Goal: Use online tool/utility: Utilize a website feature to perform a specific function

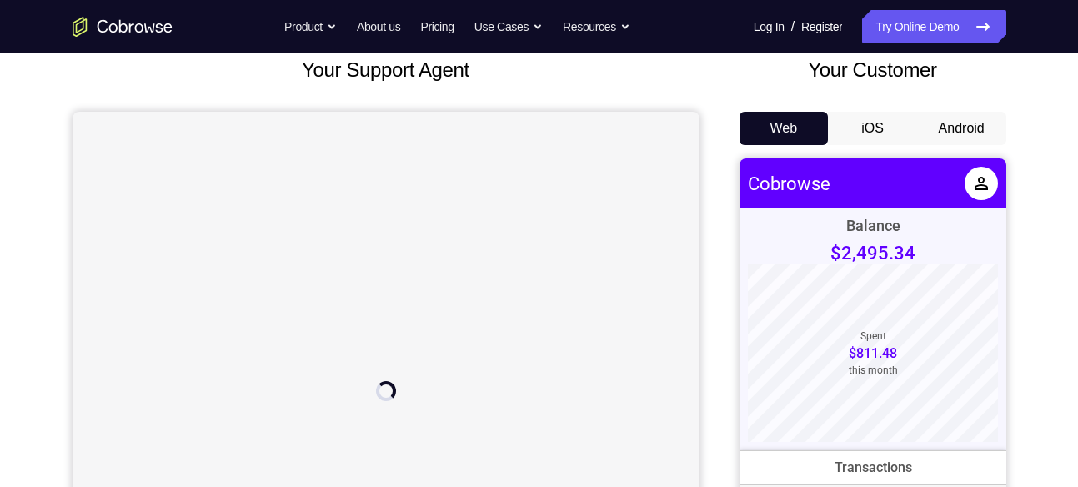
scroll to position [106, 0]
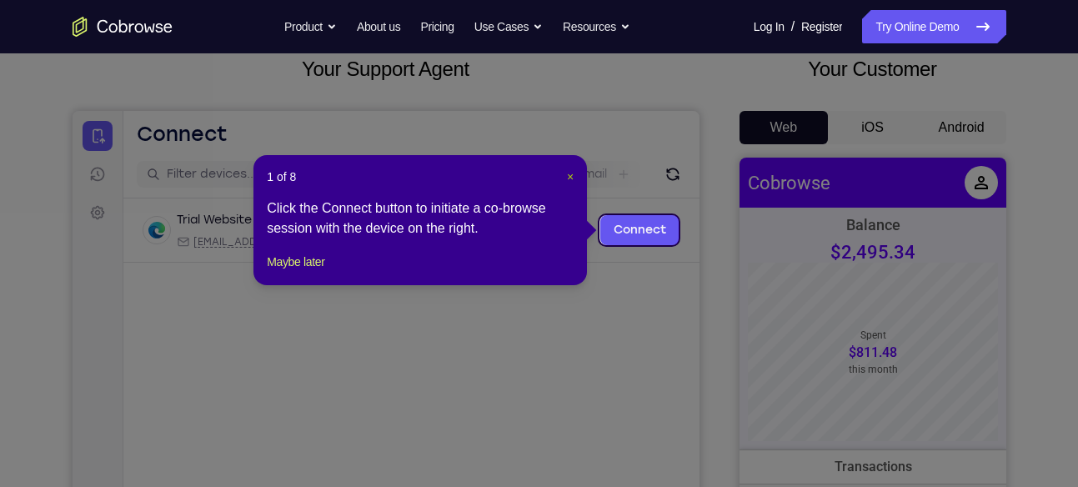
click at [569, 172] on span "×" at bounding box center [570, 176] width 7 height 13
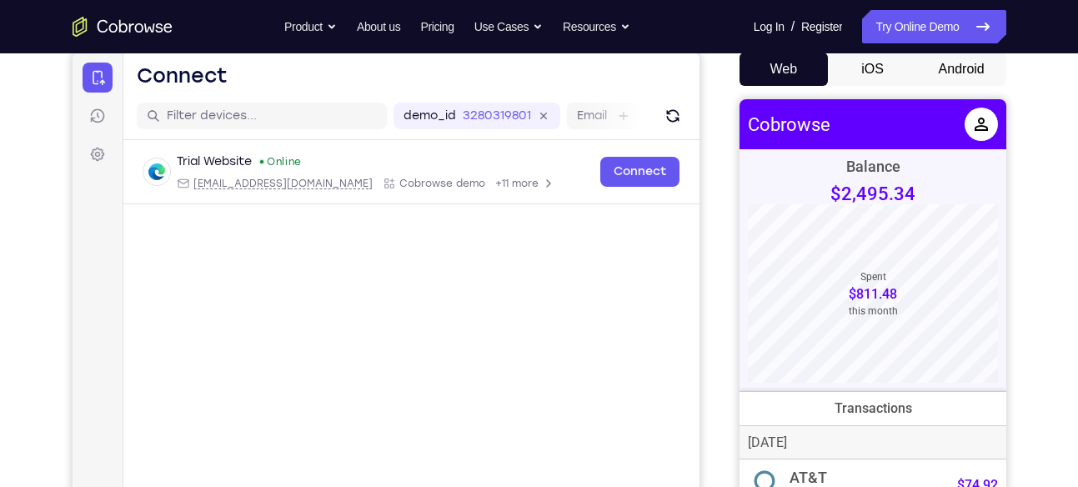
scroll to position [165, 0]
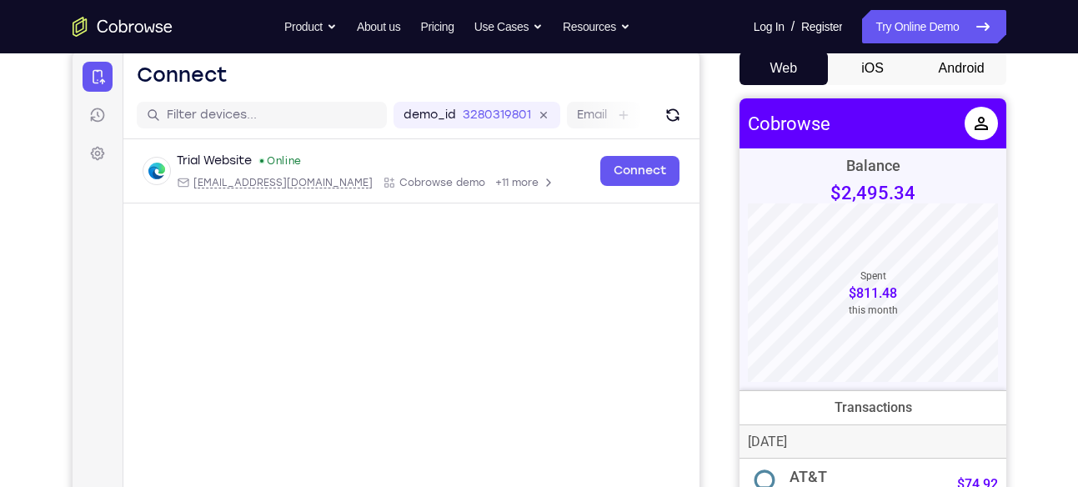
click at [963, 66] on button "Android" at bounding box center [961, 68] width 89 height 33
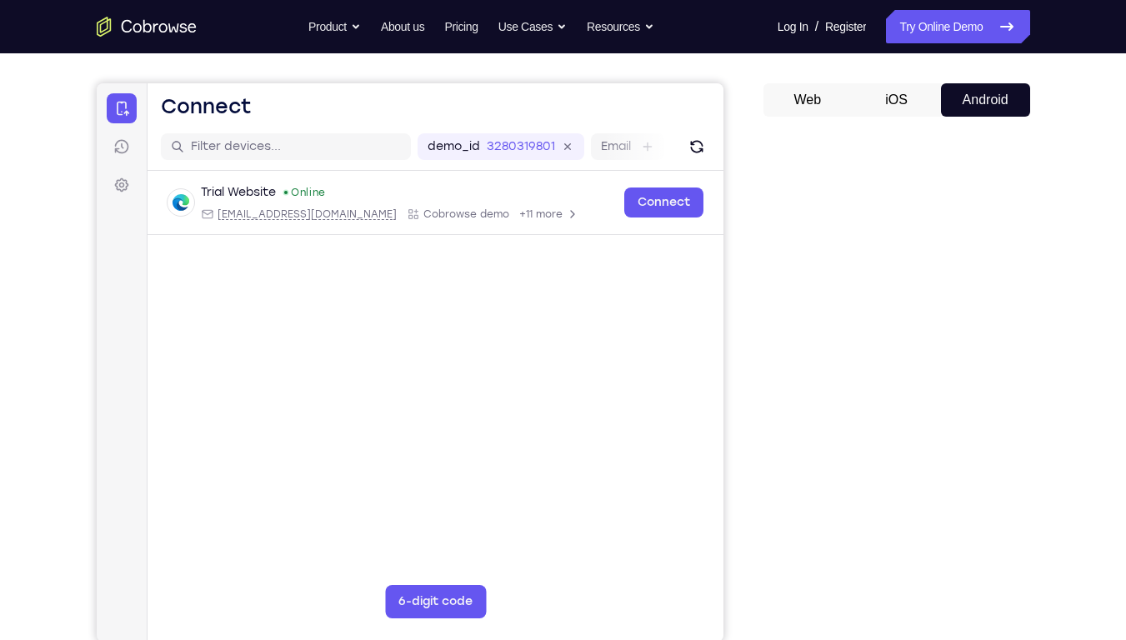
scroll to position [134, 0]
click at [820, 103] on button "Web" at bounding box center [808, 99] width 89 height 33
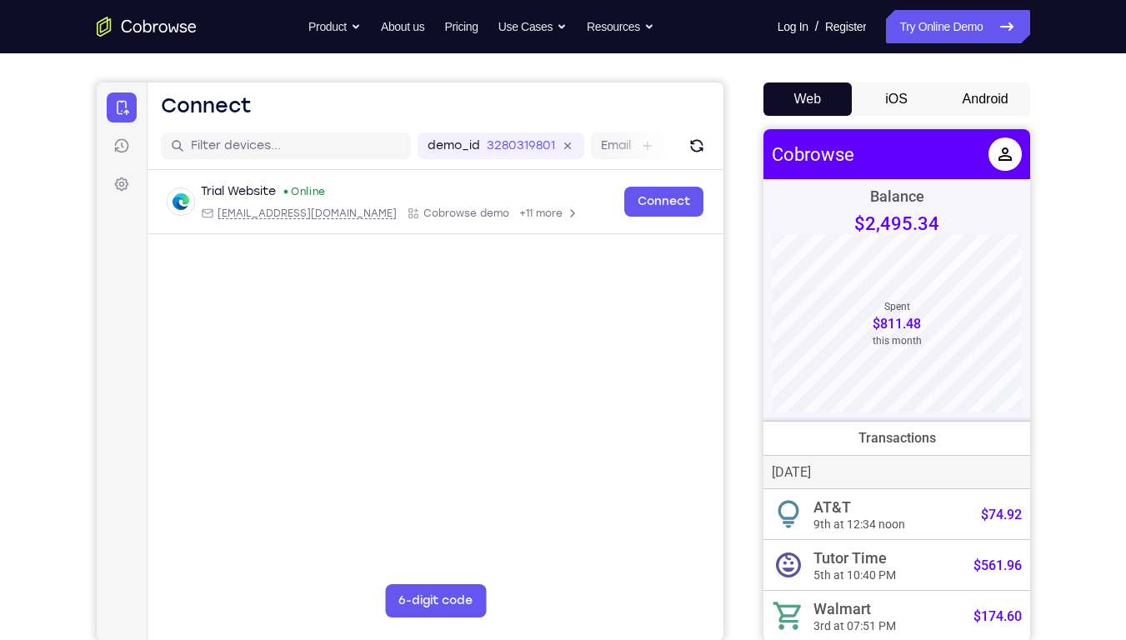
click at [959, 105] on button "Android" at bounding box center [985, 99] width 89 height 33
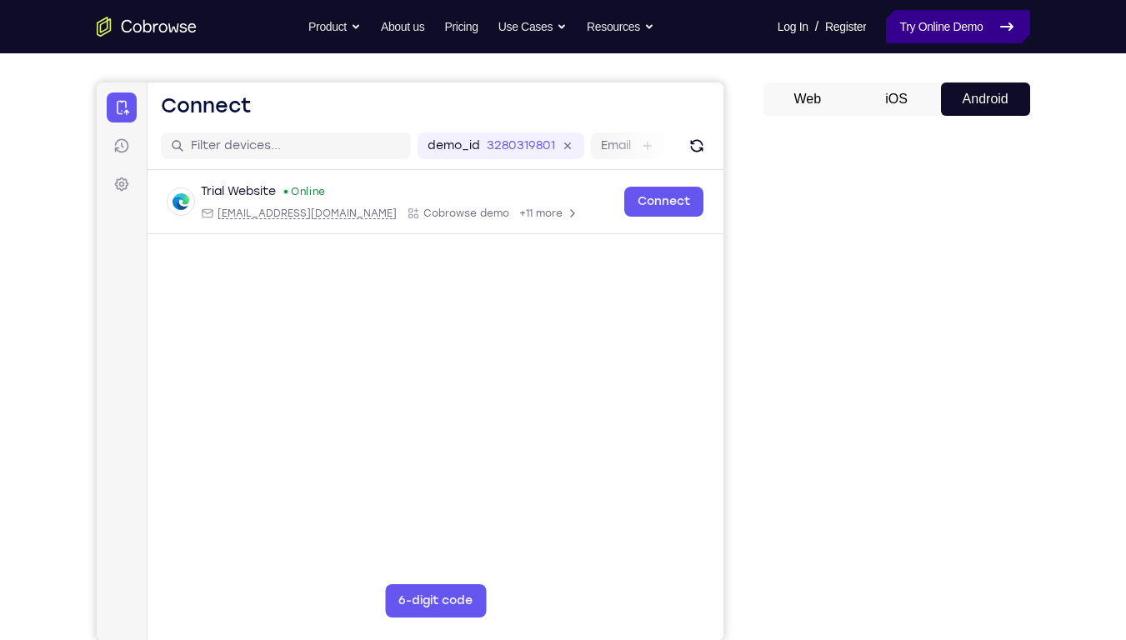
click at [928, 38] on link "Try Online Demo" at bounding box center [957, 26] width 143 height 33
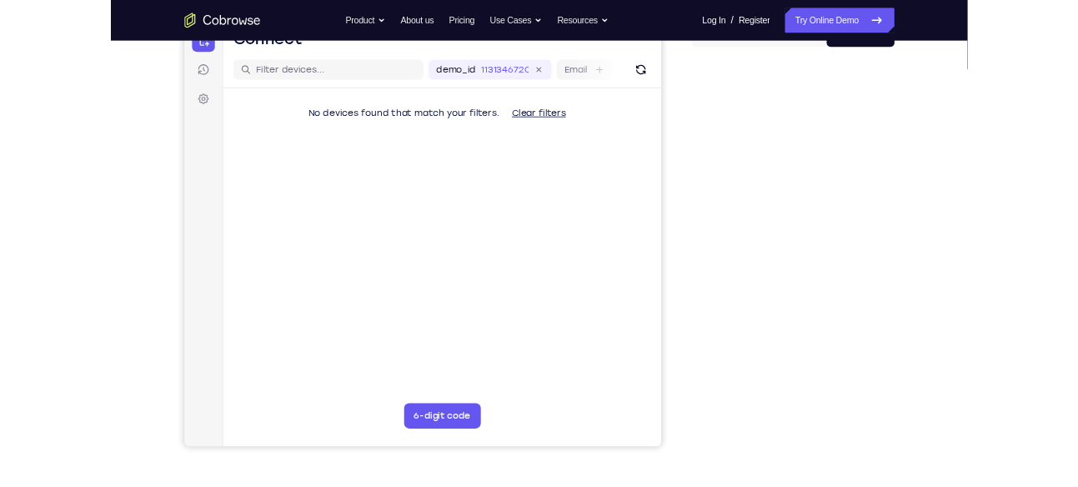
scroll to position [189, 0]
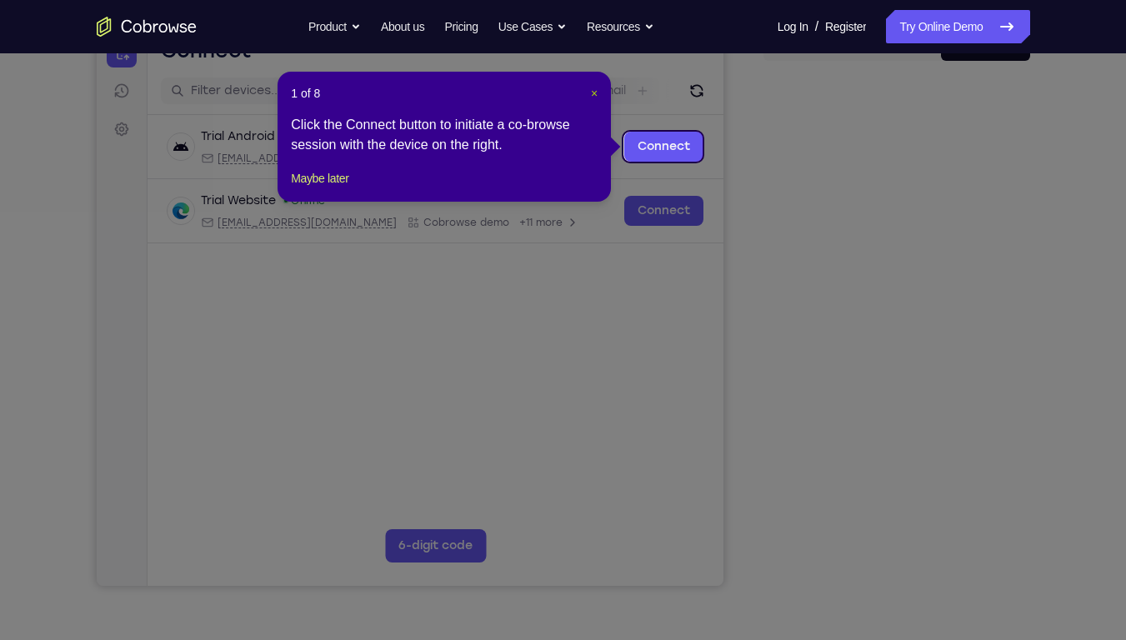
click at [597, 96] on span "×" at bounding box center [594, 93] width 7 height 13
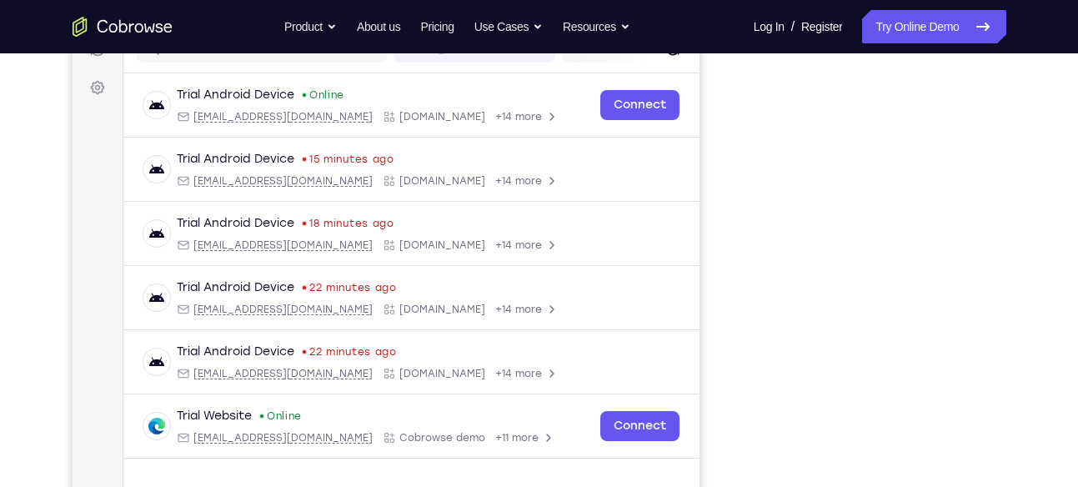
scroll to position [229, 0]
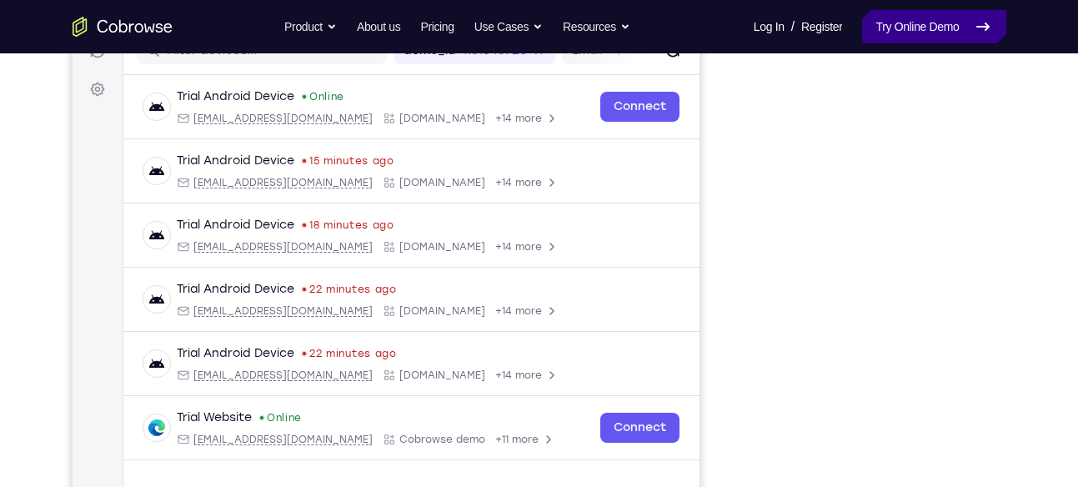
click at [941, 22] on link "Try Online Demo" at bounding box center [933, 26] width 143 height 33
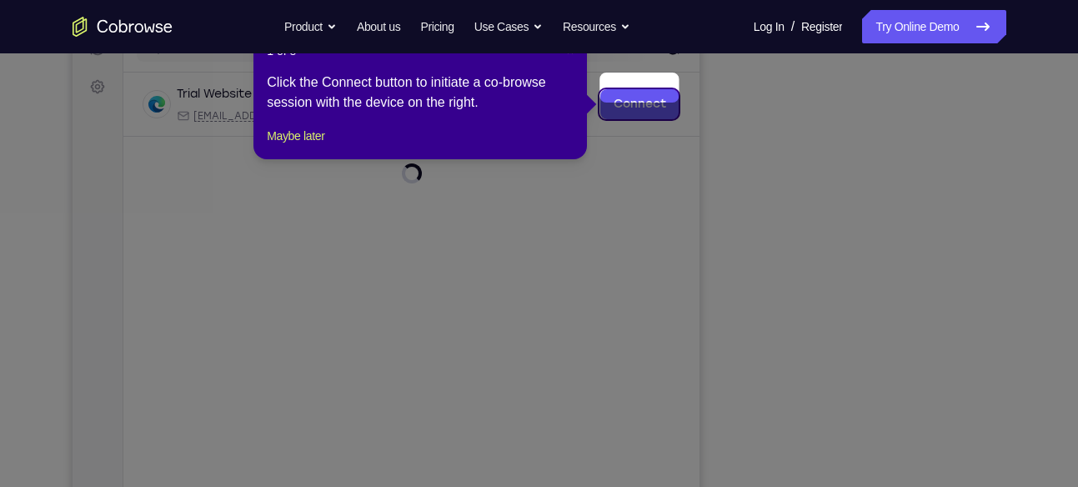
scroll to position [231, 0]
click at [566, 53] on nav "Go back Powerful, Flexible and Trustworthy. Avoid all extra friction for both A…" at bounding box center [539, 26] width 1078 height 53
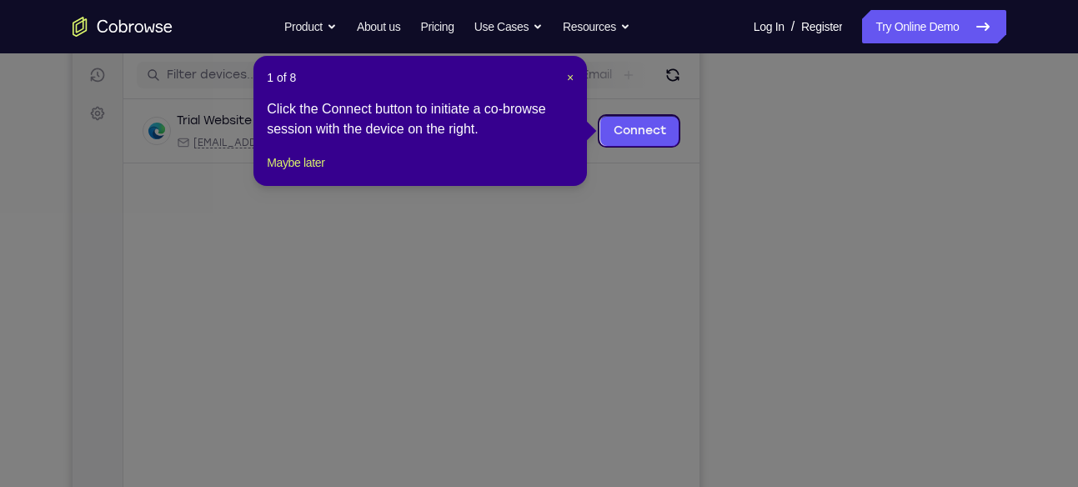
scroll to position [204, 0]
click at [569, 78] on span "×" at bounding box center [570, 78] width 7 height 13
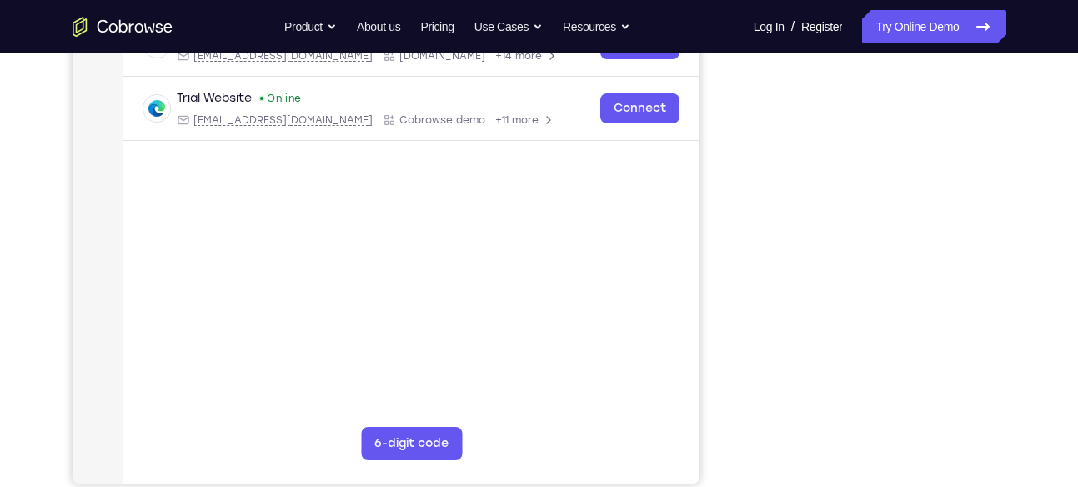
scroll to position [248, 0]
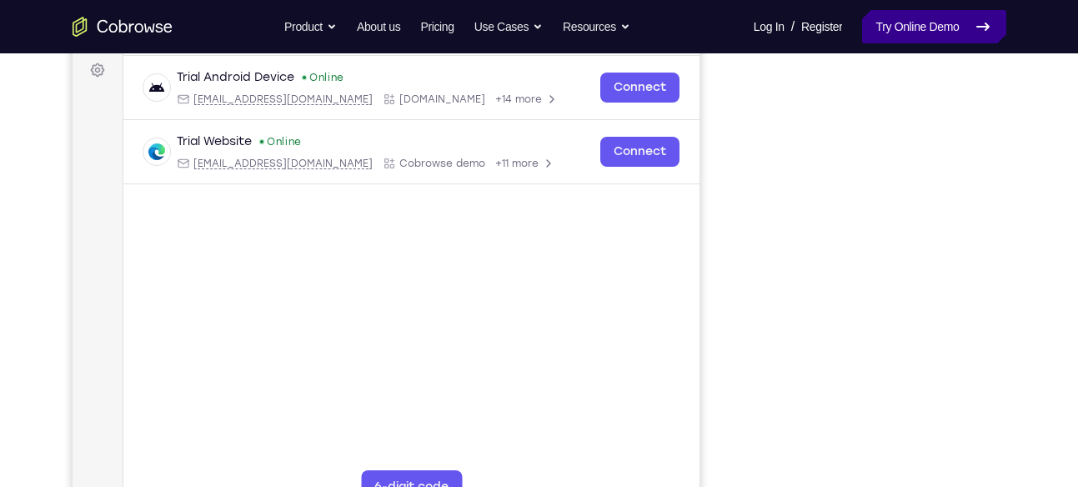
click at [892, 34] on link "Try Online Demo" at bounding box center [933, 26] width 143 height 33
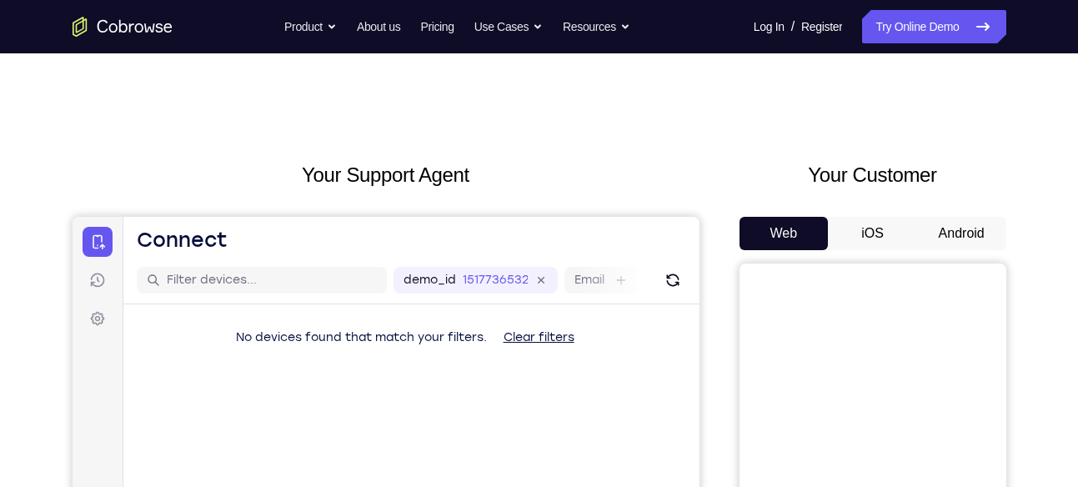
click at [961, 235] on button "Android" at bounding box center [961, 233] width 89 height 33
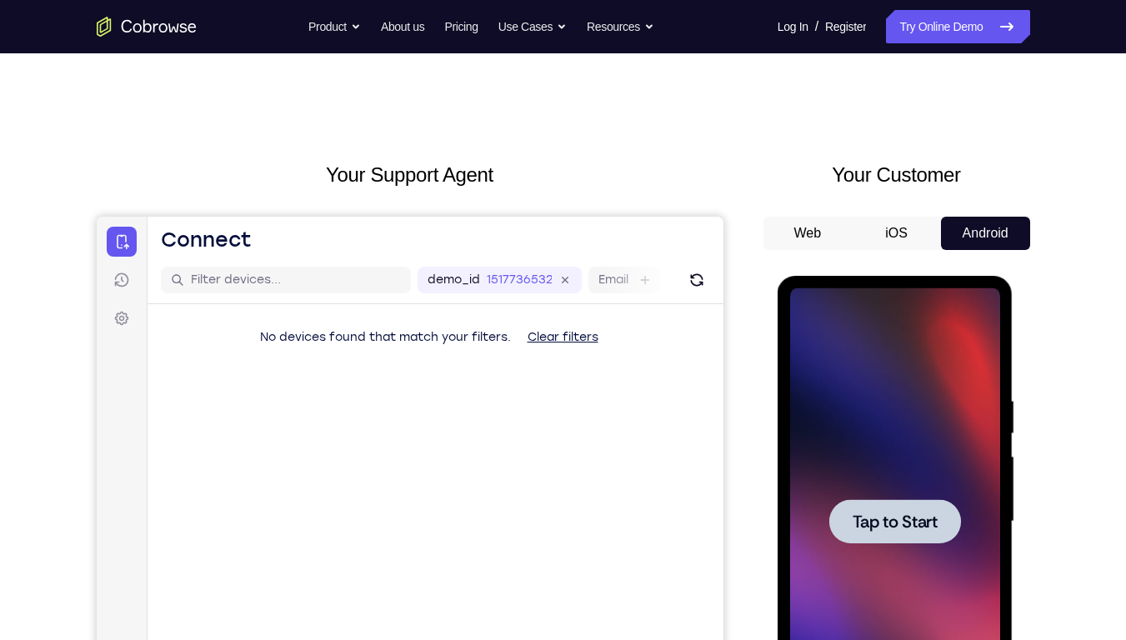
click at [912, 486] on div at bounding box center [895, 521] width 210 height 467
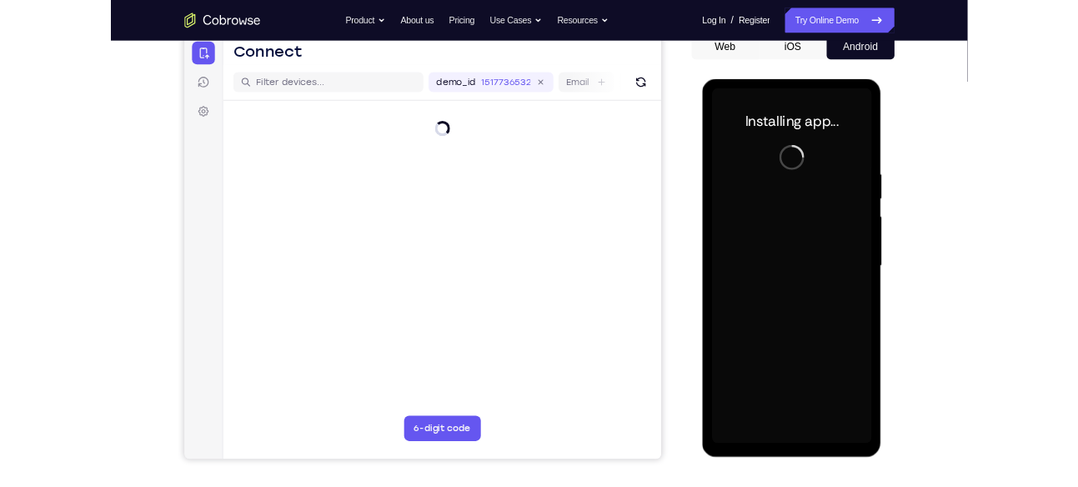
scroll to position [173, 0]
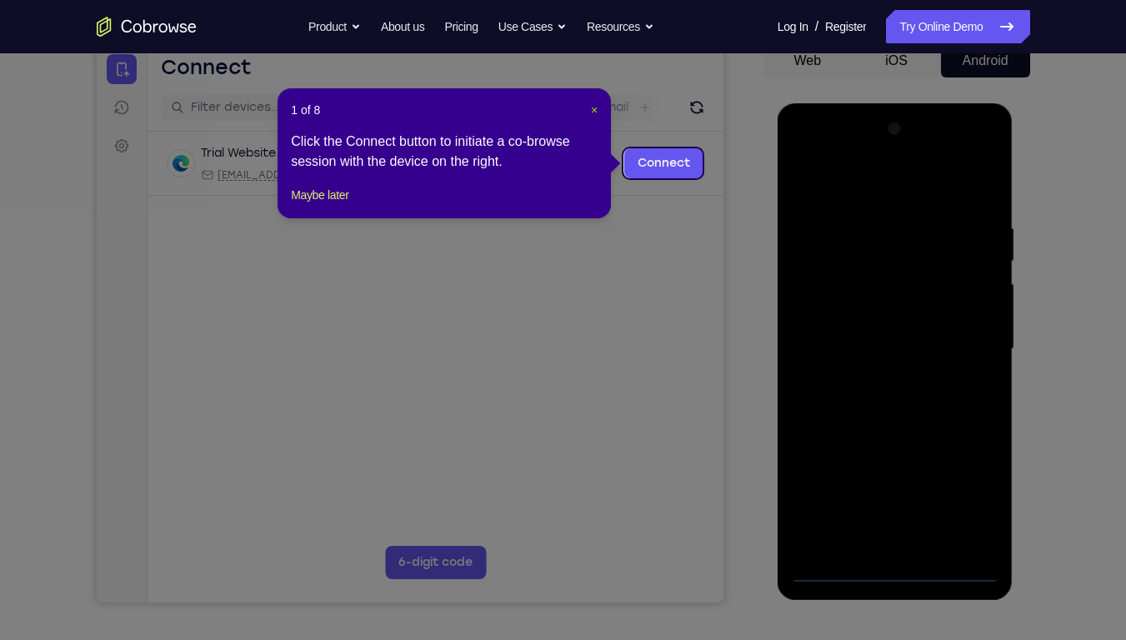
click at [593, 110] on span "×" at bounding box center [594, 109] width 7 height 13
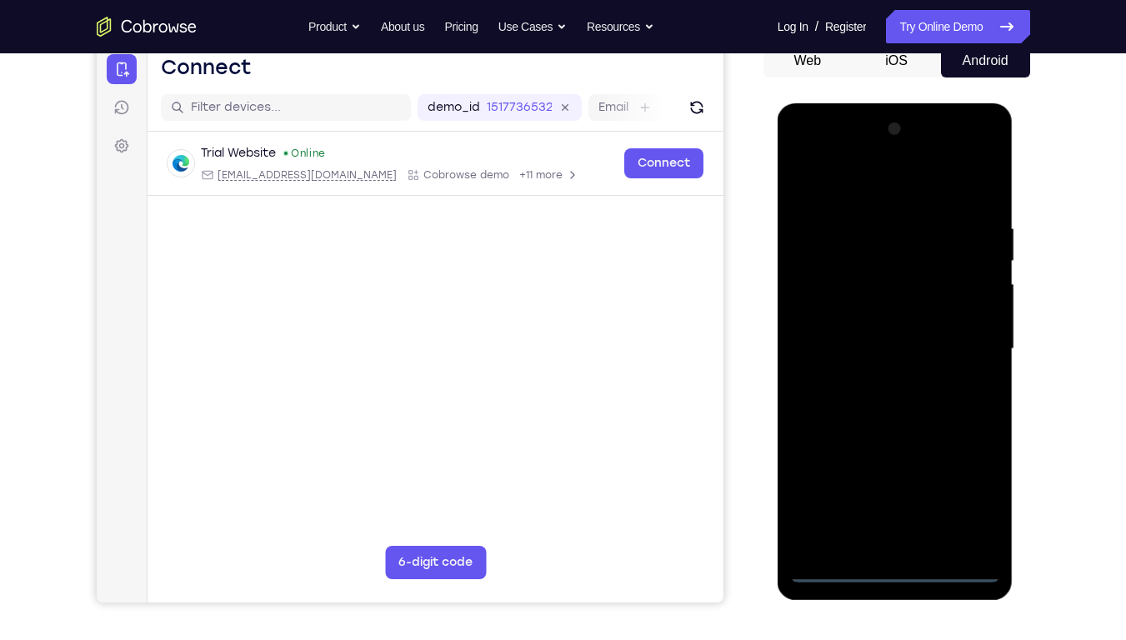
click at [892, 486] on div at bounding box center [895, 349] width 210 height 467
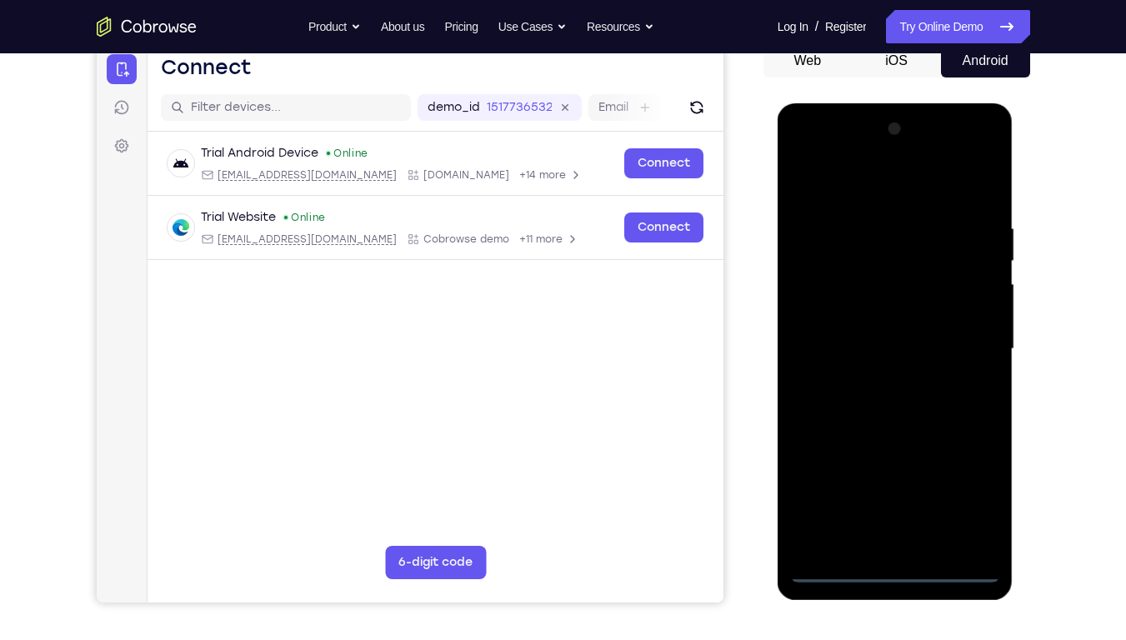
click at [960, 486] on div at bounding box center [895, 349] width 210 height 467
click at [837, 186] on div at bounding box center [895, 349] width 210 height 467
click at [829, 303] on div at bounding box center [895, 349] width 210 height 467
click at [825, 347] on div at bounding box center [895, 349] width 210 height 467
click at [866, 363] on div at bounding box center [895, 349] width 210 height 467
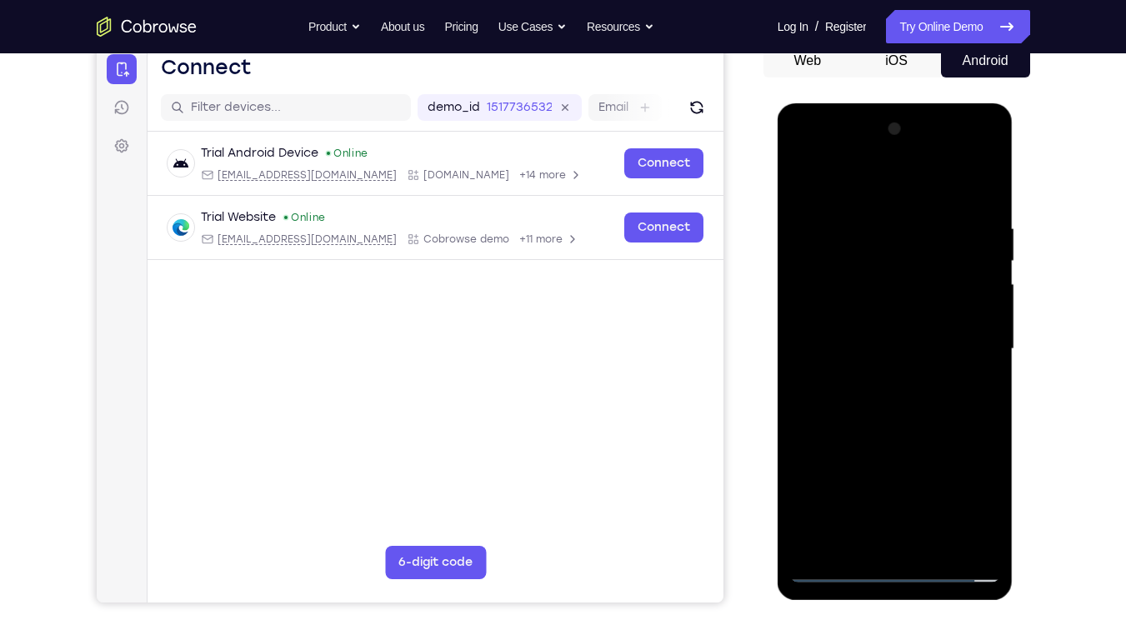
click at [879, 486] on div at bounding box center [895, 349] width 210 height 467
drag, startPoint x: 882, startPoint y: 481, endPoint x: 939, endPoint y: 155, distance: 330.9
click at [939, 155] on div at bounding box center [895, 349] width 210 height 467
drag, startPoint x: 895, startPoint y: 464, endPoint x: 894, endPoint y: 45, distance: 418.6
click at [894, 103] on html "Online web based iOS Simulators and Android Emulators. Run iPhone, iPad, Mobile…" at bounding box center [897, 353] width 238 height 500
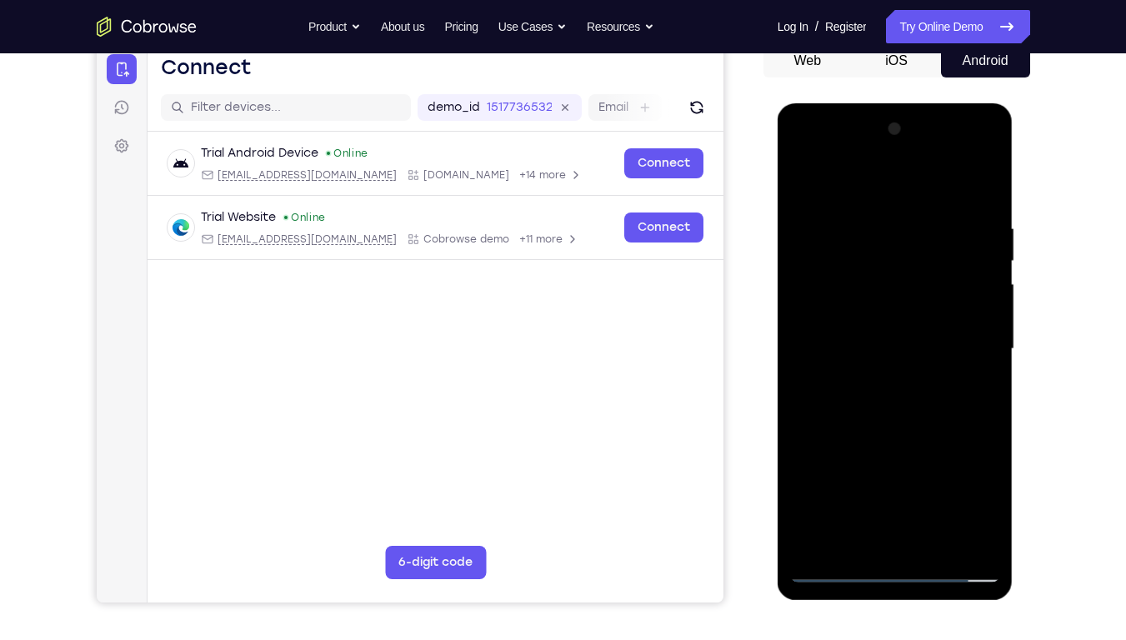
drag, startPoint x: 877, startPoint y: 340, endPoint x: 908, endPoint y: 46, distance: 295.9
click at [908, 103] on html "Online web based iOS Simulators and Android Emulators. Run iPhone, iPad, Mobile…" at bounding box center [897, 353] width 238 height 500
drag, startPoint x: 900, startPoint y: 448, endPoint x: 1716, endPoint y: 173, distance: 861.1
click at [938, 103] on html "Online web based iOS Simulators and Android Emulators. Run iPhone, iPad, Mobile…" at bounding box center [897, 353] width 238 height 500
drag, startPoint x: 891, startPoint y: 448, endPoint x: 936, endPoint y: 53, distance: 397.7
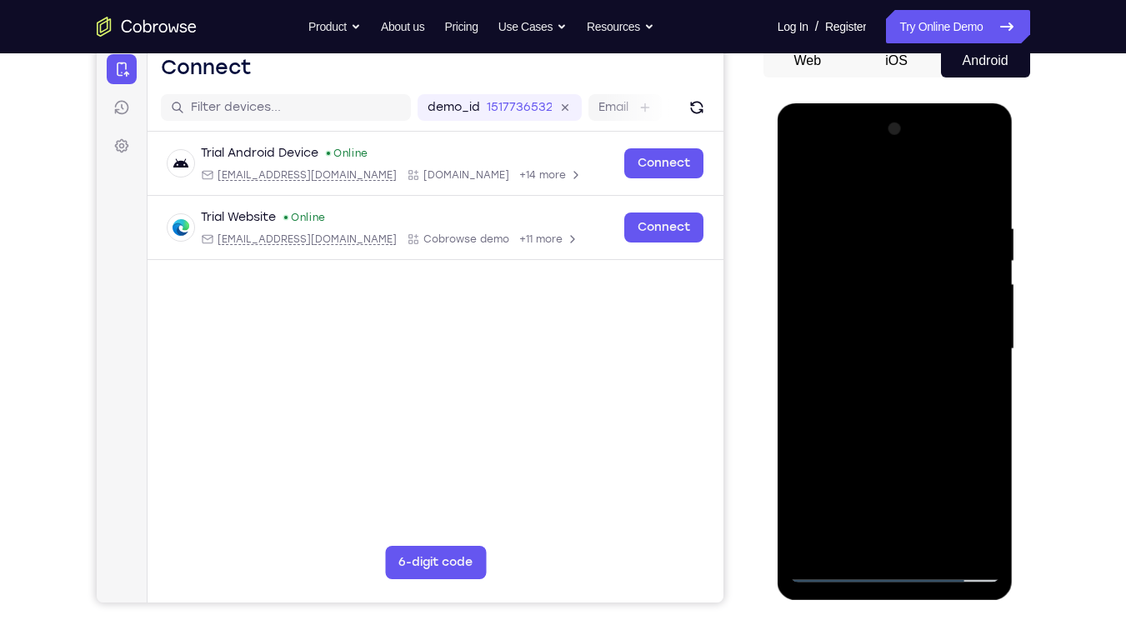
click at [936, 103] on html "Online web based iOS Simulators and Android Emulators. Run iPhone, iPad, Mobile…" at bounding box center [897, 353] width 238 height 500
drag, startPoint x: 885, startPoint y: 469, endPoint x: 936, endPoint y: 47, distance: 425.8
click at [936, 103] on html "Online web based iOS Simulators and Android Emulators. Run iPhone, iPad, Mobile…" at bounding box center [897, 353] width 238 height 500
drag, startPoint x: 891, startPoint y: 454, endPoint x: 927, endPoint y: 143, distance: 313.9
click at [927, 143] on div at bounding box center [895, 349] width 210 height 467
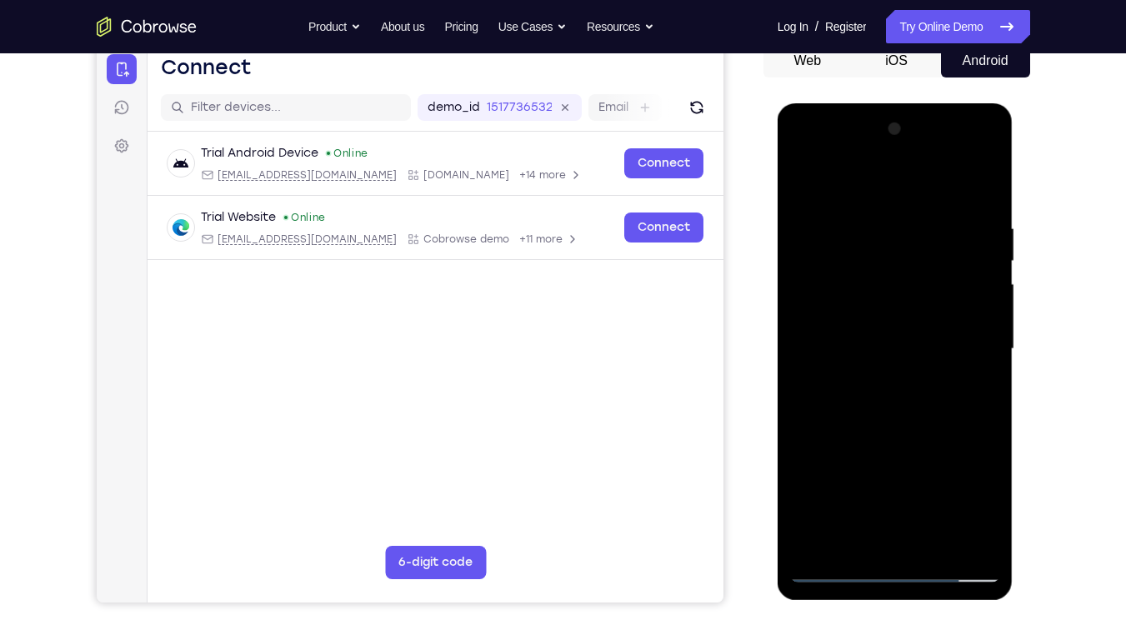
drag, startPoint x: 887, startPoint y: 452, endPoint x: 971, endPoint y: 81, distance: 380.5
click at [971, 103] on html "Online web based iOS Simulators and Android Emulators. Run iPhone, iPad, Mobile…" at bounding box center [897, 353] width 238 height 500
drag, startPoint x: 900, startPoint y: 434, endPoint x: 930, endPoint y: 32, distance: 403.9
click at [930, 103] on html "Online web based iOS Simulators and Android Emulators. Run iPhone, iPad, Mobile…" at bounding box center [897, 353] width 238 height 500
drag, startPoint x: 895, startPoint y: 447, endPoint x: 1656, endPoint y: 710, distance: 804.8
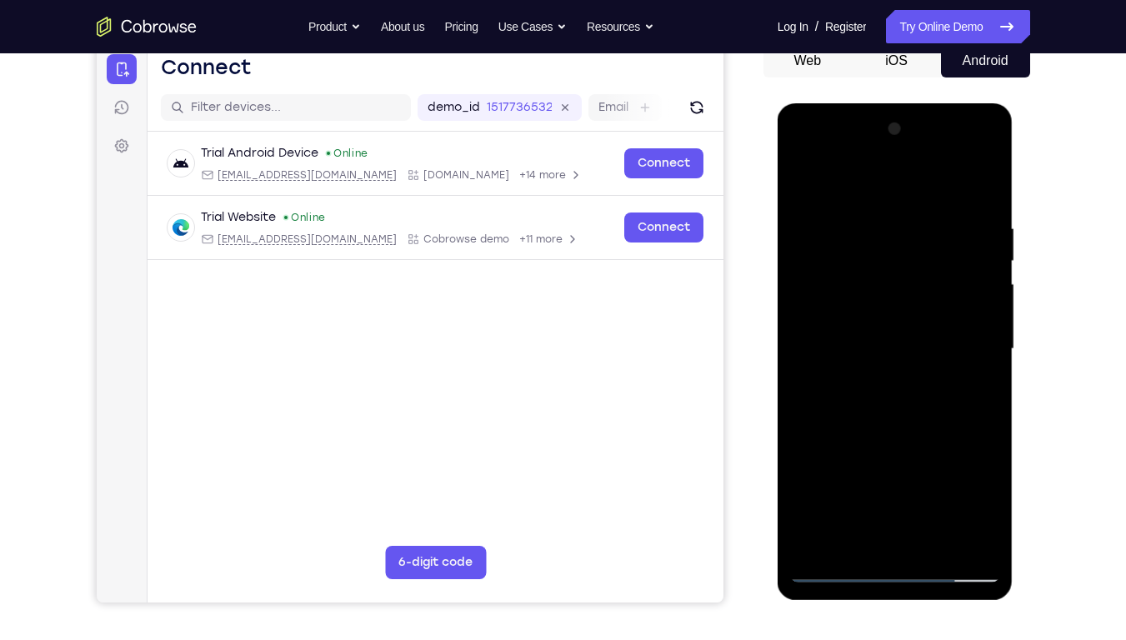
click at [878, 486] on html "Online web based iOS Simulators and Android Emulators. Run iPhone, iPad, Mobile…" at bounding box center [897, 353] width 238 height 500
drag, startPoint x: 888, startPoint y: 503, endPoint x: 956, endPoint y: 28, distance: 479.2
click at [956, 103] on html "Online web based iOS Simulators and Android Emulators. Run iPhone, iPad, Mobile…" at bounding box center [897, 353] width 238 height 500
drag, startPoint x: 879, startPoint y: 434, endPoint x: 927, endPoint y: 75, distance: 362.6
click at [927, 103] on html "Online web based iOS Simulators and Android Emulators. Run iPhone, iPad, Mobile…" at bounding box center [897, 353] width 238 height 500
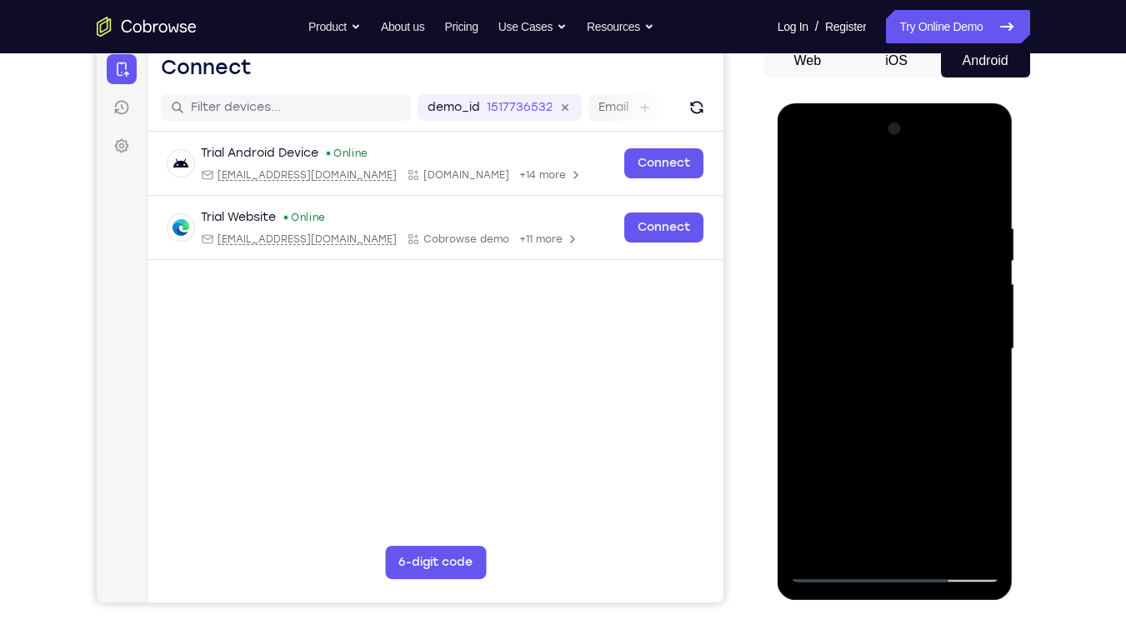
drag, startPoint x: 887, startPoint y: 444, endPoint x: 922, endPoint y: 119, distance: 327.1
click at [922, 119] on div at bounding box center [895, 349] width 210 height 467
drag, startPoint x: 866, startPoint y: 438, endPoint x: 860, endPoint y: 454, distance: 18.0
click at [860, 454] on div at bounding box center [895, 349] width 210 height 467
click at [825, 213] on div at bounding box center [895, 349] width 210 height 467
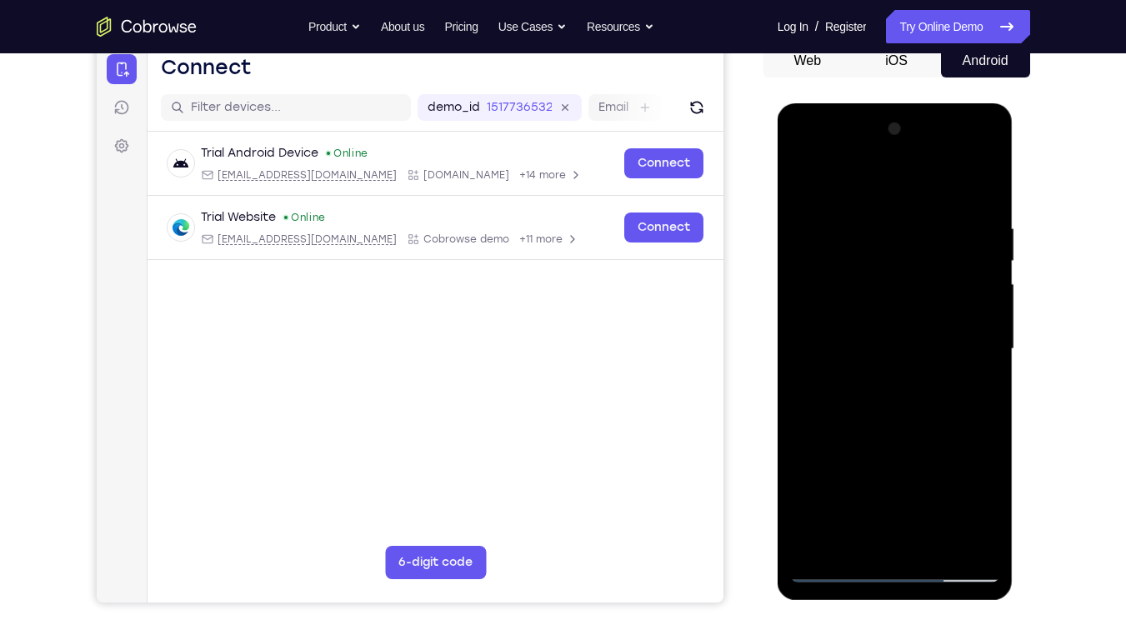
drag, startPoint x: 899, startPoint y: 473, endPoint x: 930, endPoint y: 98, distance: 375.7
click at [930, 103] on html "Online web based iOS Simulators and Android Emulators. Run iPhone, iPad, Mobile…" at bounding box center [897, 353] width 238 height 500
drag, startPoint x: 915, startPoint y: 289, endPoint x: 908, endPoint y: 514, distance: 225.2
click at [908, 486] on div at bounding box center [895, 349] width 210 height 467
drag, startPoint x: 884, startPoint y: 436, endPoint x: 897, endPoint y: 150, distance: 286.3
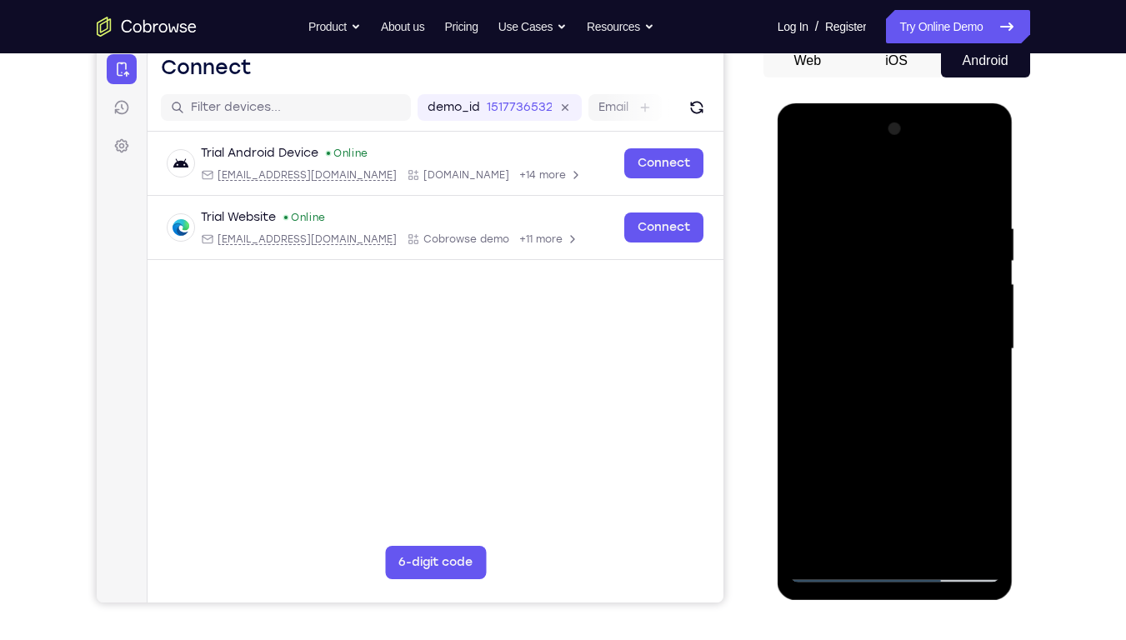
click at [897, 150] on div at bounding box center [895, 349] width 210 height 467
drag, startPoint x: 880, startPoint y: 375, endPoint x: 904, endPoint y: 139, distance: 237.1
click at [904, 139] on div at bounding box center [895, 349] width 210 height 467
drag, startPoint x: 861, startPoint y: 449, endPoint x: 875, endPoint y: 300, distance: 149.0
click at [875, 300] on div at bounding box center [895, 349] width 210 height 467
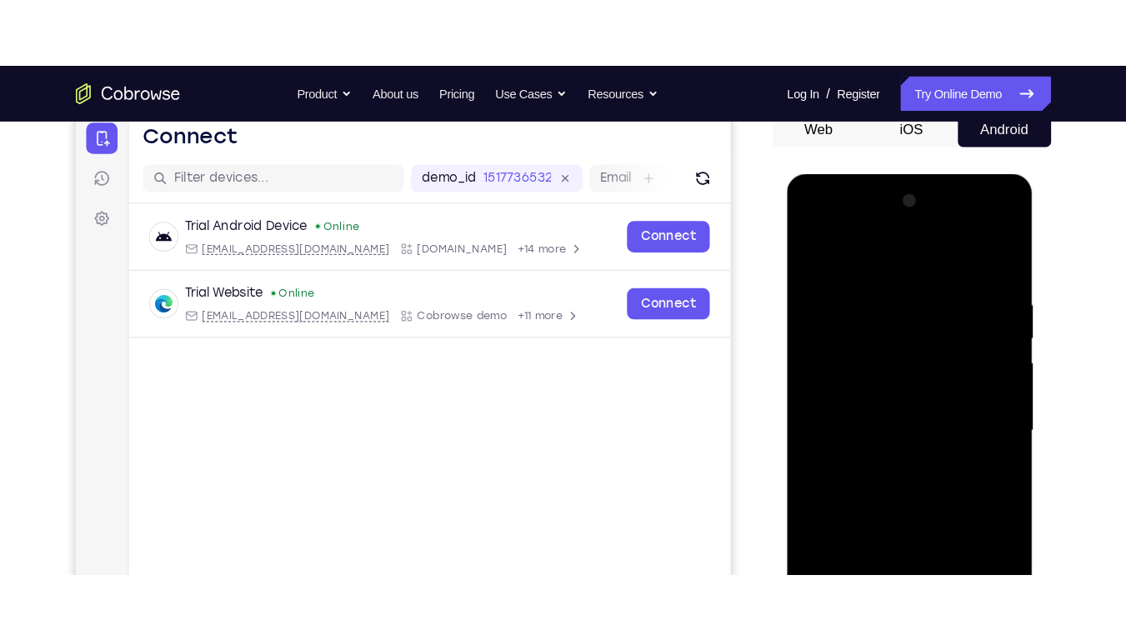
scroll to position [243, 0]
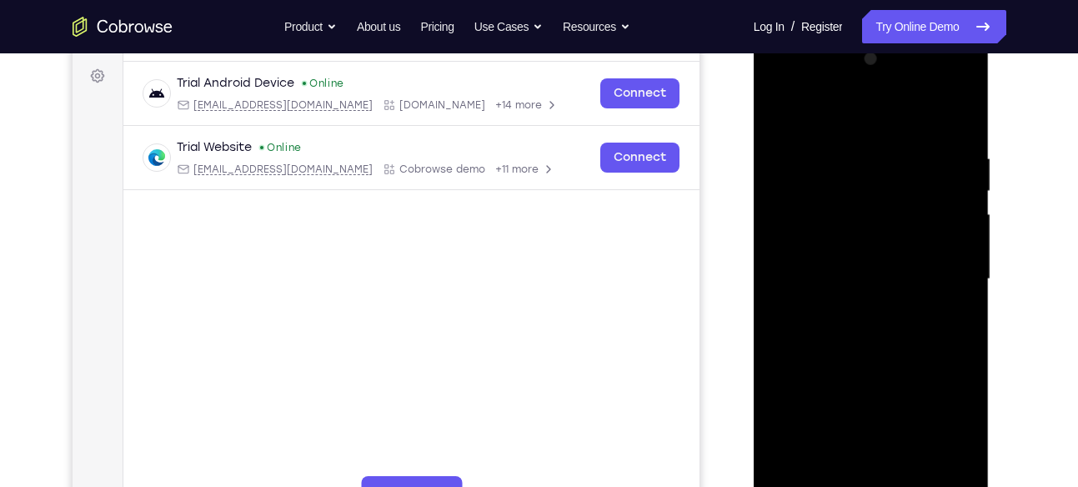
drag, startPoint x: 877, startPoint y: 299, endPoint x: 875, endPoint y: 22, distance: 277.7
click at [875, 33] on html "Online web based iOS Simulators and Android Emulators. Run iPhone, iPad, Mobile…" at bounding box center [873, 283] width 238 height 500
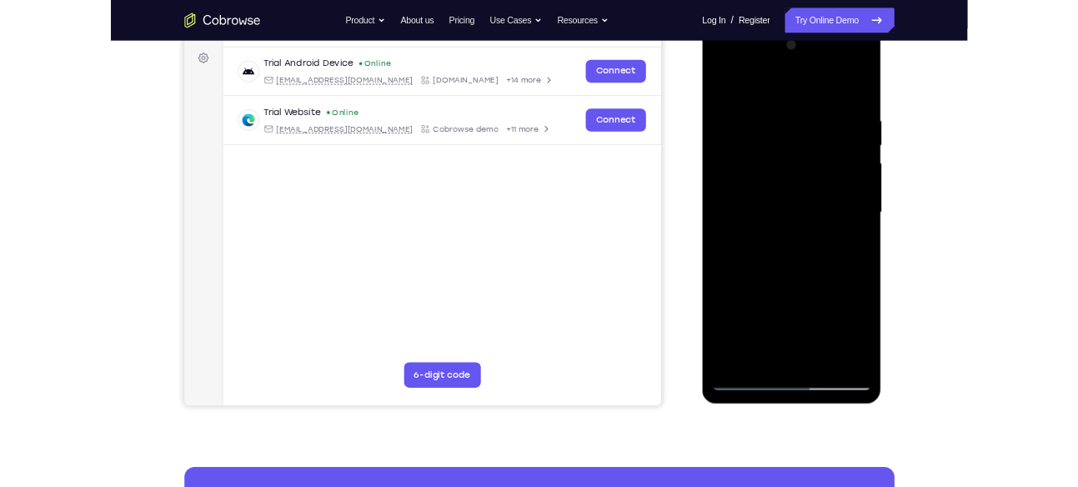
scroll to position [188, 0]
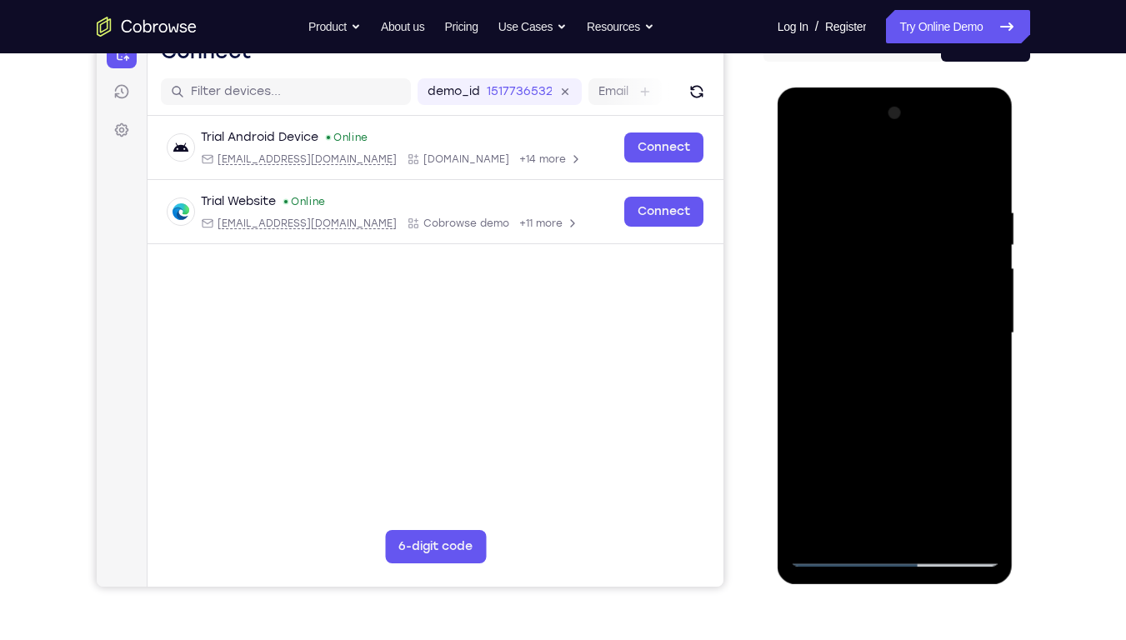
drag, startPoint x: 915, startPoint y: 469, endPoint x: 941, endPoint y: 156, distance: 313.7
click at [941, 156] on div at bounding box center [895, 333] width 210 height 467
drag, startPoint x: 908, startPoint y: 407, endPoint x: 934, endPoint y: 63, distance: 345.3
click at [934, 88] on html "Online web based iOS Simulators and Android Emulators. Run iPhone, iPad, Mobile…" at bounding box center [897, 338] width 238 height 500
drag, startPoint x: 892, startPoint y: 428, endPoint x: 911, endPoint y: 0, distance: 428.2
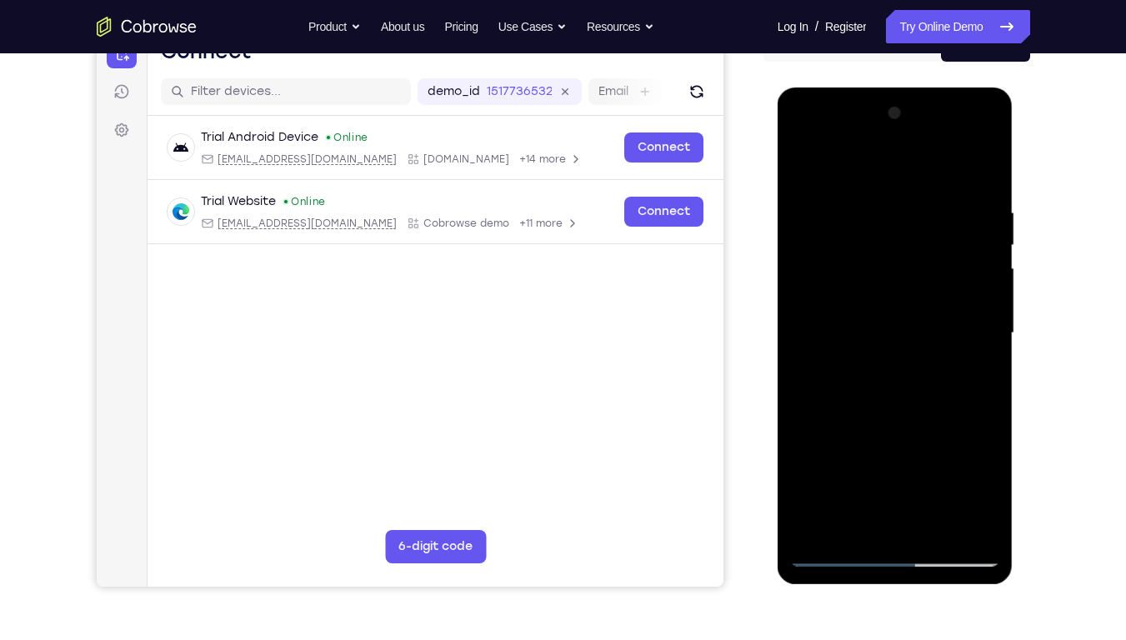
click at [911, 88] on html "Online web based iOS Simulators and Android Emulators. Run iPhone, iPad, Mobile…" at bounding box center [897, 338] width 238 height 500
drag, startPoint x: 894, startPoint y: 360, endPoint x: 917, endPoint y: 145, distance: 216.4
click at [917, 145] on div at bounding box center [895, 333] width 210 height 467
drag, startPoint x: 901, startPoint y: 376, endPoint x: 883, endPoint y: 568, distance: 192.6
click at [883, 486] on div at bounding box center [896, 336] width 236 height 497
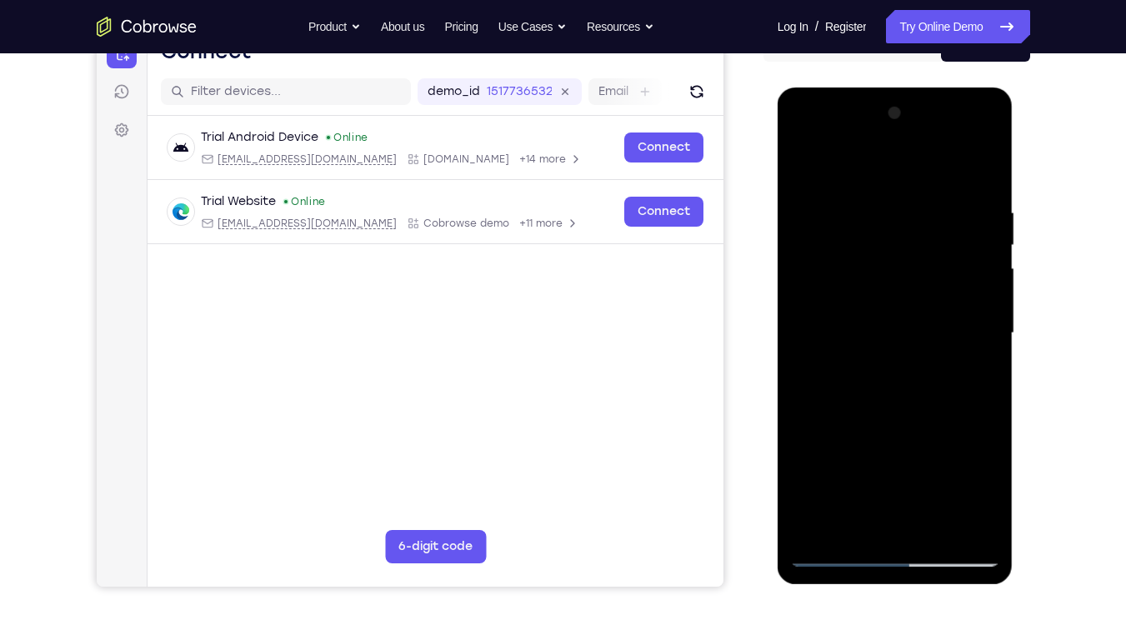
drag, startPoint x: 922, startPoint y: 276, endPoint x: 943, endPoint y: 197, distance: 81.9
click at [943, 197] on div at bounding box center [895, 333] width 210 height 467
drag, startPoint x: 904, startPoint y: 429, endPoint x: 946, endPoint y: 73, distance: 358.6
click at [946, 88] on html "Online web based iOS Simulators and Android Emulators. Run iPhone, iPad, Mobile…" at bounding box center [897, 338] width 238 height 500
drag, startPoint x: 910, startPoint y: 355, endPoint x: 932, endPoint y: 84, distance: 271.8
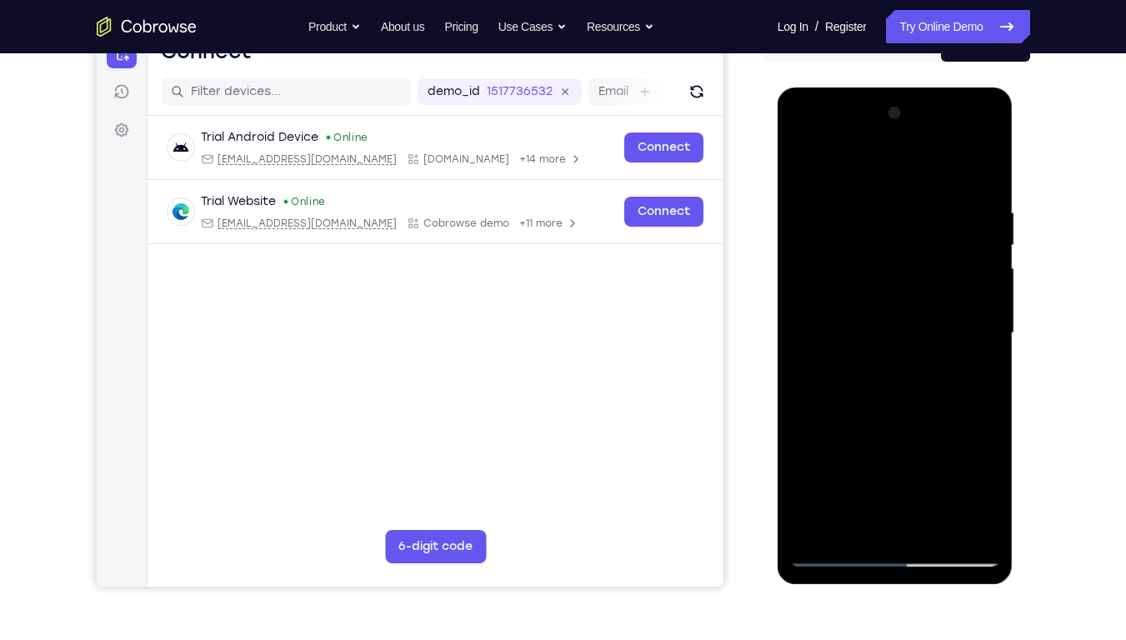
click at [932, 88] on html "Online web based iOS Simulators and Android Emulators. Run iPhone, iPad, Mobile…" at bounding box center [897, 338] width 238 height 500
drag, startPoint x: 881, startPoint y: 397, endPoint x: 916, endPoint y: 51, distance: 347.8
click at [916, 88] on html "Online web based iOS Simulators and Android Emulators. Run iPhone, iPad, Mobile…" at bounding box center [897, 338] width 238 height 500
drag, startPoint x: 920, startPoint y: 200, endPoint x: 899, endPoint y: 549, distance: 350.0
click at [899, 486] on div at bounding box center [895, 333] width 210 height 467
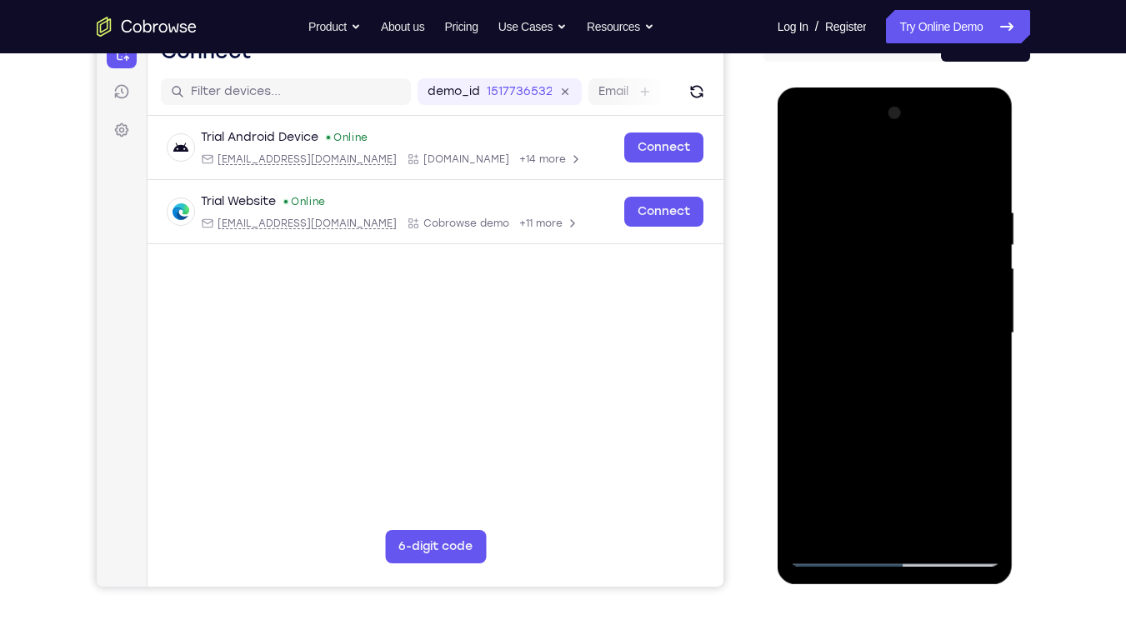
drag, startPoint x: 915, startPoint y: 265, endPoint x: 900, endPoint y: 479, distance: 214.0
click at [900, 479] on div at bounding box center [895, 333] width 210 height 467
drag, startPoint x: 915, startPoint y: 379, endPoint x: 976, endPoint y: 0, distance: 383.4
click at [976, 88] on html "Online web based iOS Simulators and Android Emulators. Run iPhone, iPad, Mobile…" at bounding box center [897, 338] width 238 height 500
drag, startPoint x: 898, startPoint y: 448, endPoint x: 915, endPoint y: 168, distance: 280.7
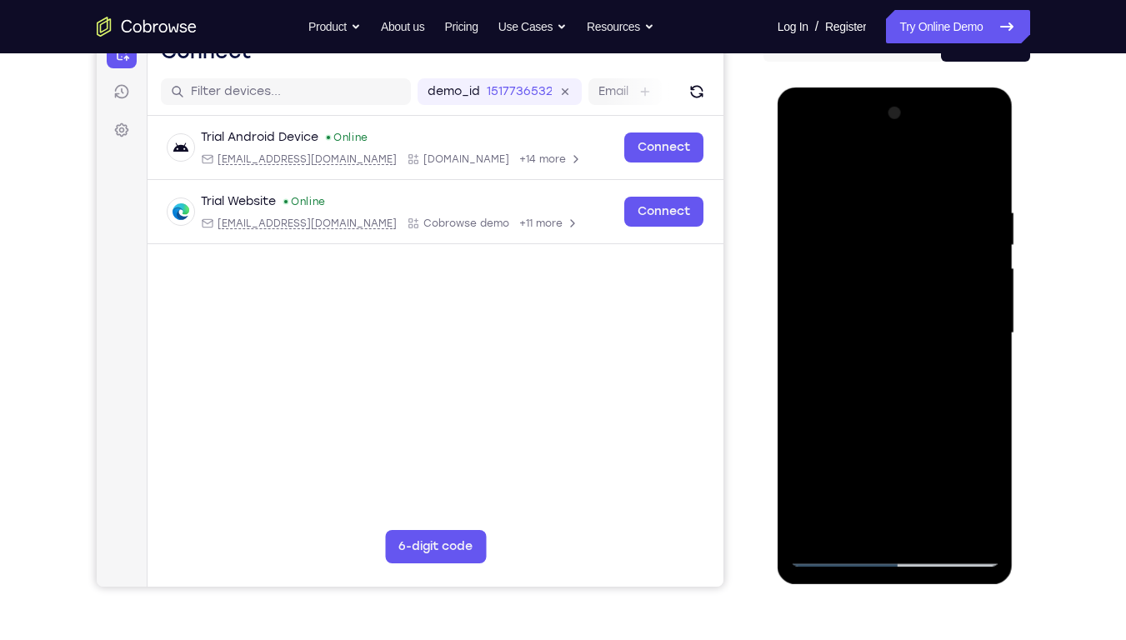
click at [915, 168] on div at bounding box center [895, 333] width 210 height 467
drag, startPoint x: 881, startPoint y: 435, endPoint x: 892, endPoint y: 69, distance: 366.2
click at [892, 88] on html "Online web based iOS Simulators and Android Emulators. Run iPhone, iPad, Mobile…" at bounding box center [897, 338] width 238 height 500
drag, startPoint x: 879, startPoint y: 455, endPoint x: 905, endPoint y: 23, distance: 433.6
click at [905, 88] on html "Online web based iOS Simulators and Android Emulators. Run iPhone, iPad, Mobile…" at bounding box center [897, 338] width 238 height 500
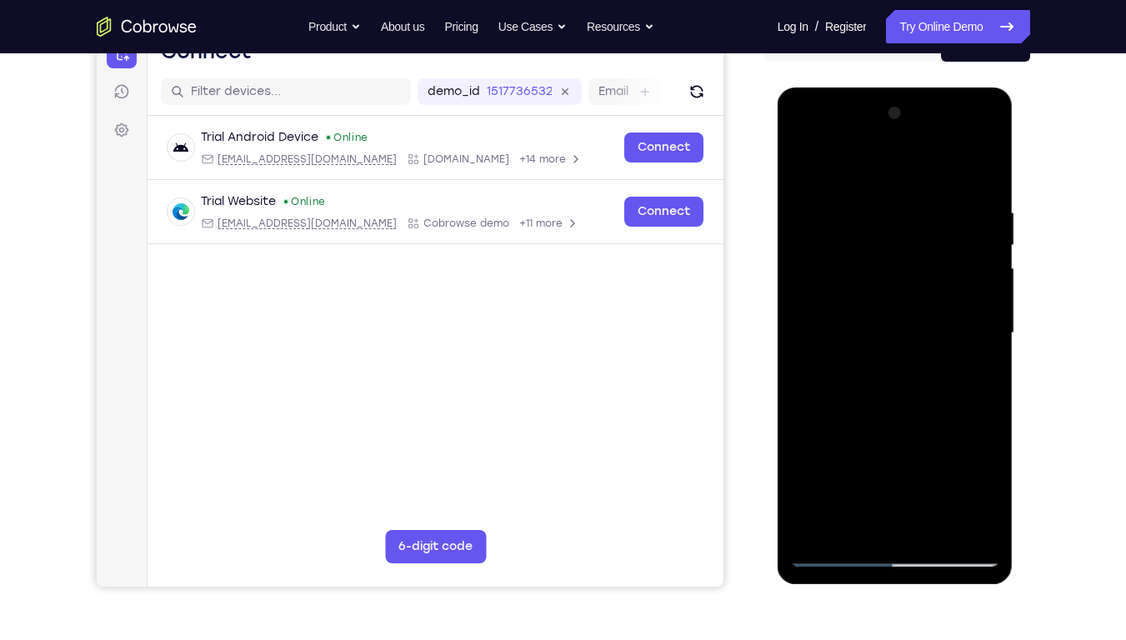
drag, startPoint x: 876, startPoint y: 418, endPoint x: 895, endPoint y: 196, distance: 222.5
click at [895, 196] on div at bounding box center [895, 333] width 210 height 467
drag, startPoint x: 901, startPoint y: 409, endPoint x: 940, endPoint y: 244, distance: 168.7
click at [940, 244] on div at bounding box center [895, 333] width 210 height 467
drag, startPoint x: 880, startPoint y: 476, endPoint x: 887, endPoint y: 181, distance: 295.3
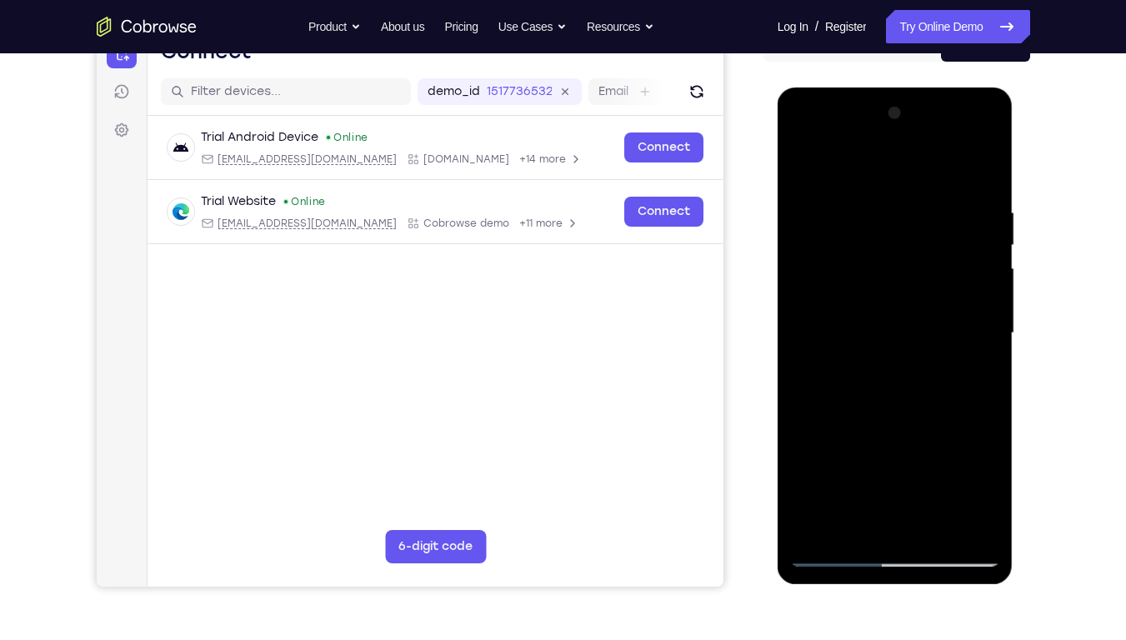
drag, startPoint x: 109, startPoint y: 93, endPoint x: 1048, endPoint y: 266, distance: 954.6
click at [1048, 266] on div "Your Support Agent Your Customer Web iOS Android Next Steps We’d be happy to gi…" at bounding box center [563, 415] width 1067 height 1100
drag, startPoint x: 872, startPoint y: 447, endPoint x: 891, endPoint y: 213, distance: 234.2
click at [891, 213] on div at bounding box center [895, 333] width 210 height 467
drag, startPoint x: 900, startPoint y: 474, endPoint x: 906, endPoint y: 208, distance: 266.1
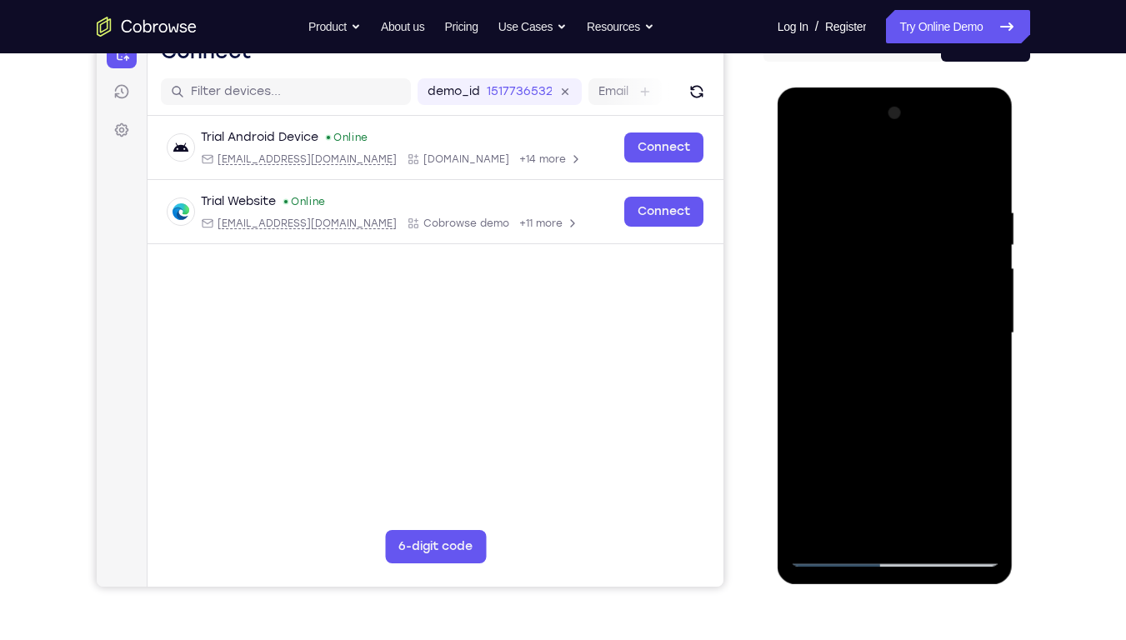
click at [906, 208] on div at bounding box center [895, 333] width 210 height 467
drag, startPoint x: 902, startPoint y: 397, endPoint x: 950, endPoint y: 61, distance: 339.4
click at [950, 88] on html "Online web based iOS Simulators and Android Emulators. Run iPhone, iPad, Mobile…" at bounding box center [897, 338] width 238 height 500
drag, startPoint x: 910, startPoint y: 419, endPoint x: 956, endPoint y: 64, distance: 357.3
click at [956, 88] on html "Online web based iOS Simulators and Android Emulators. Run iPhone, iPad, Mobile…" at bounding box center [897, 338] width 238 height 500
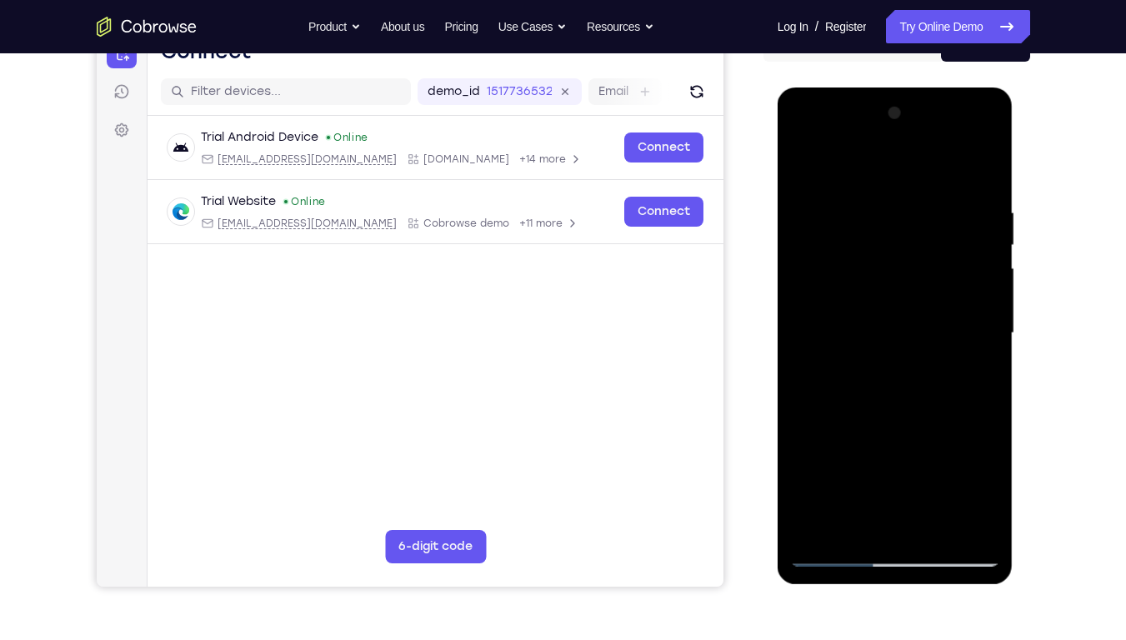
drag, startPoint x: 877, startPoint y: 451, endPoint x: 930, endPoint y: 138, distance: 317.2
click at [930, 138] on div at bounding box center [895, 333] width 210 height 467
drag, startPoint x: 897, startPoint y: 438, endPoint x: 936, endPoint y: 104, distance: 335.8
click at [936, 104] on div at bounding box center [895, 333] width 210 height 467
drag, startPoint x: 880, startPoint y: 460, endPoint x: 913, endPoint y: 46, distance: 415.7
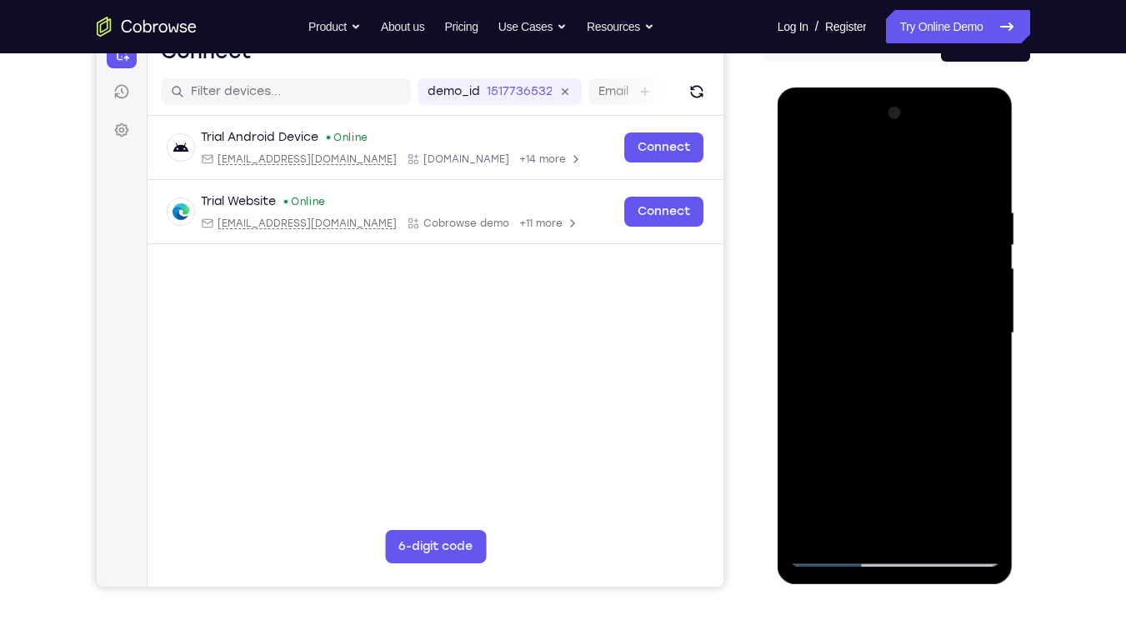
click at [913, 88] on html "Online web based iOS Simulators and Android Emulators. Run iPhone, iPad, Mobile…" at bounding box center [897, 338] width 238 height 500
drag, startPoint x: 887, startPoint y: 431, endPoint x: 950, endPoint y: 77, distance: 359.8
click at [950, 88] on html "Online web based iOS Simulators and Android Emulators. Run iPhone, iPad, Mobile…" at bounding box center [897, 338] width 238 height 500
drag, startPoint x: 894, startPoint y: 394, endPoint x: 945, endPoint y: 71, distance: 326.7
click at [945, 88] on html "Online web based iOS Simulators and Android Emulators. Run iPhone, iPad, Mobile…" at bounding box center [897, 338] width 238 height 500
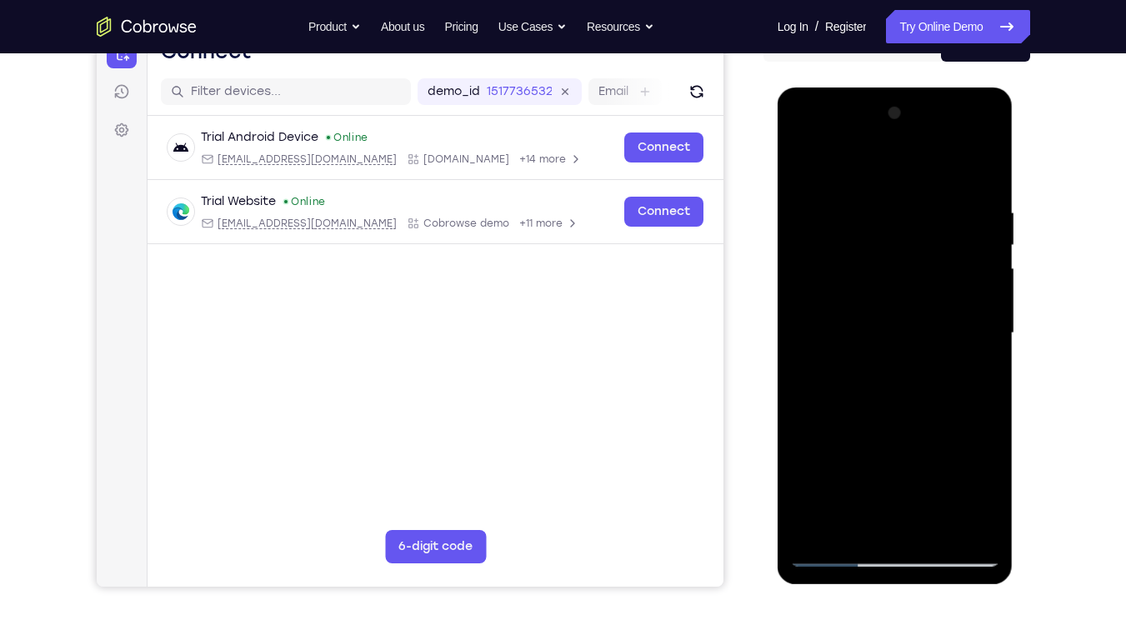
drag, startPoint x: 875, startPoint y: 435, endPoint x: 889, endPoint y: 328, distance: 108.4
click at [889, 328] on div at bounding box center [895, 333] width 210 height 467
click at [845, 263] on div at bounding box center [895, 333] width 210 height 467
drag, startPoint x: 875, startPoint y: 425, endPoint x: 891, endPoint y: 278, distance: 148.5
click at [891, 278] on div at bounding box center [895, 333] width 210 height 467
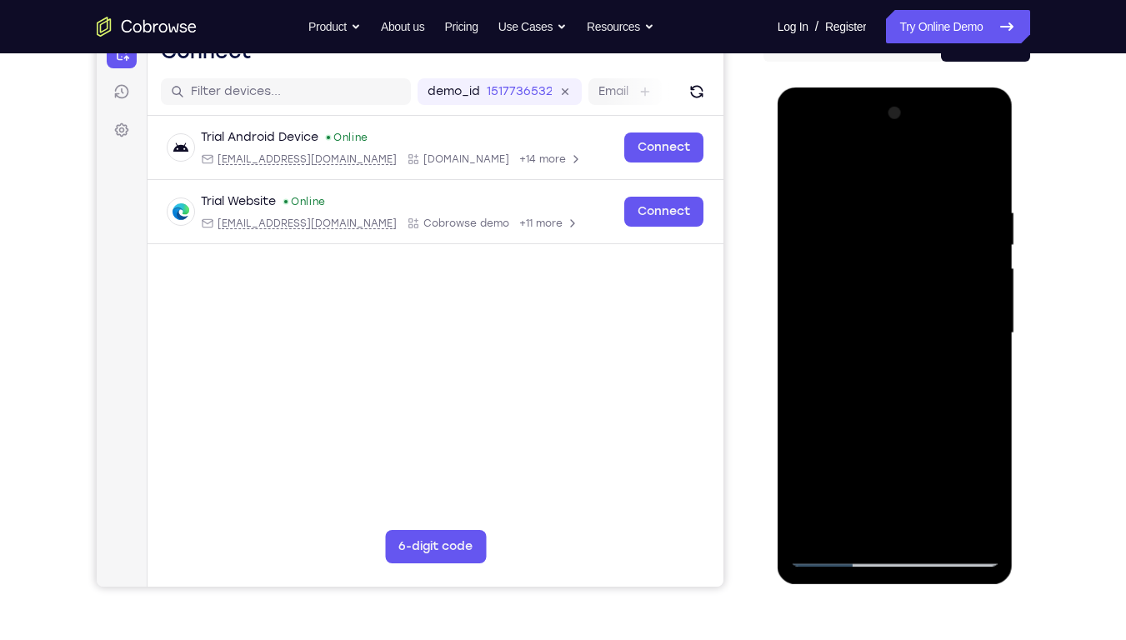
drag, startPoint x: 879, startPoint y: 424, endPoint x: 920, endPoint y: 80, distance: 345.9
click at [920, 88] on html "Online web based iOS Simulators and Android Emulators. Run iPhone, iPad, Mobile…" at bounding box center [897, 338] width 238 height 500
drag, startPoint x: 876, startPoint y: 428, endPoint x: 910, endPoint y: 110, distance: 319.4
click at [910, 110] on div at bounding box center [895, 333] width 210 height 467
drag, startPoint x: 886, startPoint y: 432, endPoint x: 895, endPoint y: 111, distance: 321.1
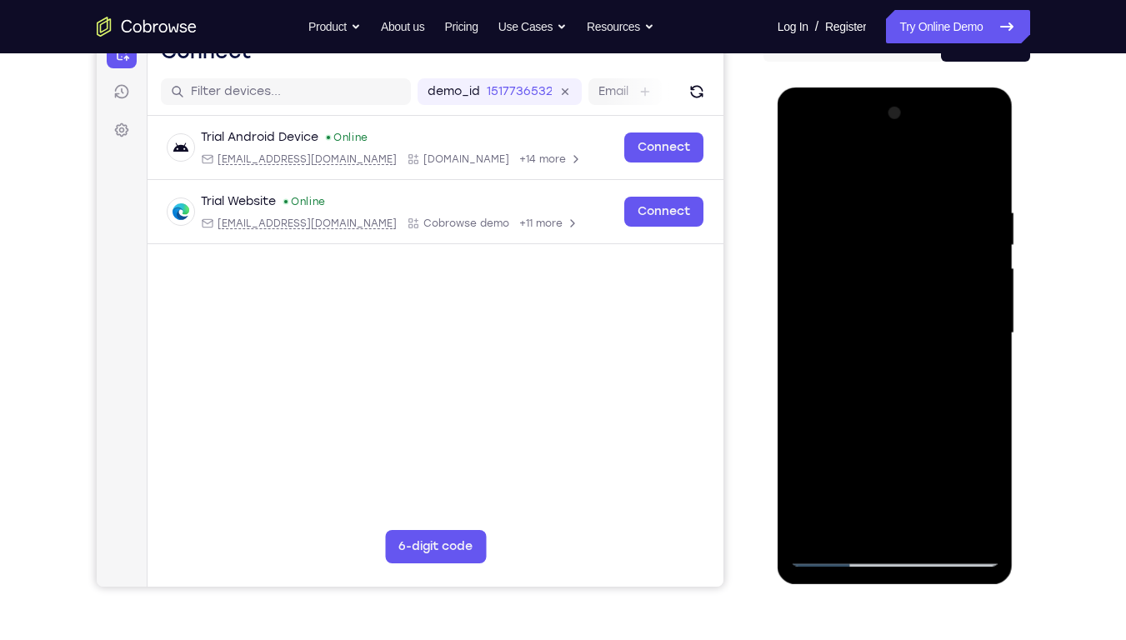
click at [895, 111] on div at bounding box center [895, 333] width 210 height 467
drag, startPoint x: 869, startPoint y: 479, endPoint x: 915, endPoint y: 80, distance: 401.3
click at [915, 88] on html "Online web based iOS Simulators and Android Emulators. Run iPhone, iPad, Mobile…" at bounding box center [897, 338] width 238 height 500
drag, startPoint x: 854, startPoint y: 484, endPoint x: 906, endPoint y: 167, distance: 321.2
click at [906, 167] on div at bounding box center [895, 333] width 210 height 467
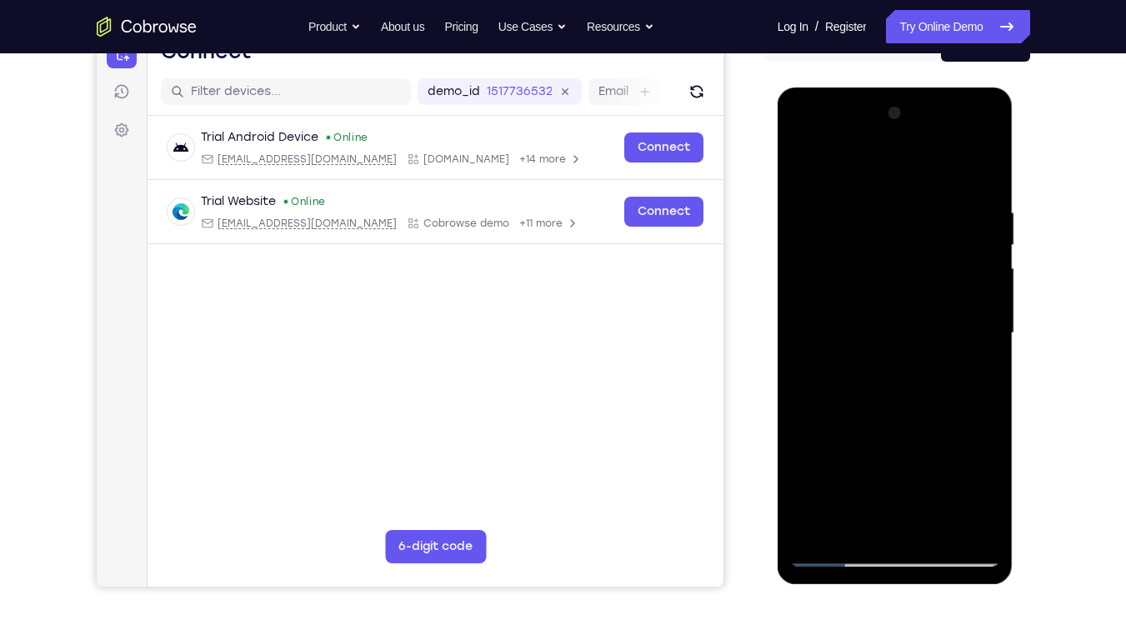
drag, startPoint x: 877, startPoint y: 454, endPoint x: 904, endPoint y: 140, distance: 314.6
click at [904, 140] on div at bounding box center [895, 333] width 210 height 467
drag, startPoint x: 900, startPoint y: 474, endPoint x: 909, endPoint y: 118, distance: 355.3
click at [909, 118] on div at bounding box center [895, 333] width 210 height 467
drag, startPoint x: 886, startPoint y: 454, endPoint x: 930, endPoint y: 78, distance: 377.7
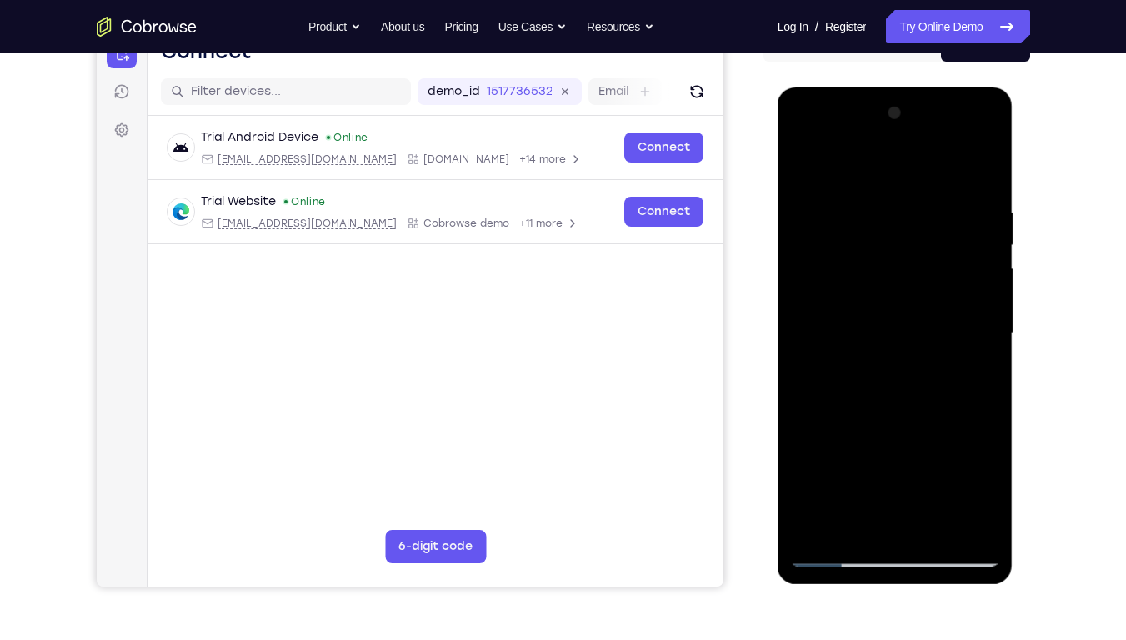
click at [930, 88] on html "Online web based iOS Simulators and Android Emulators. Run iPhone, iPad, Mobile…" at bounding box center [897, 338] width 238 height 500
drag, startPoint x: 890, startPoint y: 439, endPoint x: 898, endPoint y: 369, distance: 71.3
click at [898, 369] on div at bounding box center [895, 333] width 210 height 467
drag, startPoint x: 895, startPoint y: 418, endPoint x: 944, endPoint y: 87, distance: 334.6
click at [944, 88] on html "Online web based iOS Simulators and Android Emulators. Run iPhone, iPad, Mobile…" at bounding box center [897, 338] width 238 height 500
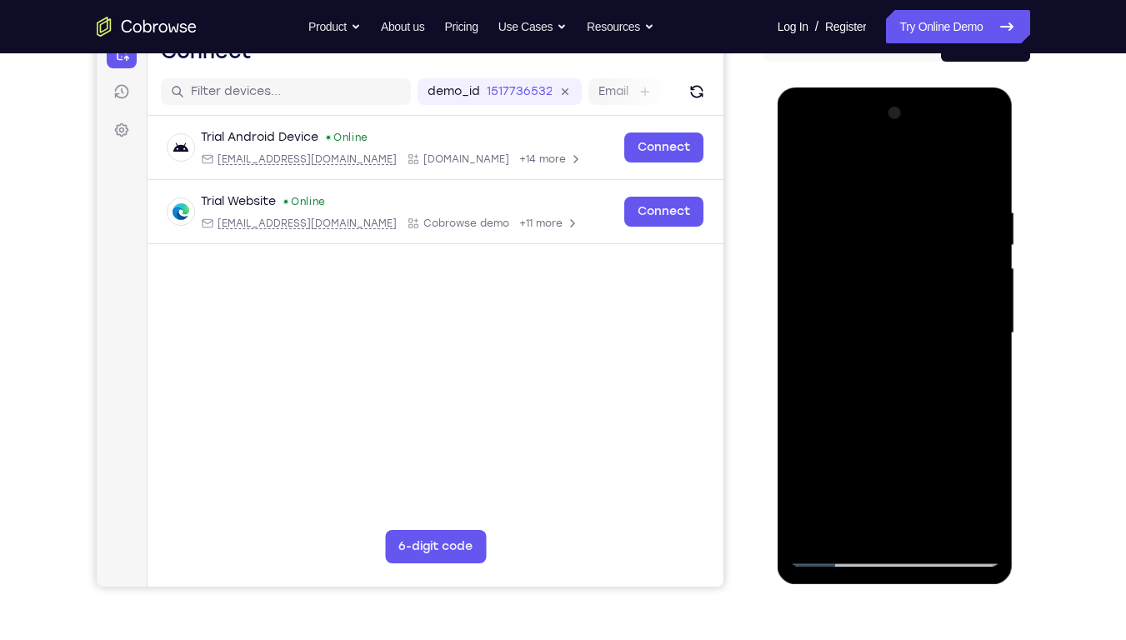
drag, startPoint x: 879, startPoint y: 430, endPoint x: 922, endPoint y: 60, distance: 372.7
click at [922, 88] on html "Online web based iOS Simulators and Android Emulators. Run iPhone, iPad, Mobile…" at bounding box center [897, 338] width 238 height 500
drag, startPoint x: 900, startPoint y: 404, endPoint x: 920, endPoint y: 312, distance: 94.7
click at [920, 312] on div at bounding box center [895, 333] width 210 height 467
drag, startPoint x: 882, startPoint y: 446, endPoint x: 940, endPoint y: 160, distance: 291.7
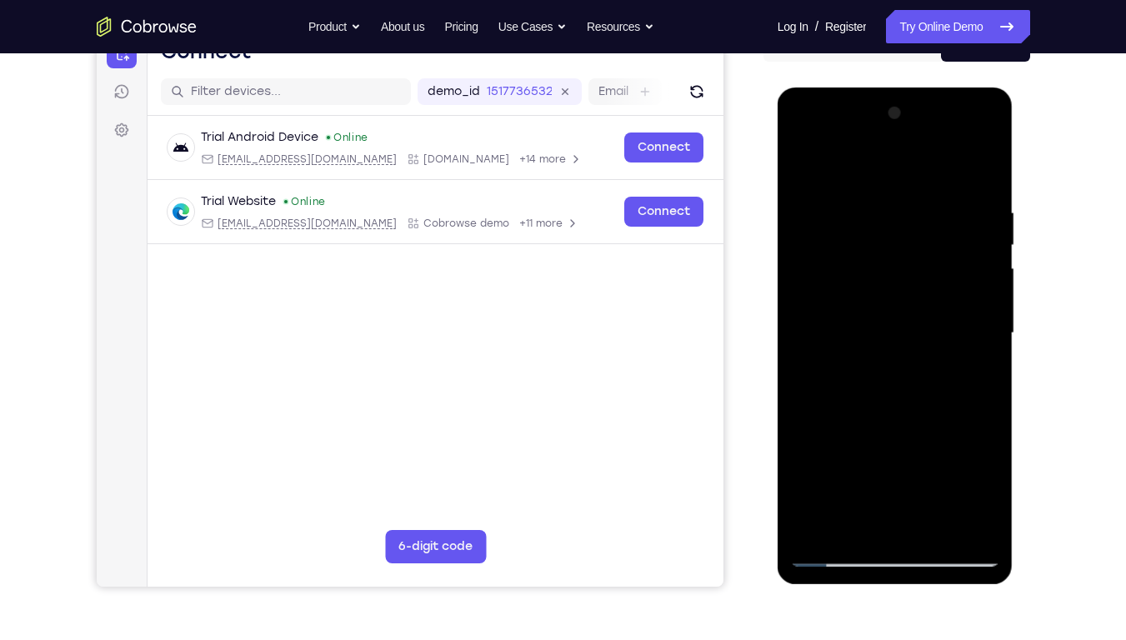
click at [940, 160] on div at bounding box center [895, 333] width 210 height 467
drag, startPoint x: 873, startPoint y: 464, endPoint x: 884, endPoint y: 75, distance: 388.7
click at [884, 88] on html "Online web based iOS Simulators and Android Emulators. Run iPhone, iPad, Mobile…" at bounding box center [897, 338] width 238 height 500
drag, startPoint x: 875, startPoint y: 401, endPoint x: 910, endPoint y: 114, distance: 288.9
click at [910, 114] on div at bounding box center [895, 333] width 210 height 467
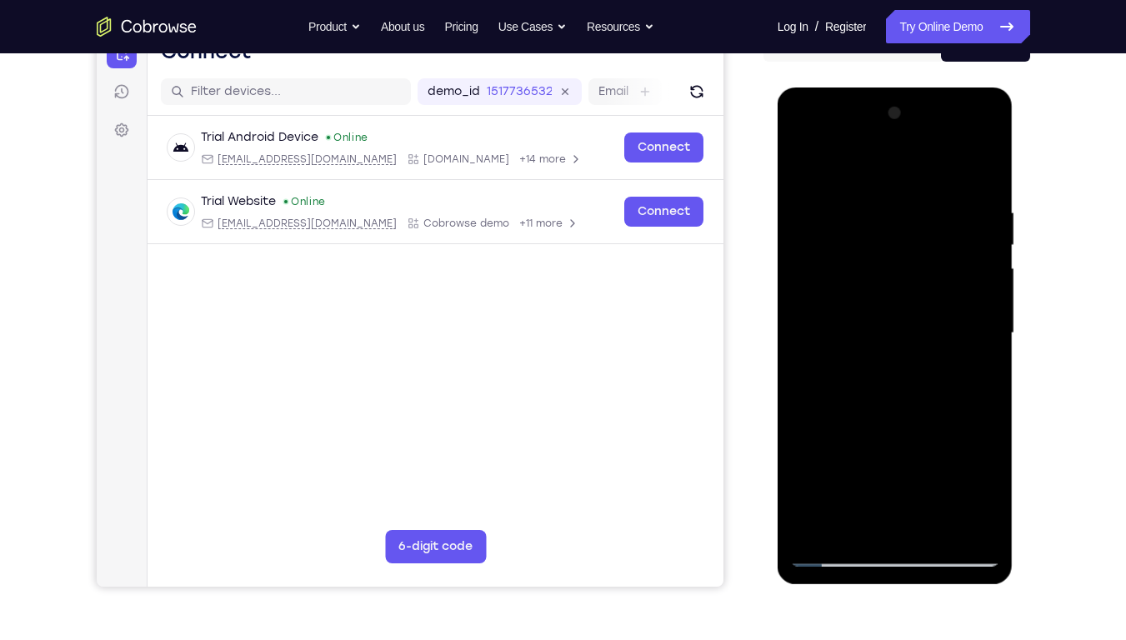
drag, startPoint x: 881, startPoint y: 438, endPoint x: 895, endPoint y: 379, distance: 60.1
click at [895, 379] on div at bounding box center [895, 333] width 210 height 467
click at [820, 214] on div at bounding box center [895, 333] width 210 height 467
drag, startPoint x: 895, startPoint y: 439, endPoint x: 905, endPoint y: 404, distance: 36.2
click at [905, 404] on div at bounding box center [895, 333] width 210 height 467
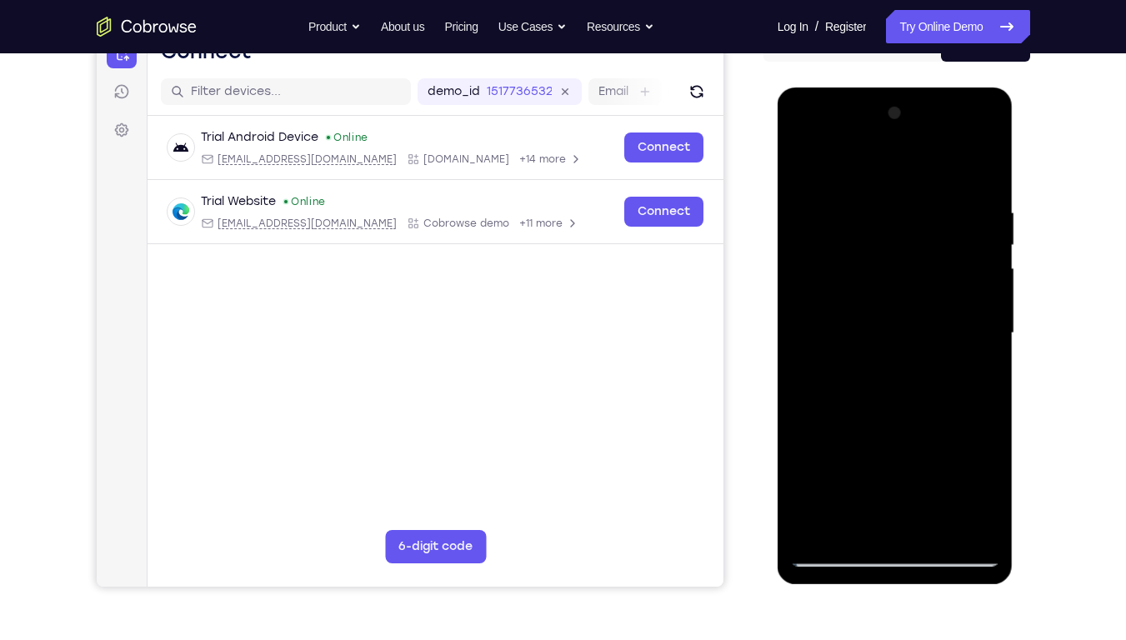
drag, startPoint x: 899, startPoint y: 443, endPoint x: 934, endPoint y: 123, distance: 321.3
click at [934, 123] on div at bounding box center [895, 333] width 210 height 467
drag, startPoint x: 900, startPoint y: 454, endPoint x: 903, endPoint y: 16, distance: 437.7
click at [903, 88] on html "Online web based iOS Simulators and Android Emulators. Run iPhone, iPad, Mobile…" at bounding box center [897, 338] width 238 height 500
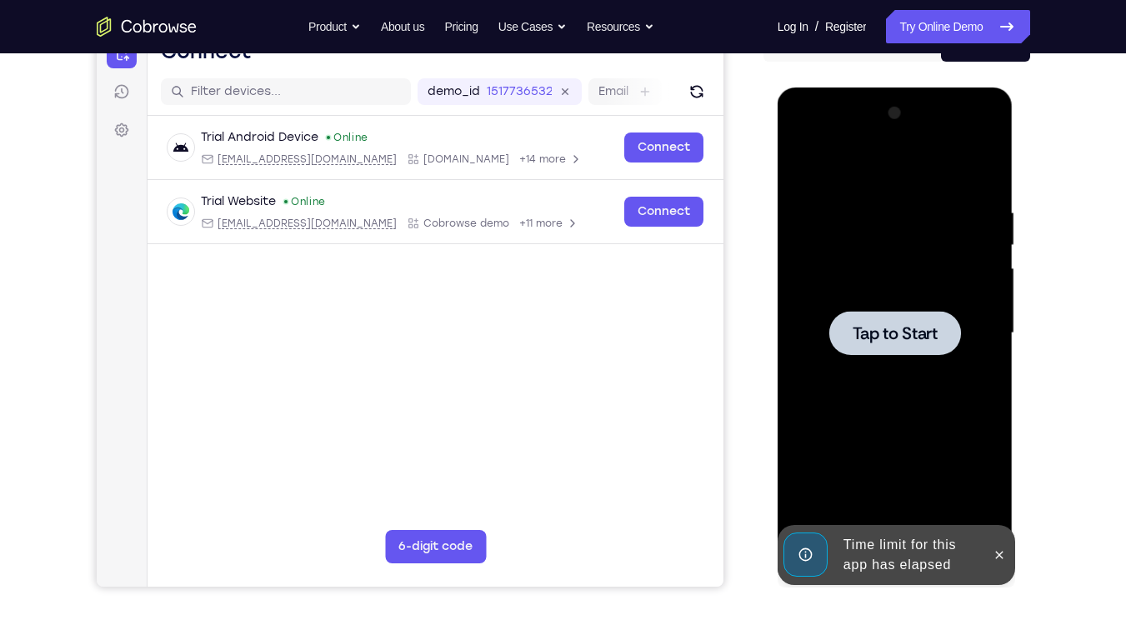
drag, startPoint x: 904, startPoint y: 288, endPoint x: 897, endPoint y: 379, distance: 90.3
click at [897, 88] on div "Tap to Start" at bounding box center [896, 88] width 236 height 0
click at [895, 344] on div at bounding box center [896, 333] width 132 height 44
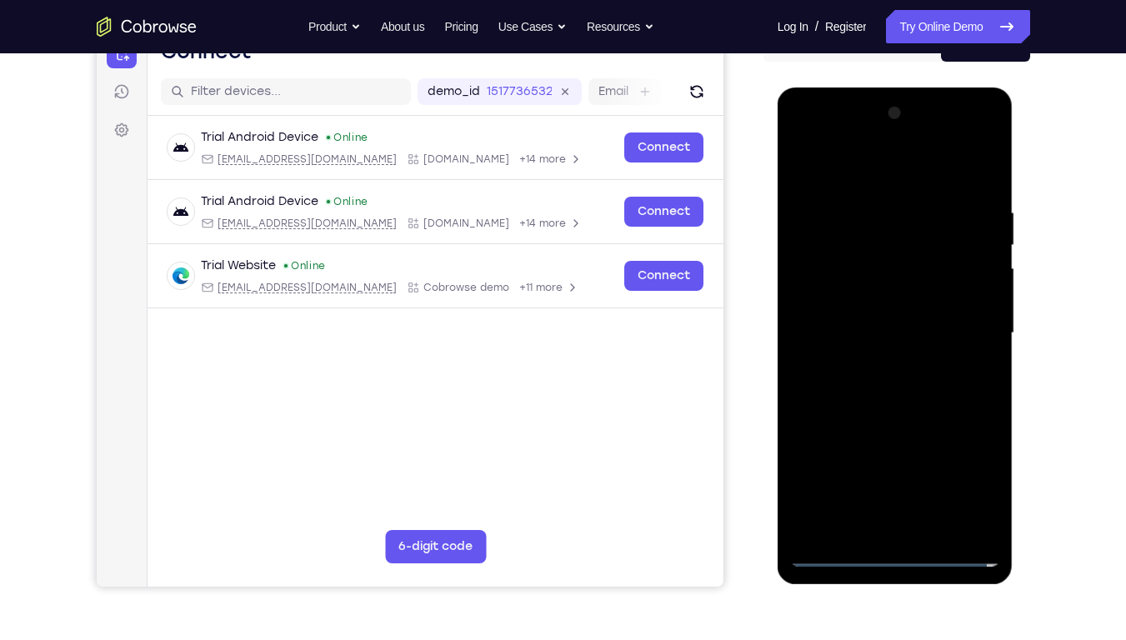
click at [892, 486] on div at bounding box center [895, 333] width 210 height 467
click at [971, 471] on div at bounding box center [895, 333] width 210 height 467
click at [845, 176] on div at bounding box center [895, 333] width 210 height 467
click at [821, 282] on div at bounding box center [895, 333] width 210 height 467
click at [862, 330] on div at bounding box center [895, 333] width 210 height 467
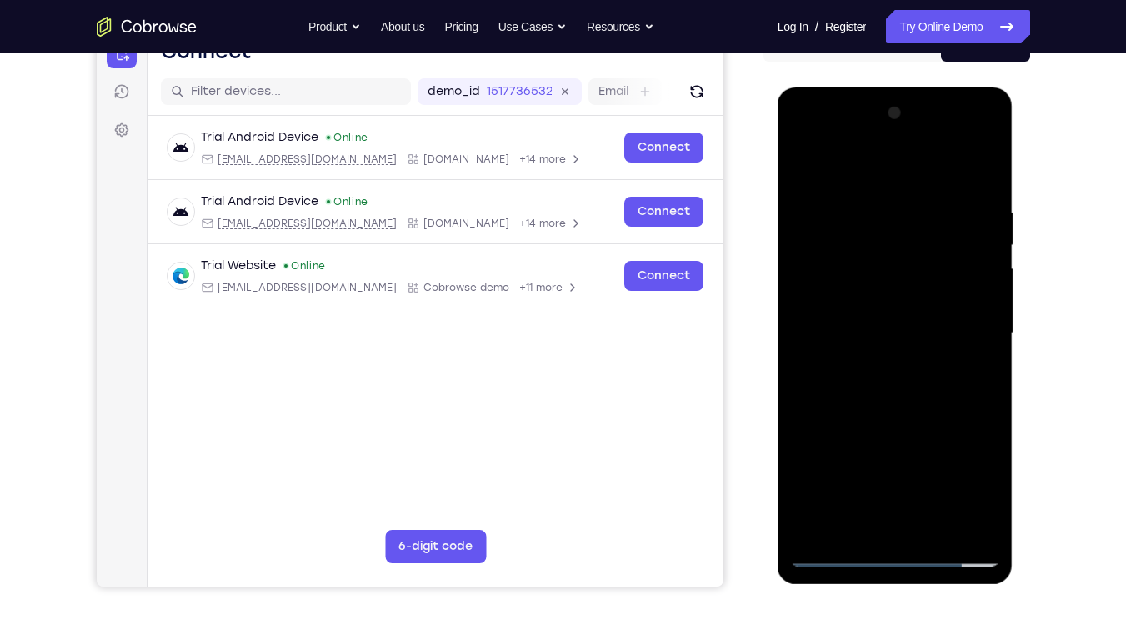
click at [885, 351] on div at bounding box center [895, 333] width 210 height 467
click at [874, 486] on div at bounding box center [895, 333] width 210 height 467
drag, startPoint x: 880, startPoint y: 457, endPoint x: 917, endPoint y: 83, distance: 375.3
click at [917, 88] on html "Online web based iOS Simulators and Android Emulators. Run iPhone, iPad, Mobile…" at bounding box center [897, 338] width 238 height 500
drag, startPoint x: 884, startPoint y: 379, endPoint x: 907, endPoint y: 94, distance: 286.1
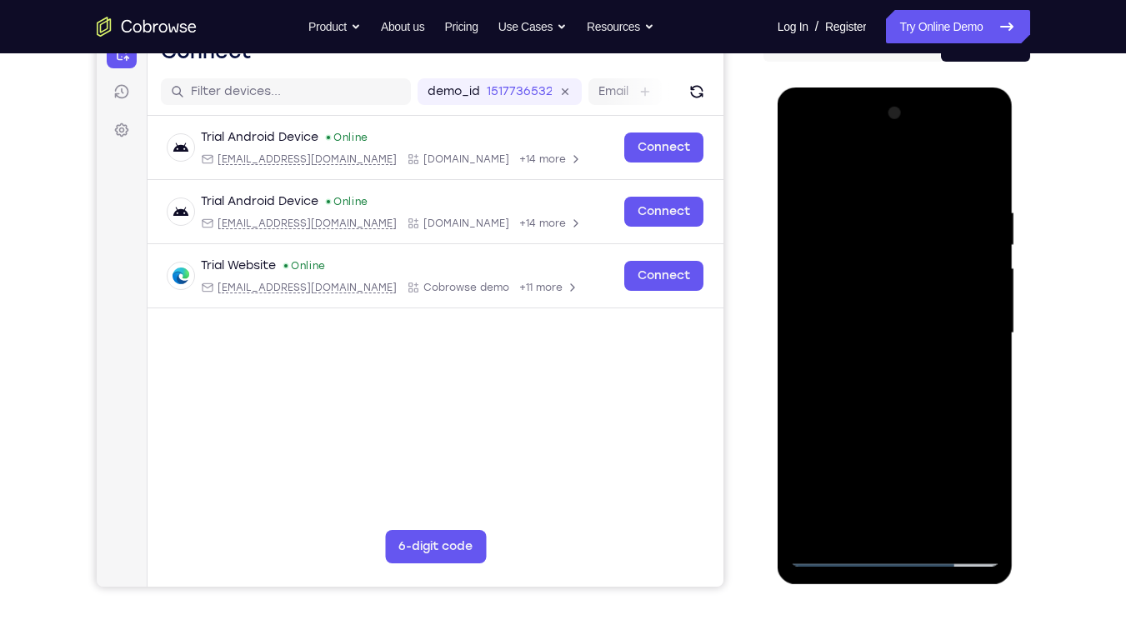
click at [907, 94] on div at bounding box center [896, 336] width 236 height 497
drag, startPoint x: 914, startPoint y: 384, endPoint x: 888, endPoint y: 129, distance: 256.4
click at [888, 129] on div at bounding box center [895, 333] width 210 height 467
drag, startPoint x: 887, startPoint y: 412, endPoint x: 946, endPoint y: 3, distance: 412.8
click at [946, 88] on html "Online web based iOS Simulators and Android Emulators. Run iPhone, iPad, Mobile…" at bounding box center [897, 338] width 238 height 500
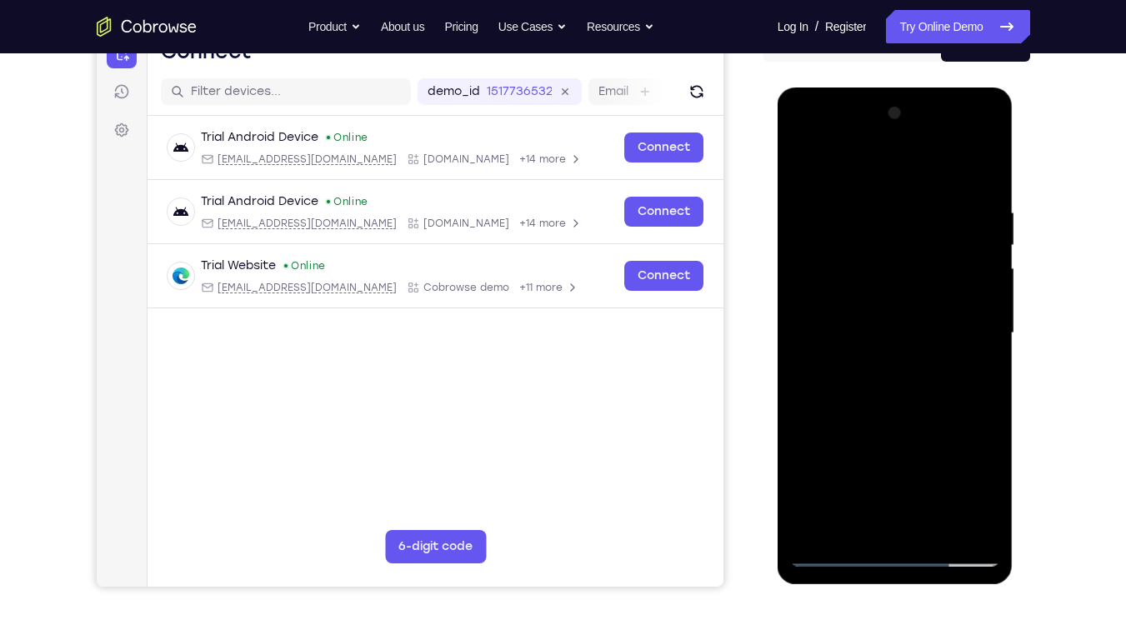
drag, startPoint x: 911, startPoint y: 233, endPoint x: 913, endPoint y: 303, distance: 70.1
click at [913, 303] on div at bounding box center [895, 333] width 210 height 467
click at [969, 217] on div at bounding box center [895, 333] width 210 height 467
drag, startPoint x: 875, startPoint y: 430, endPoint x: 939, endPoint y: 0, distance: 434.9
click at [939, 88] on html "Online web based iOS Simulators and Android Emulators. Run iPhone, iPad, Mobile…" at bounding box center [897, 338] width 238 height 500
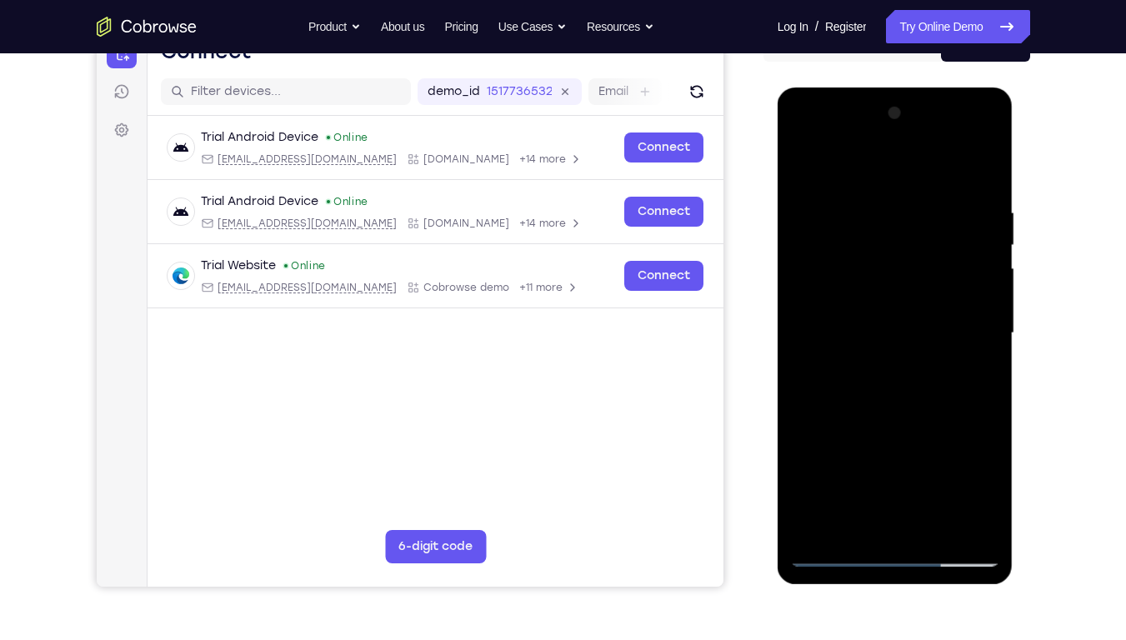
drag, startPoint x: 870, startPoint y: 448, endPoint x: 924, endPoint y: 115, distance: 336.9
click at [924, 115] on div at bounding box center [895, 333] width 210 height 467
drag, startPoint x: 883, startPoint y: 454, endPoint x: 920, endPoint y: 173, distance: 284.2
click at [920, 173] on div at bounding box center [895, 333] width 210 height 467
drag, startPoint x: 884, startPoint y: 411, endPoint x: 915, endPoint y: 133, distance: 279.4
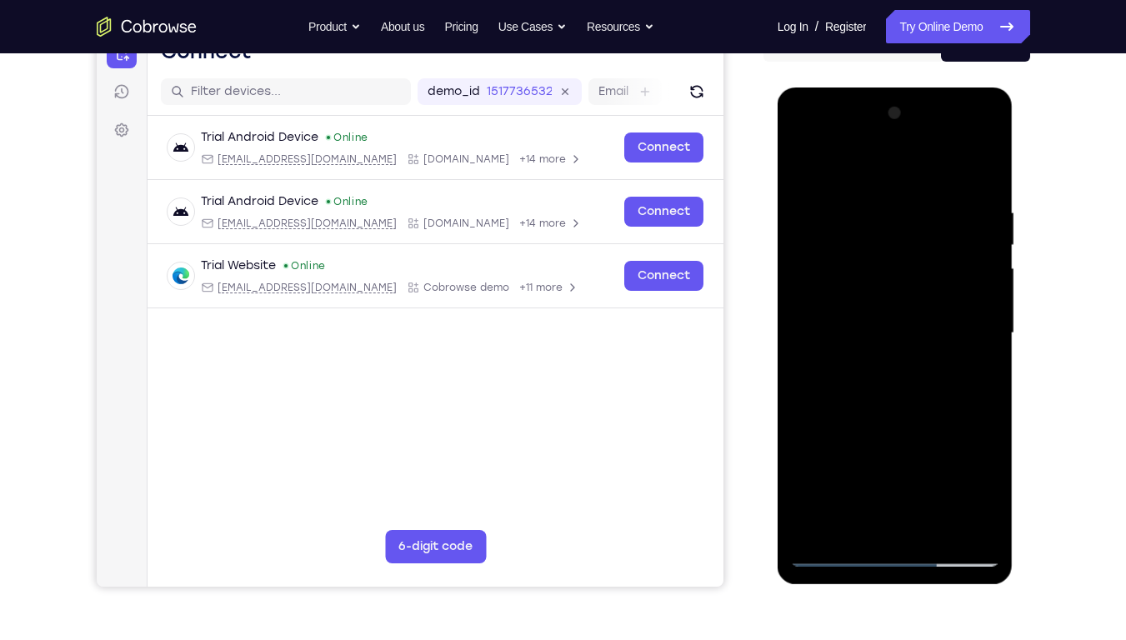
click at [915, 133] on div at bounding box center [895, 333] width 210 height 467
drag, startPoint x: 876, startPoint y: 492, endPoint x: 923, endPoint y: 157, distance: 338.4
click at [923, 157] on div at bounding box center [895, 333] width 210 height 467
drag, startPoint x: 888, startPoint y: 475, endPoint x: 965, endPoint y: 140, distance: 343.8
click at [965, 140] on div at bounding box center [895, 333] width 210 height 467
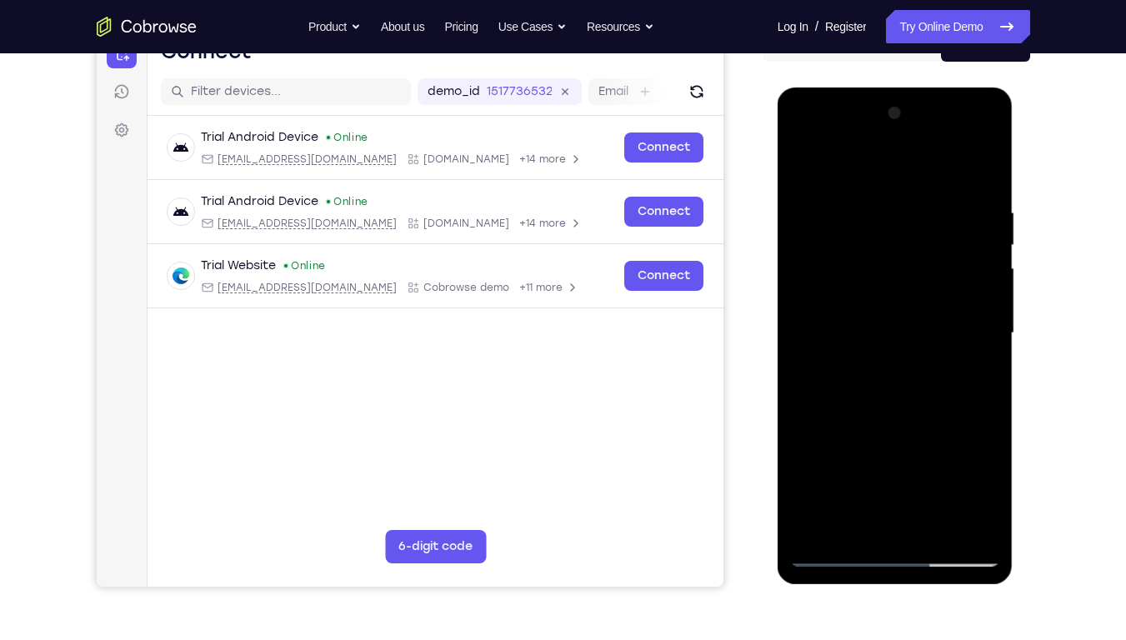
drag, startPoint x: 875, startPoint y: 456, endPoint x: 887, endPoint y: 203, distance: 253.7
click at [887, 203] on div at bounding box center [895, 333] width 210 height 467
drag, startPoint x: 912, startPoint y: 413, endPoint x: 985, endPoint y: 45, distance: 374.8
click at [985, 88] on html "Online web based iOS Simulators and Android Emulators. Run iPhone, iPad, Mobile…" at bounding box center [897, 338] width 238 height 500
drag, startPoint x: 875, startPoint y: 440, endPoint x: 908, endPoint y: 108, distance: 333.4
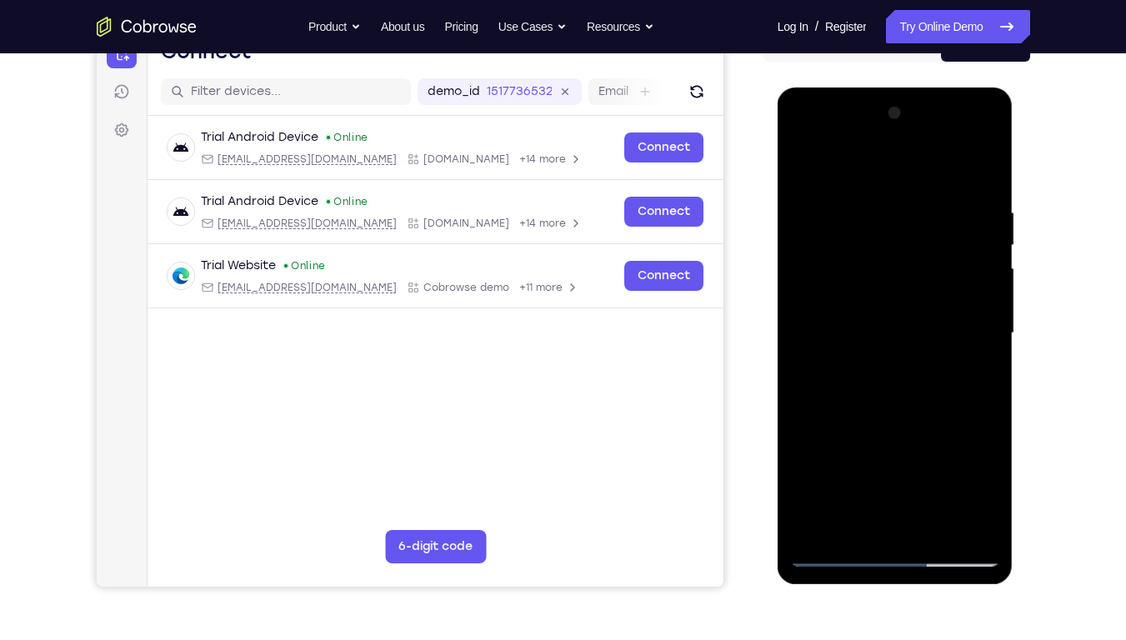
click at [908, 108] on div at bounding box center [895, 333] width 210 height 467
drag, startPoint x: 888, startPoint y: 471, endPoint x: 938, endPoint y: 148, distance: 327.4
click at [938, 148] on div at bounding box center [895, 333] width 210 height 467
drag, startPoint x: 896, startPoint y: 343, endPoint x: 917, endPoint y: 146, distance: 197.9
click at [917, 146] on div at bounding box center [895, 333] width 210 height 467
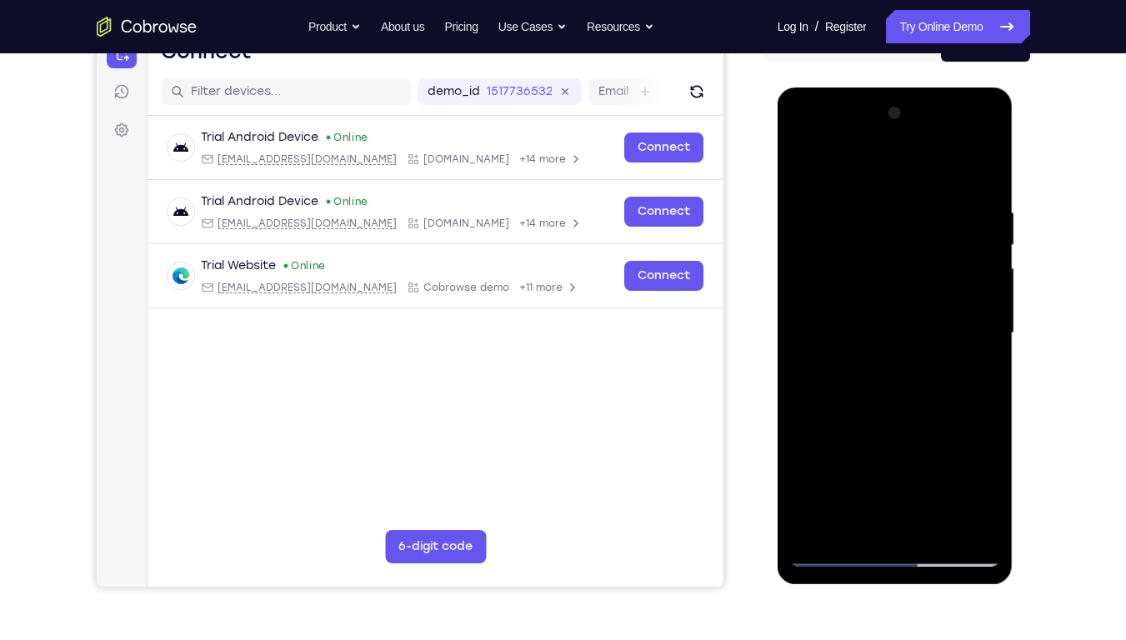
drag, startPoint x: 884, startPoint y: 454, endPoint x: 915, endPoint y: 228, distance: 228.9
click at [915, 228] on div at bounding box center [895, 333] width 210 height 467
drag, startPoint x: 880, startPoint y: 456, endPoint x: 912, endPoint y: 75, distance: 382.4
click at [912, 88] on html "Online web based iOS Simulators and Android Emulators. Run iPhone, iPad, Mobile…" at bounding box center [897, 338] width 238 height 500
drag, startPoint x: 891, startPoint y: 436, endPoint x: 920, endPoint y: 194, distance: 243.5
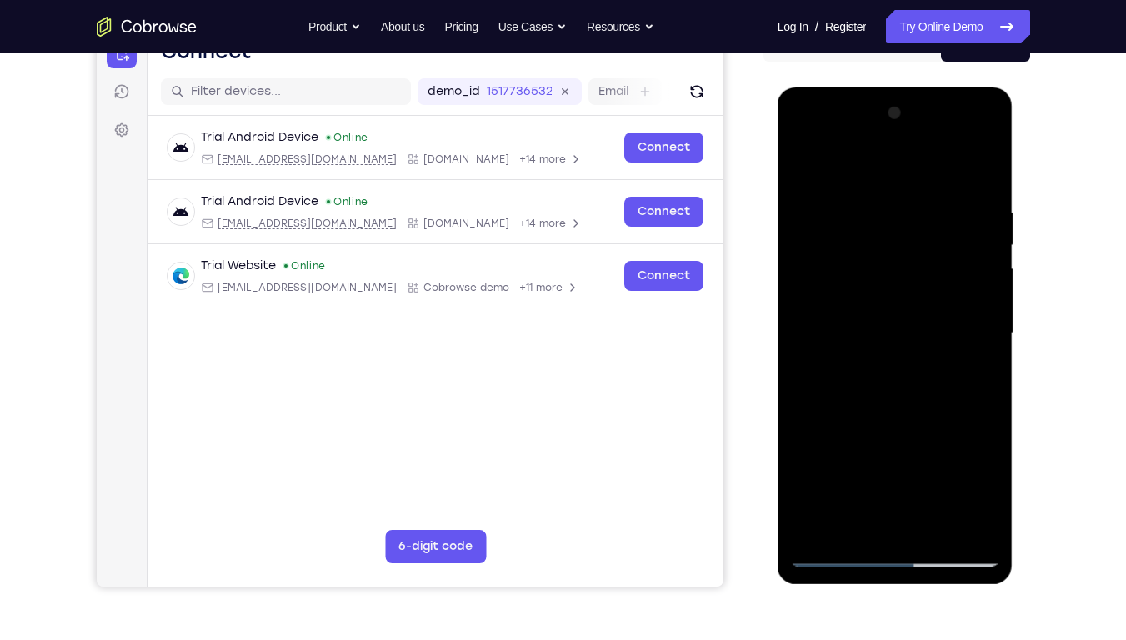
click at [920, 194] on div at bounding box center [895, 333] width 210 height 467
drag, startPoint x: 890, startPoint y: 415, endPoint x: 923, endPoint y: 148, distance: 268.8
click at [923, 148] on div at bounding box center [895, 333] width 210 height 467
drag, startPoint x: 879, startPoint y: 462, endPoint x: 936, endPoint y: 122, distance: 345.0
click at [936, 122] on div at bounding box center [895, 333] width 210 height 467
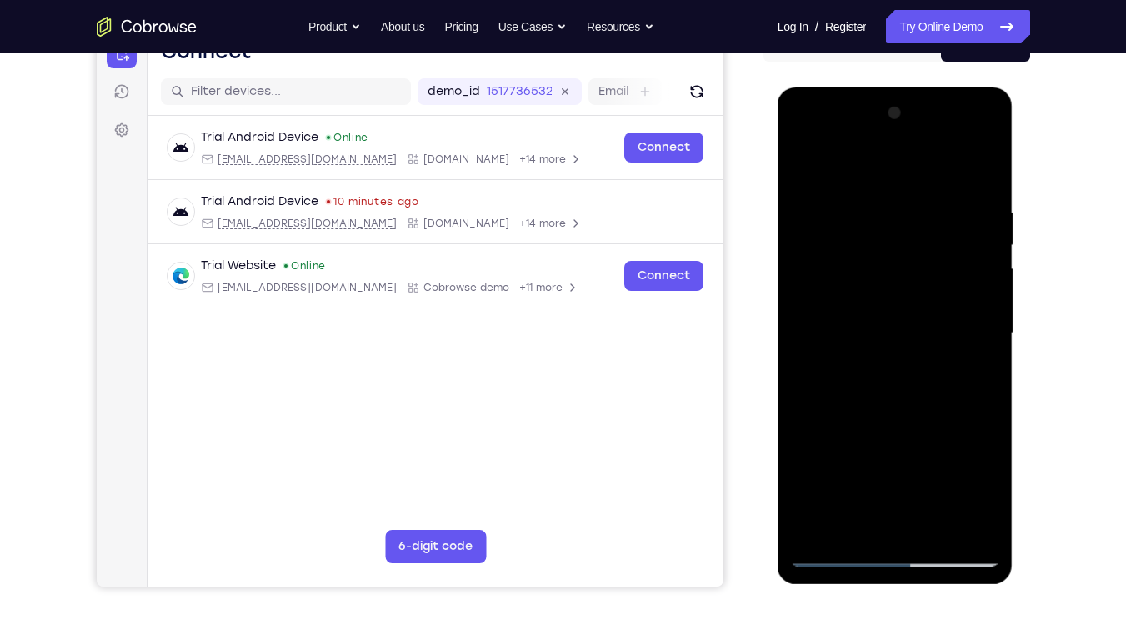
drag, startPoint x: 881, startPoint y: 454, endPoint x: 952, endPoint y: 72, distance: 388.4
click at [952, 88] on html "Online web based iOS Simulators and Android Emulators. Run iPhone, iPad, Mobile…" at bounding box center [897, 338] width 238 height 500
drag, startPoint x: 898, startPoint y: 432, endPoint x: 936, endPoint y: 73, distance: 361.4
click at [936, 88] on html "Online web based iOS Simulators and Android Emulators. Run iPhone, iPad, Mobile…" at bounding box center [897, 338] width 238 height 500
drag, startPoint x: 885, startPoint y: 446, endPoint x: 942, endPoint y: 138, distance: 313.0
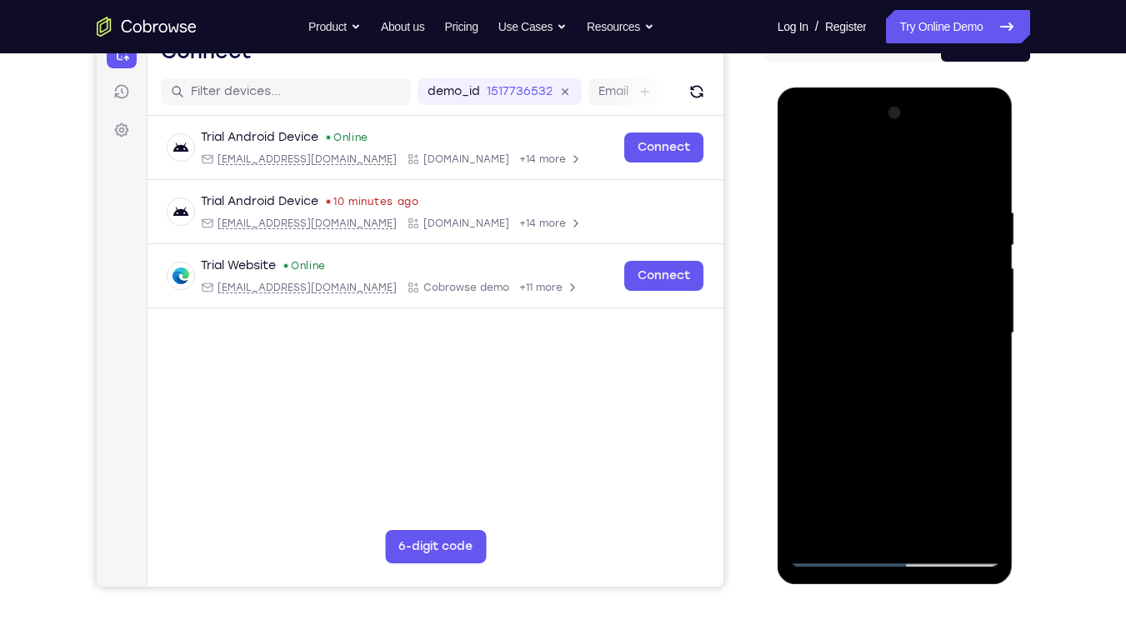
click at [942, 138] on div at bounding box center [895, 333] width 210 height 467
drag, startPoint x: 882, startPoint y: 479, endPoint x: 918, endPoint y: 78, distance: 402.6
click at [918, 88] on html "Online web based iOS Simulators and Android Emulators. Run iPhone, iPad, Mobile…" at bounding box center [897, 338] width 238 height 500
drag, startPoint x: 878, startPoint y: 390, endPoint x: 921, endPoint y: 57, distance: 336.3
click at [921, 88] on html "Online web based iOS Simulators and Android Emulators. Run iPhone, iPad, Mobile…" at bounding box center [897, 338] width 238 height 500
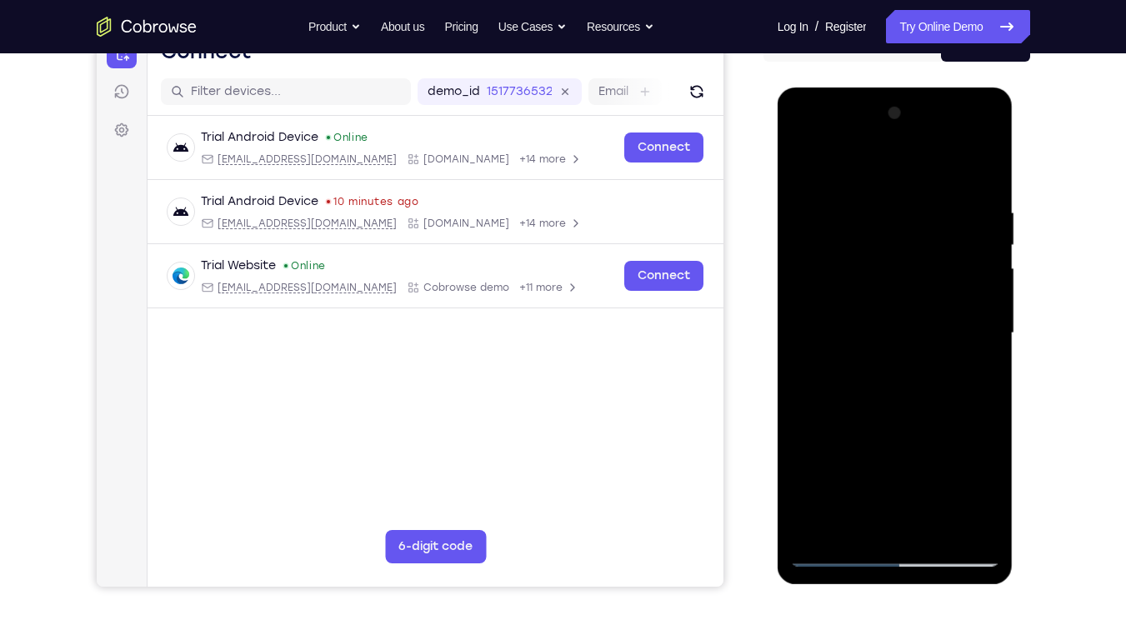
drag, startPoint x: 895, startPoint y: 434, endPoint x: 905, endPoint y: 370, distance: 64.9
click at [905, 370] on div at bounding box center [895, 333] width 210 height 467
drag, startPoint x: 895, startPoint y: 430, endPoint x: 896, endPoint y: 386, distance: 44.2
click at [896, 386] on div at bounding box center [895, 333] width 210 height 467
drag, startPoint x: 880, startPoint y: 487, endPoint x: 926, endPoint y: 0, distance: 489.2
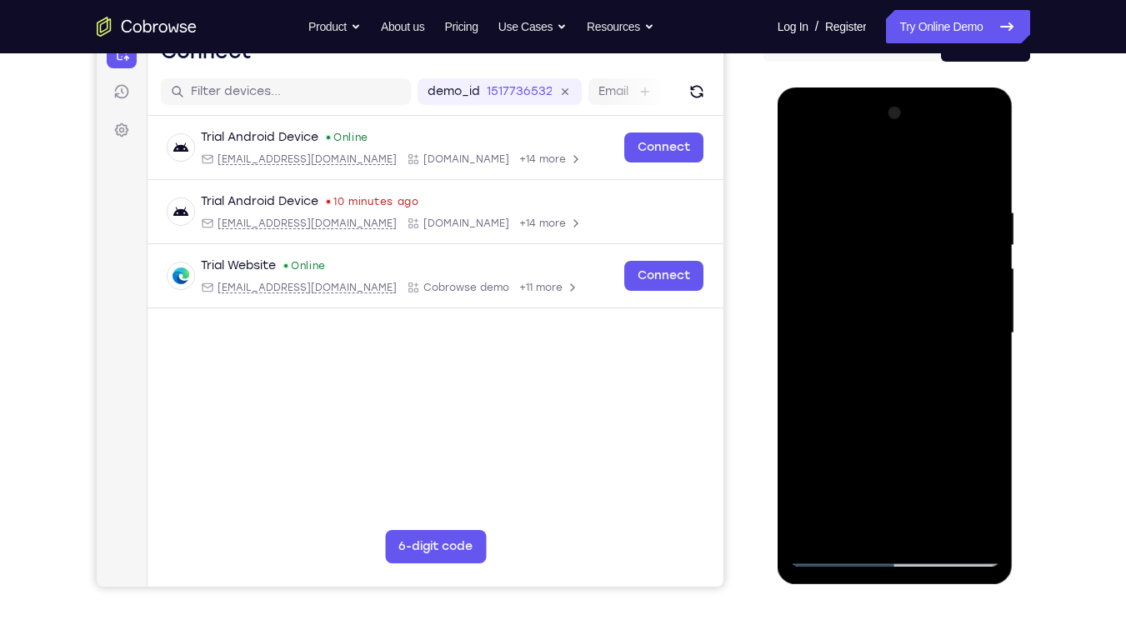
click at [926, 88] on html "Online web based iOS Simulators and Android Emulators. Run iPhone, iPad, Mobile…" at bounding box center [897, 338] width 238 height 500
drag, startPoint x: 880, startPoint y: 444, endPoint x: 906, endPoint y: 142, distance: 303.0
click at [906, 142] on div at bounding box center [895, 333] width 210 height 467
drag, startPoint x: 868, startPoint y: 450, endPoint x: 905, endPoint y: 155, distance: 297.5
click at [905, 155] on div at bounding box center [895, 333] width 210 height 467
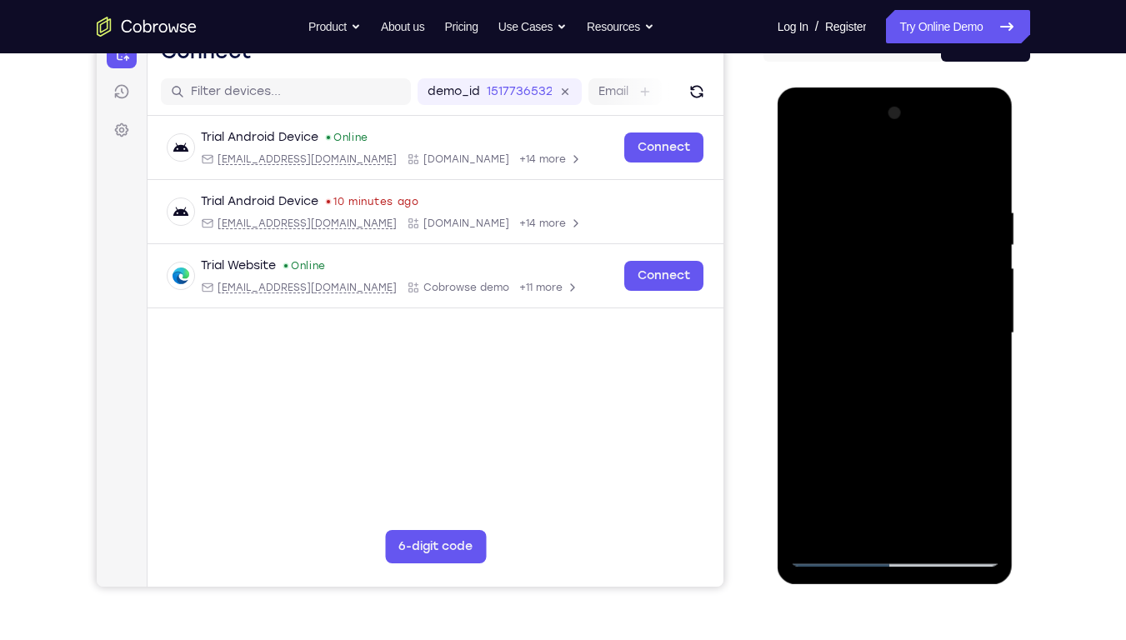
drag, startPoint x: 881, startPoint y: 435, endPoint x: 930, endPoint y: 139, distance: 300.1
click at [930, 139] on div at bounding box center [895, 333] width 210 height 467
drag, startPoint x: 885, startPoint y: 460, endPoint x: 920, endPoint y: 123, distance: 338.7
click at [920, 123] on div at bounding box center [895, 333] width 210 height 467
drag, startPoint x: 880, startPoint y: 419, endPoint x: 935, endPoint y: 124, distance: 299.3
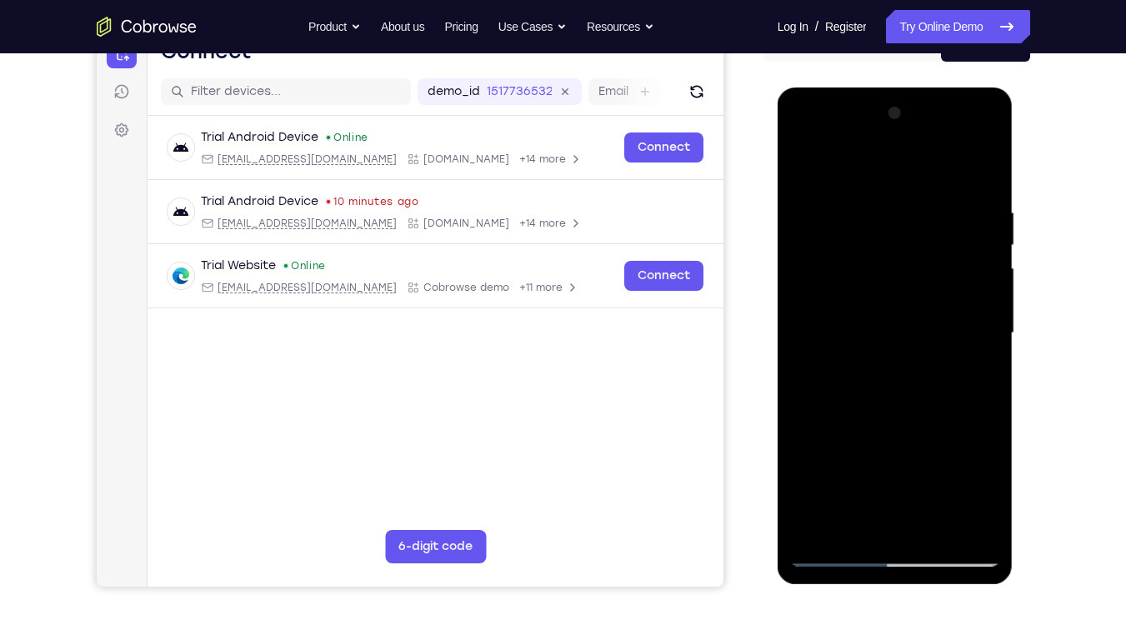
click at [935, 124] on div at bounding box center [895, 333] width 210 height 467
drag, startPoint x: 890, startPoint y: 429, endPoint x: 942, endPoint y: 54, distance: 378.0
click at [942, 88] on html "Online web based iOS Simulators and Android Emulators. Run iPhone, iPad, Mobile…" at bounding box center [897, 338] width 238 height 500
drag, startPoint x: 877, startPoint y: 455, endPoint x: 912, endPoint y: 47, distance: 410.0
click at [912, 88] on html "Online web based iOS Simulators and Android Emulators. Run iPhone, iPad, Mobile…" at bounding box center [897, 338] width 238 height 500
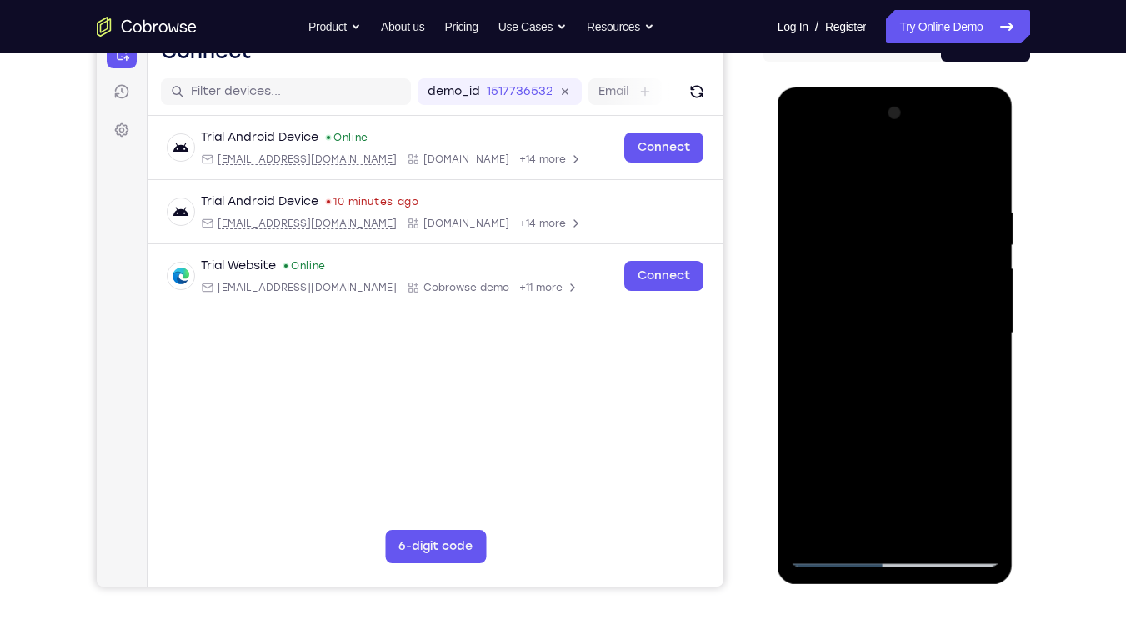
drag, startPoint x: 883, startPoint y: 427, endPoint x: 925, endPoint y: 13, distance: 415.7
click at [925, 88] on html "Online web based iOS Simulators and Android Emulators. Run iPhone, iPad, Mobile…" at bounding box center [897, 338] width 238 height 500
drag, startPoint x: 888, startPoint y: 446, endPoint x: 940, endPoint y: 85, distance: 364.7
click at [940, 88] on html "Online web based iOS Simulators and Android Emulators. Run iPhone, iPad, Mobile…" at bounding box center [897, 338] width 238 height 500
drag, startPoint x: 887, startPoint y: 456, endPoint x: 958, endPoint y: 83, distance: 379.4
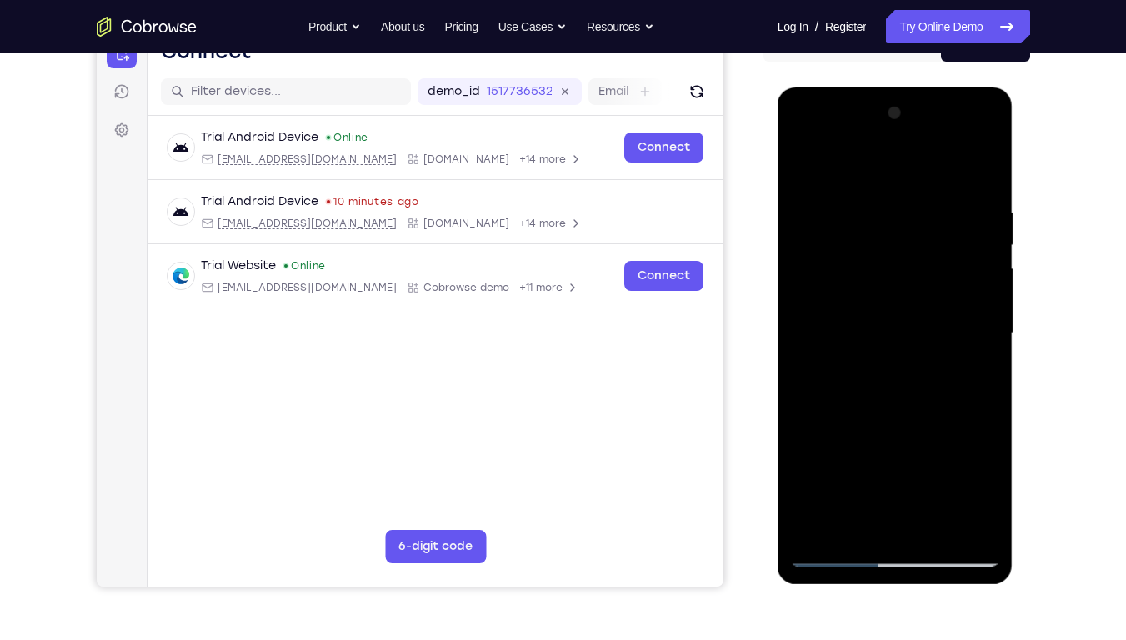
click at [958, 88] on html "Online web based iOS Simulators and Android Emulators. Run iPhone, iPad, Mobile…" at bounding box center [897, 338] width 238 height 500
drag, startPoint x: 898, startPoint y: 439, endPoint x: 947, endPoint y: 12, distance: 429.7
click at [947, 88] on html "Online web based iOS Simulators and Android Emulators. Run iPhone, iPad, Mobile…" at bounding box center [897, 338] width 238 height 500
drag, startPoint x: 885, startPoint y: 429, endPoint x: 941, endPoint y: 55, distance: 377.8
click at [941, 88] on html "Online web based iOS Simulators and Android Emulators. Run iPhone, iPad, Mobile…" at bounding box center [897, 338] width 238 height 500
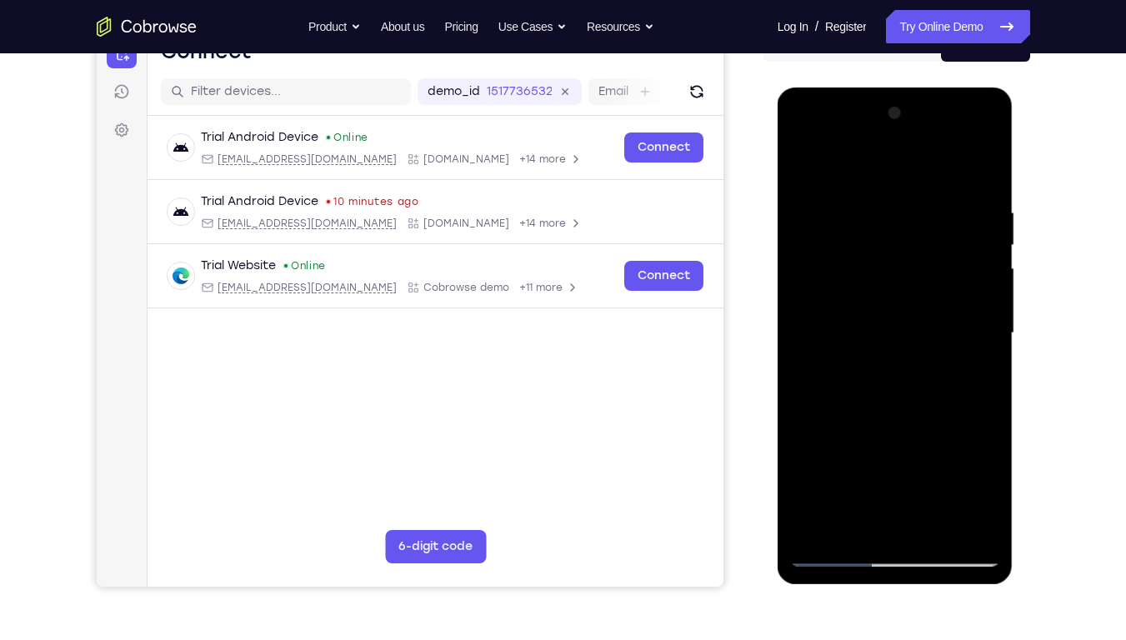
drag, startPoint x: 898, startPoint y: 422, endPoint x: 946, endPoint y: 111, distance: 314.7
click at [946, 111] on div at bounding box center [895, 333] width 210 height 467
drag, startPoint x: 890, startPoint y: 449, endPoint x: 923, endPoint y: 118, distance: 331.8
click at [923, 118] on div at bounding box center [895, 333] width 210 height 467
drag, startPoint x: 881, startPoint y: 396, endPoint x: 916, endPoint y: 103, distance: 295.6
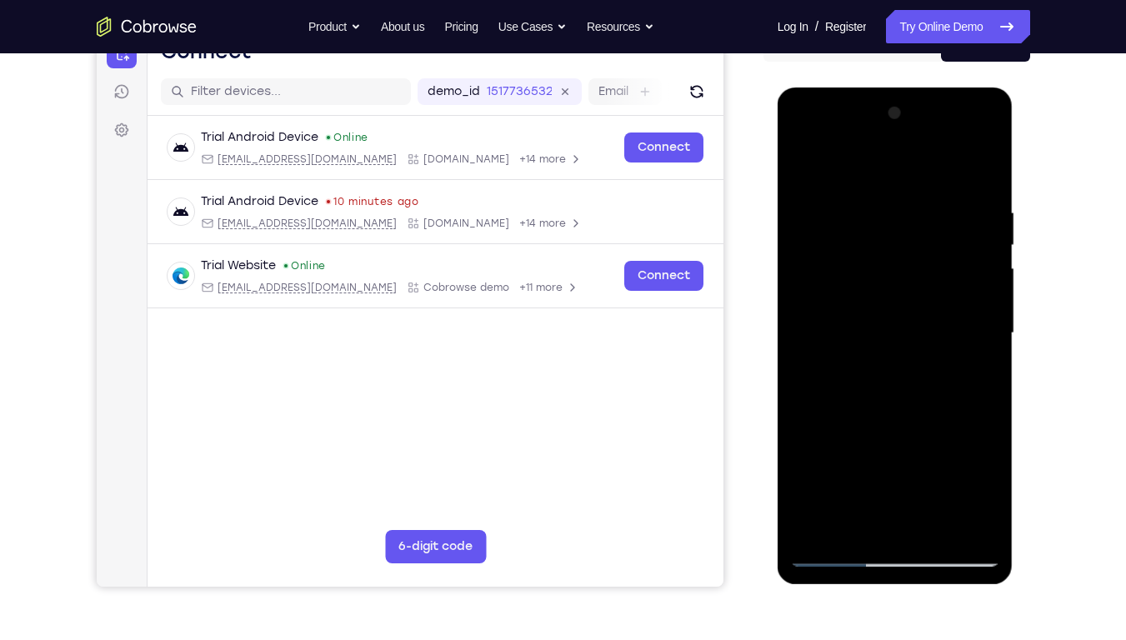
click at [916, 103] on div at bounding box center [895, 333] width 210 height 467
drag, startPoint x: 880, startPoint y: 449, endPoint x: 905, endPoint y: 183, distance: 267.1
click at [905, 183] on div at bounding box center [895, 333] width 210 height 467
drag, startPoint x: 882, startPoint y: 485, endPoint x: 906, endPoint y: 219, distance: 267.1
click at [906, 219] on div at bounding box center [895, 333] width 210 height 467
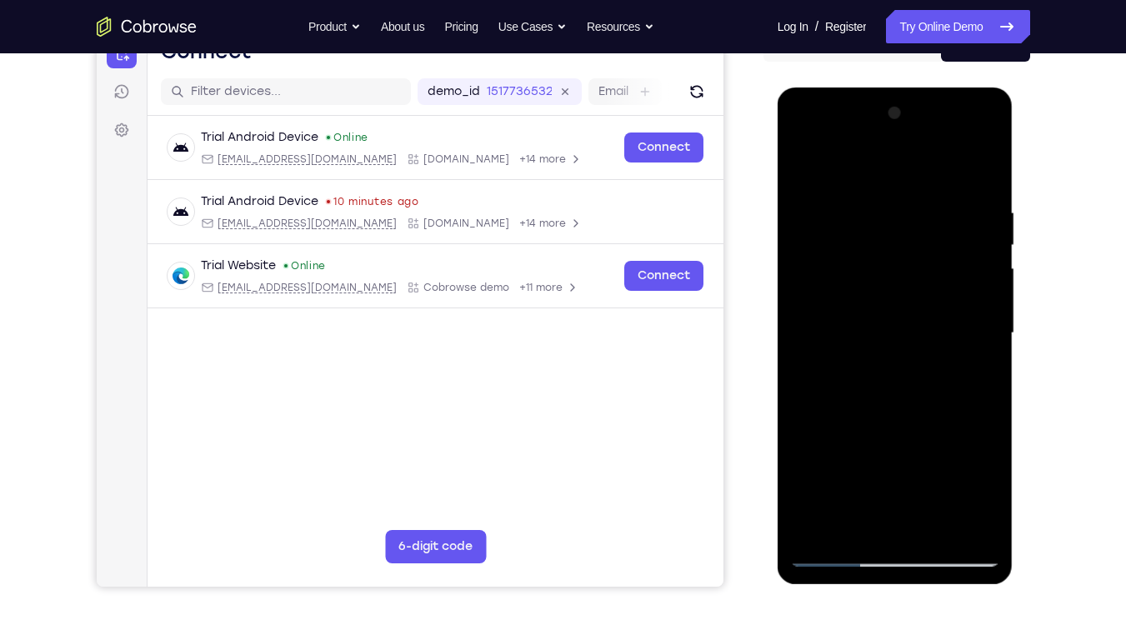
drag, startPoint x: 876, startPoint y: 468, endPoint x: 935, endPoint y: 35, distance: 436.6
click at [935, 88] on html "Online web based iOS Simulators and Android Emulators. Run iPhone, iPad, Mobile…" at bounding box center [897, 338] width 238 height 500
drag, startPoint x: 871, startPoint y: 427, endPoint x: 928, endPoint y: 42, distance: 389.4
click at [928, 88] on html "Online web based iOS Simulators and Android Emulators. Run iPhone, iPad, Mobile…" at bounding box center [897, 338] width 238 height 500
drag, startPoint x: 911, startPoint y: 419, endPoint x: 972, endPoint y: 35, distance: 388.3
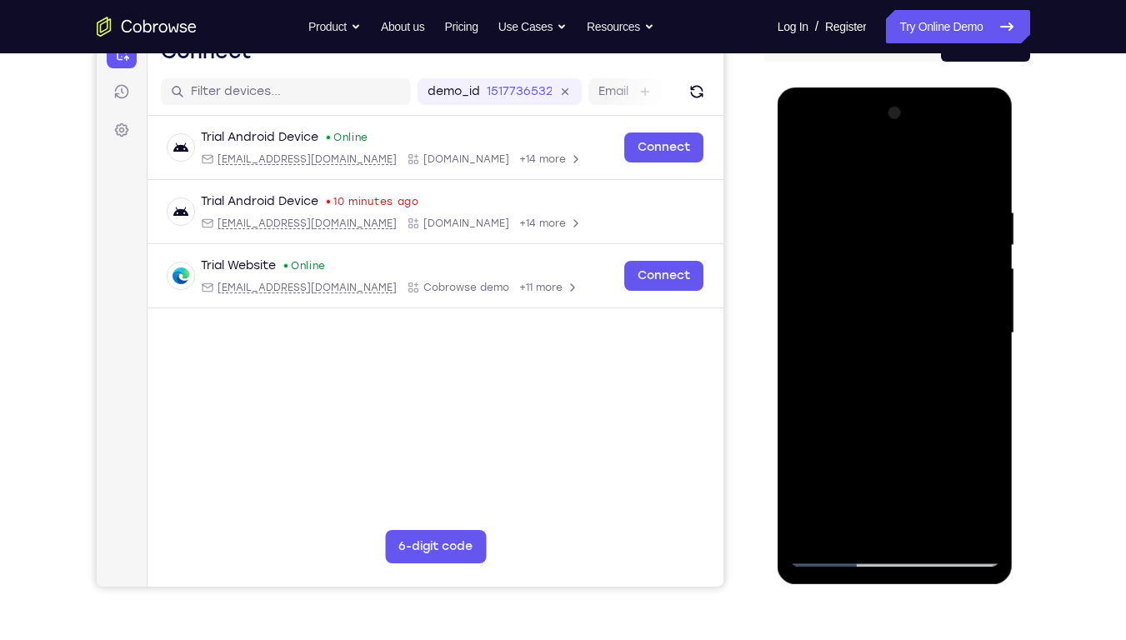
click at [972, 88] on html "Online web based iOS Simulators and Android Emulators. Run iPhone, iPad, Mobile…" at bounding box center [897, 338] width 238 height 500
drag, startPoint x: 894, startPoint y: 424, endPoint x: 961, endPoint y: 53, distance: 377.8
click at [961, 88] on html "Online web based iOS Simulators and Android Emulators. Run iPhone, iPad, Mobile…" at bounding box center [897, 338] width 238 height 500
drag, startPoint x: 875, startPoint y: 433, endPoint x: 929, endPoint y: 103, distance: 333.8
click at [929, 103] on div at bounding box center [895, 333] width 210 height 467
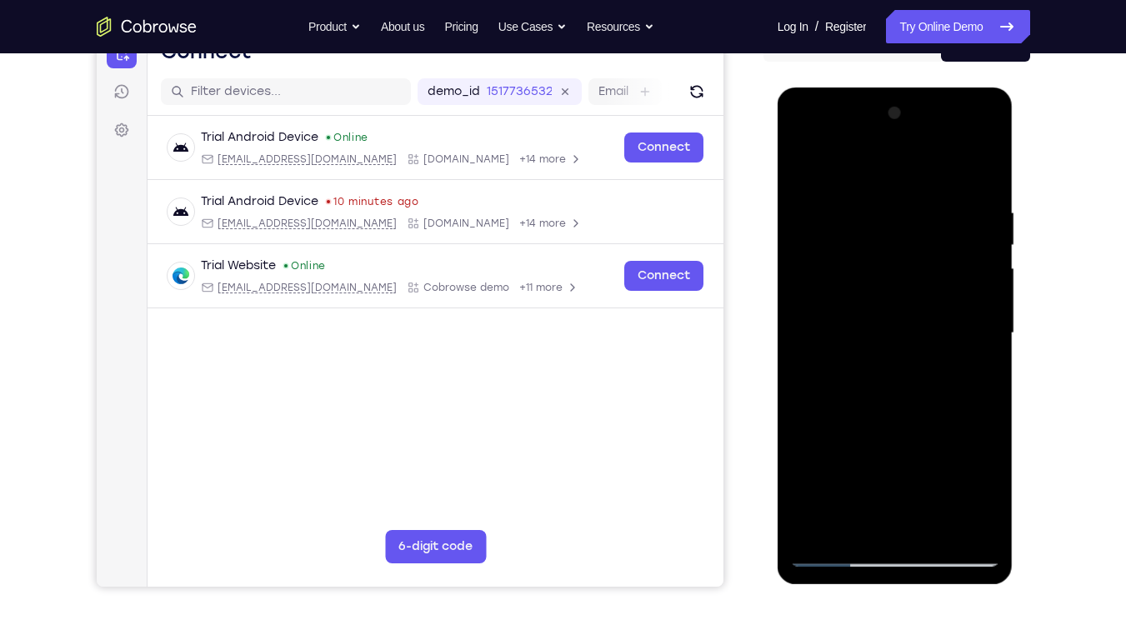
drag, startPoint x: 902, startPoint y: 466, endPoint x: 954, endPoint y: 95, distance: 374.6
click at [954, 95] on div at bounding box center [896, 336] width 236 height 497
drag, startPoint x: 909, startPoint y: 406, endPoint x: 959, endPoint y: 23, distance: 386.8
click at [959, 88] on html "Online web based iOS Simulators and Android Emulators. Run iPhone, iPad, Mobile…" at bounding box center [897, 338] width 238 height 500
drag, startPoint x: 885, startPoint y: 470, endPoint x: 905, endPoint y: 227, distance: 244.4
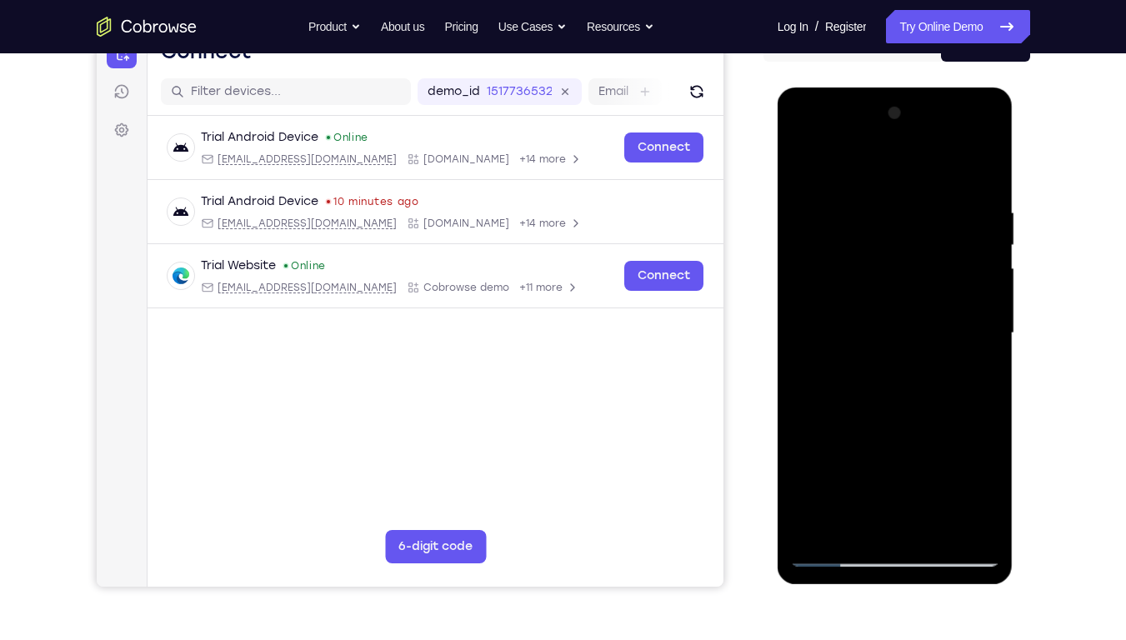
click at [905, 227] on div at bounding box center [895, 333] width 210 height 467
drag, startPoint x: 873, startPoint y: 451, endPoint x: 894, endPoint y: 33, distance: 419.1
click at [894, 88] on html "Online web based iOS Simulators and Android Emulators. Run iPhone, iPad, Mobile…" at bounding box center [897, 338] width 238 height 500
drag, startPoint x: 863, startPoint y: 420, endPoint x: 920, endPoint y: 0, distance: 424.0
click at [920, 88] on html "Online web based iOS Simulators and Android Emulators. Run iPhone, iPad, Mobile…" at bounding box center [897, 338] width 238 height 500
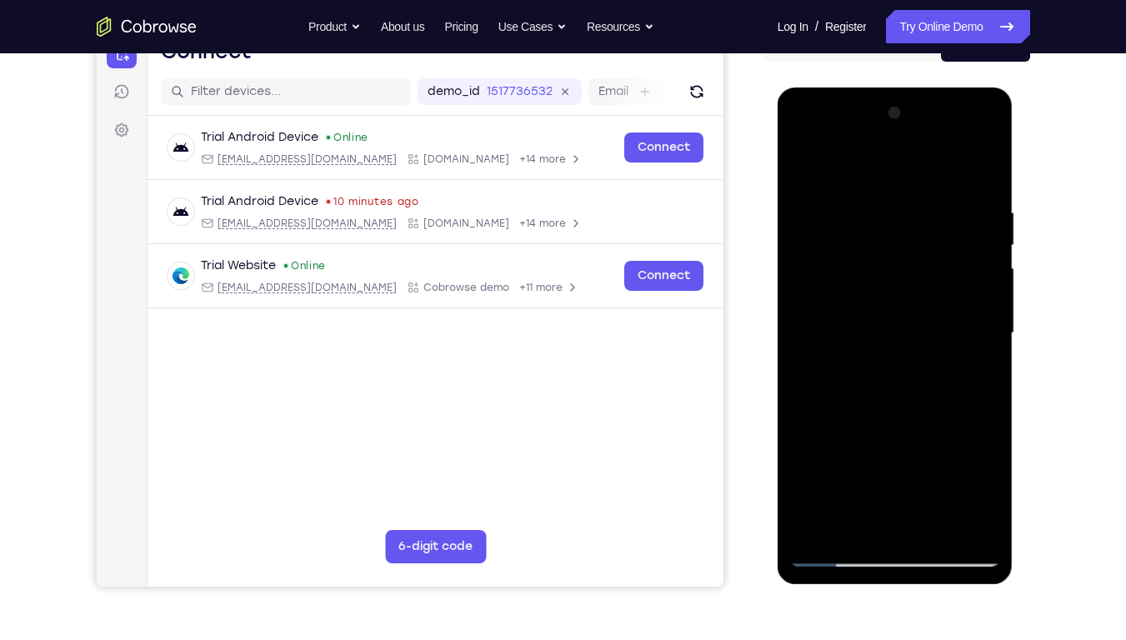
drag, startPoint x: 885, startPoint y: 427, endPoint x: 934, endPoint y: 169, distance: 262.1
click at [934, 169] on div at bounding box center [895, 333] width 210 height 467
drag, startPoint x: 890, startPoint y: 454, endPoint x: 956, endPoint y: 48, distance: 412.2
click at [956, 88] on html "Online web based iOS Simulators and Android Emulators. Run iPhone, iPad, Mobile…" at bounding box center [897, 338] width 238 height 500
drag, startPoint x: 895, startPoint y: 439, endPoint x: 952, endPoint y: 62, distance: 382.1
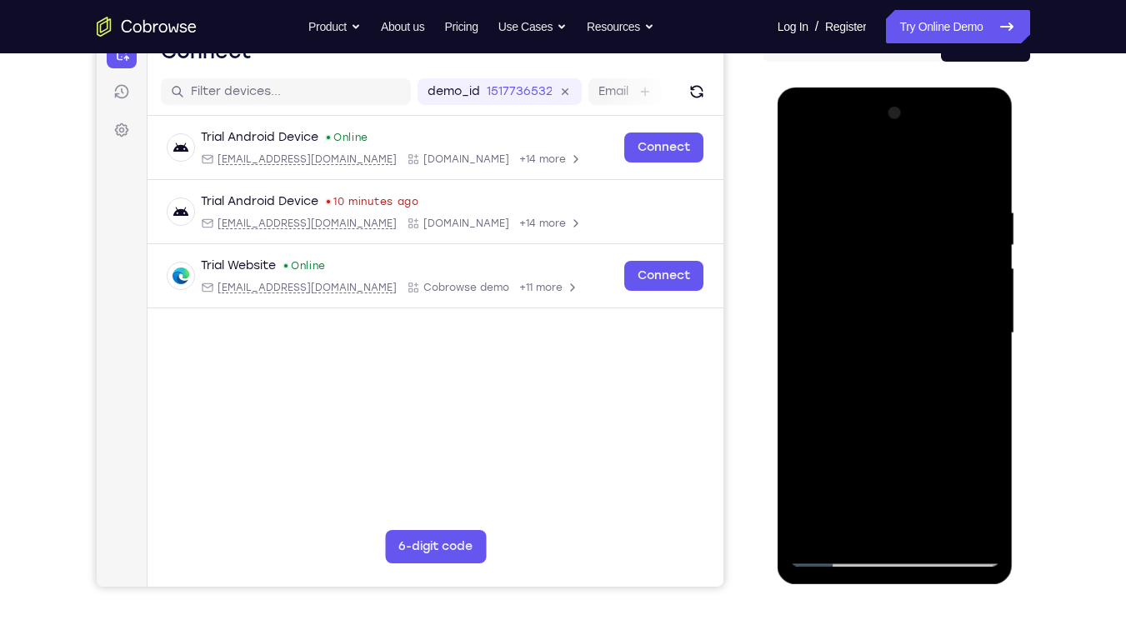
click at [952, 88] on html "Online web based iOS Simulators and Android Emulators. Run iPhone, iPad, Mobile…" at bounding box center [897, 338] width 238 height 500
drag, startPoint x: 890, startPoint y: 431, endPoint x: 903, endPoint y: 281, distance: 150.6
click at [903, 281] on div at bounding box center [895, 333] width 210 height 467
drag, startPoint x: 880, startPoint y: 481, endPoint x: 963, endPoint y: 48, distance: 440.7
click at [963, 88] on html "Online web based iOS Simulators and Android Emulators. Run iPhone, iPad, Mobile…" at bounding box center [897, 338] width 238 height 500
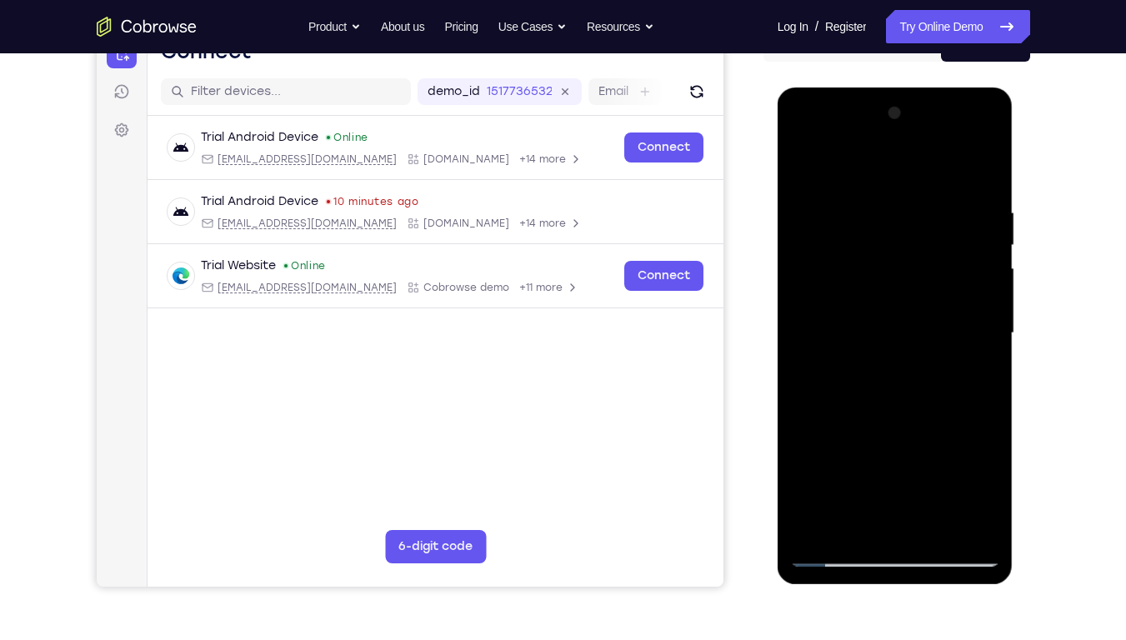
drag, startPoint x: 892, startPoint y: 449, endPoint x: 895, endPoint y: 409, distance: 39.3
click at [895, 409] on div at bounding box center [895, 333] width 210 height 467
click at [935, 167] on div at bounding box center [895, 333] width 210 height 467
drag, startPoint x: 886, startPoint y: 419, endPoint x: 958, endPoint y: 83, distance: 343.6
click at [958, 88] on html "Online web based iOS Simulators and Android Emulators. Run iPhone, iPad, Mobile…" at bounding box center [897, 338] width 238 height 500
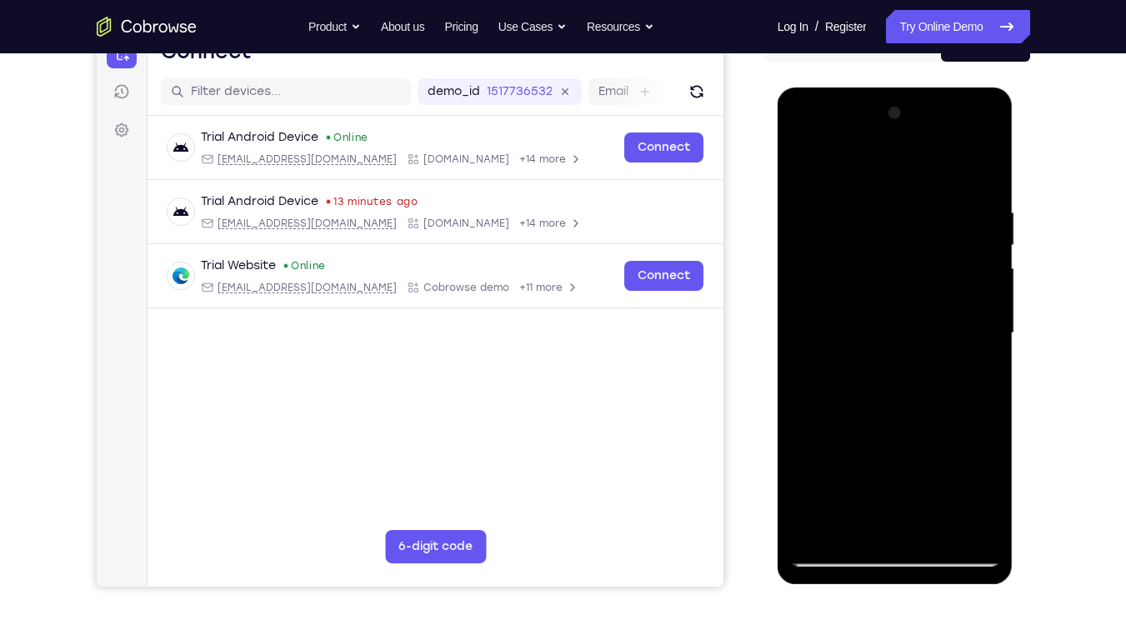
drag, startPoint x: 881, startPoint y: 441, endPoint x: 921, endPoint y: 150, distance: 293.7
click at [921, 150] on div at bounding box center [895, 333] width 210 height 467
drag, startPoint x: 878, startPoint y: 413, endPoint x: 930, endPoint y: 142, distance: 275.9
click at [930, 142] on div at bounding box center [895, 333] width 210 height 467
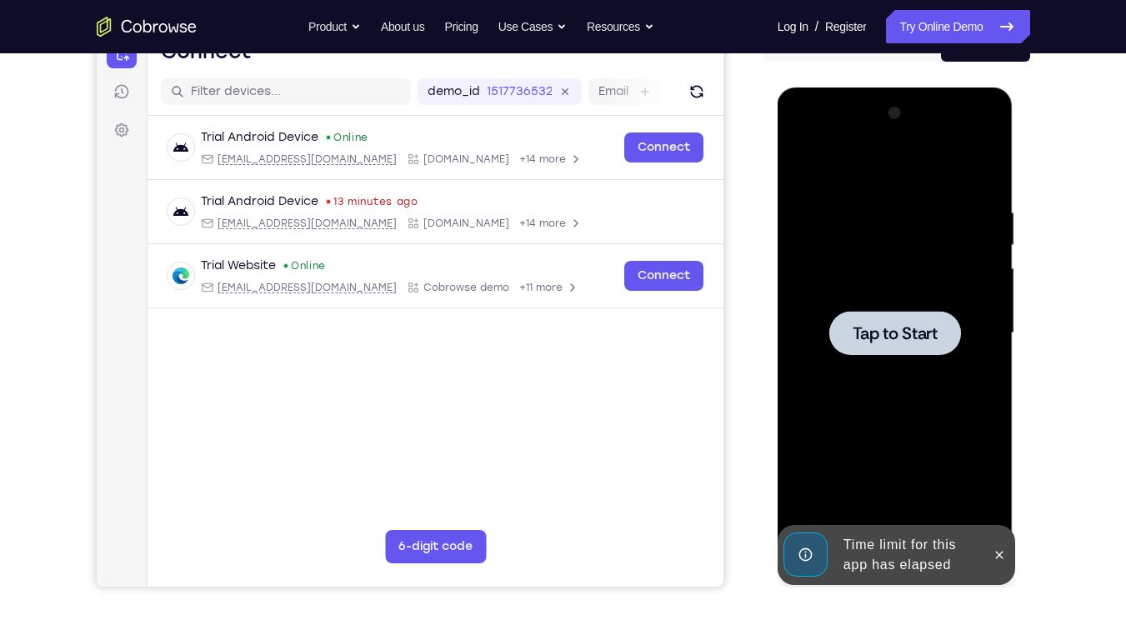
drag, startPoint x: 890, startPoint y: 424, endPoint x: 926, endPoint y: 154, distance: 272.5
click at [926, 88] on div "Tap to Start" at bounding box center [896, 88] width 236 height 0
click at [875, 318] on div at bounding box center [896, 333] width 132 height 44
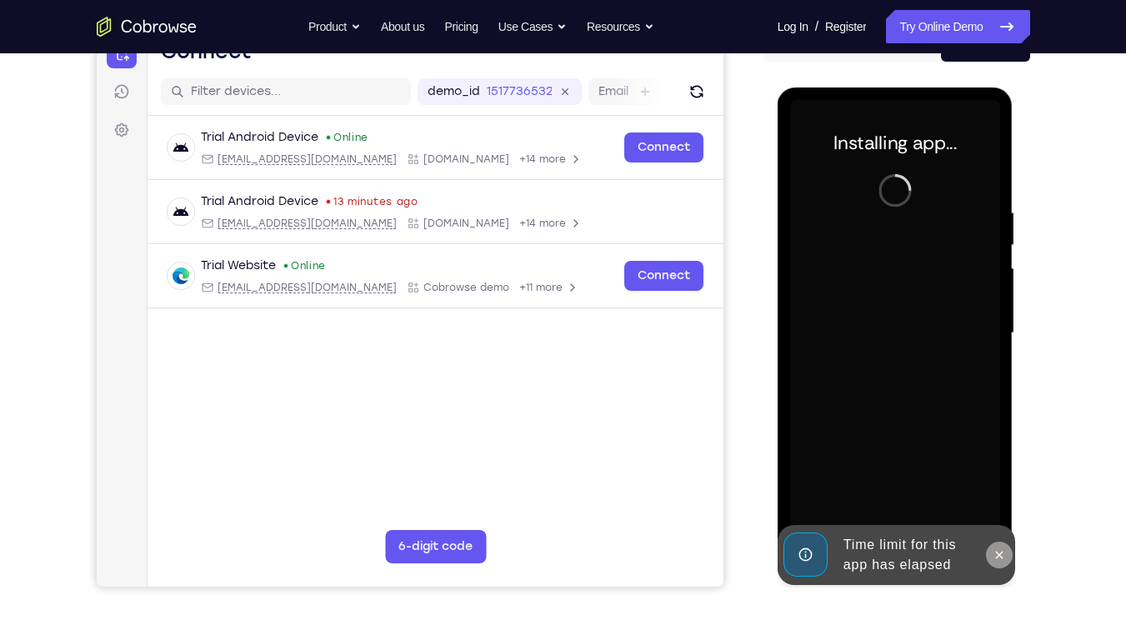
click at [1011, 486] on button at bounding box center [999, 555] width 27 height 27
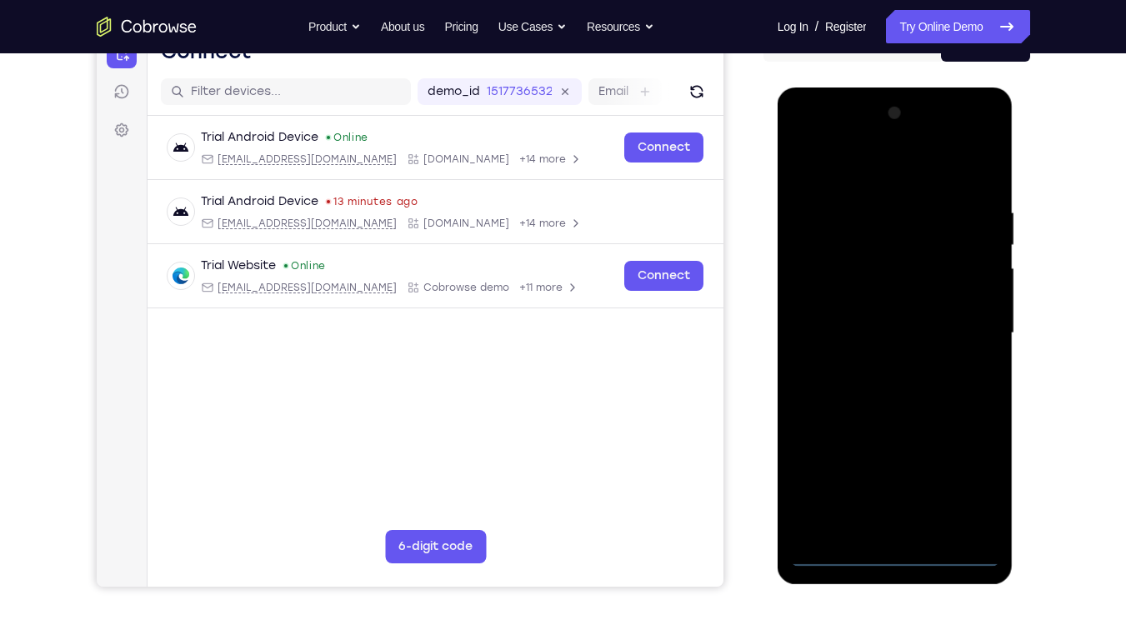
click at [895, 486] on div at bounding box center [895, 333] width 210 height 467
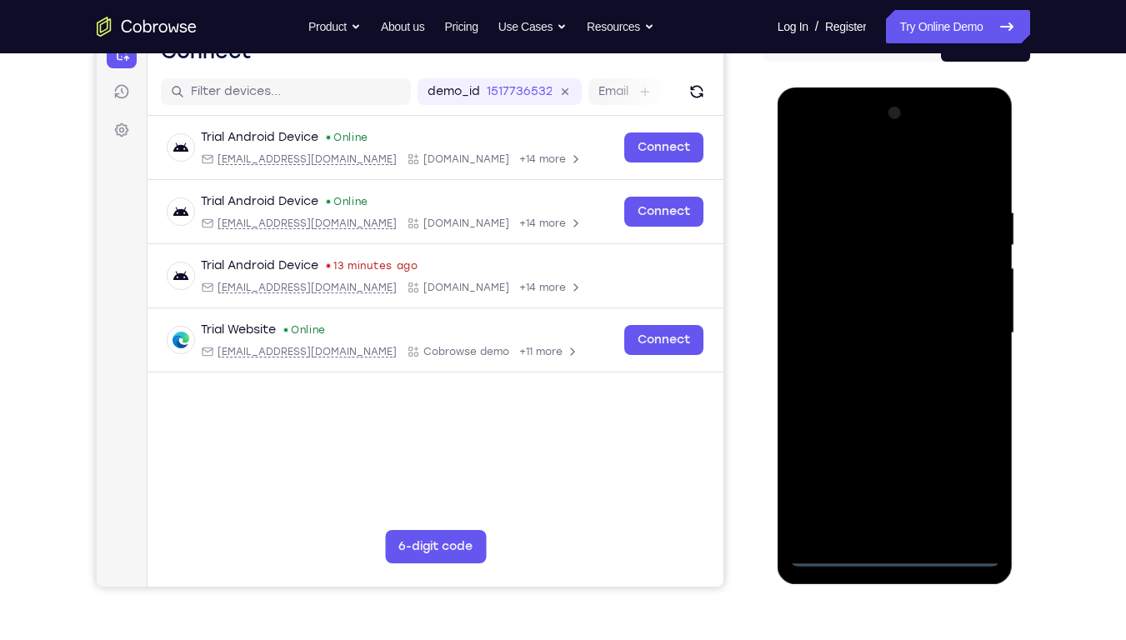
click at [912, 486] on div at bounding box center [895, 333] width 210 height 467
click at [897, 486] on div at bounding box center [895, 333] width 210 height 467
drag, startPoint x: 888, startPoint y: 366, endPoint x: 891, endPoint y: 76, distance: 290.2
click at [891, 88] on html "Online web based iOS Simulators and Android Emulators. Run iPhone, iPad, Mobile…" at bounding box center [897, 338] width 238 height 500
click at [886, 486] on div at bounding box center [895, 333] width 210 height 467
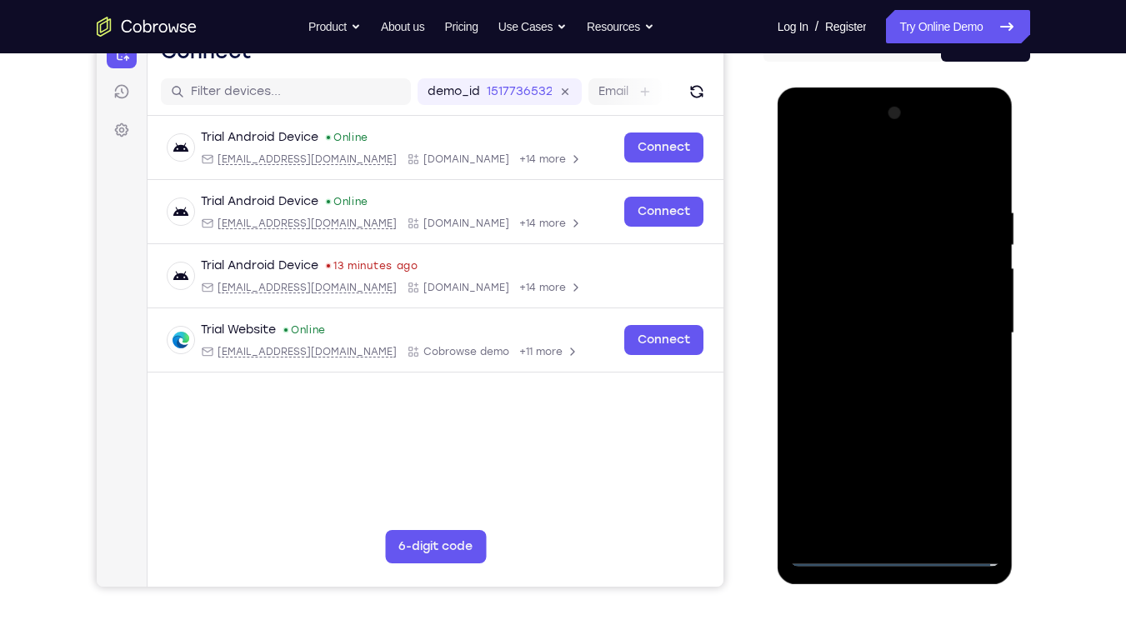
click at [970, 473] on div at bounding box center [895, 333] width 210 height 467
click at [876, 174] on div at bounding box center [895, 333] width 210 height 467
click at [825, 286] on div at bounding box center [895, 333] width 210 height 467
click at [857, 329] on div at bounding box center [895, 333] width 210 height 467
click at [860, 345] on div at bounding box center [895, 333] width 210 height 467
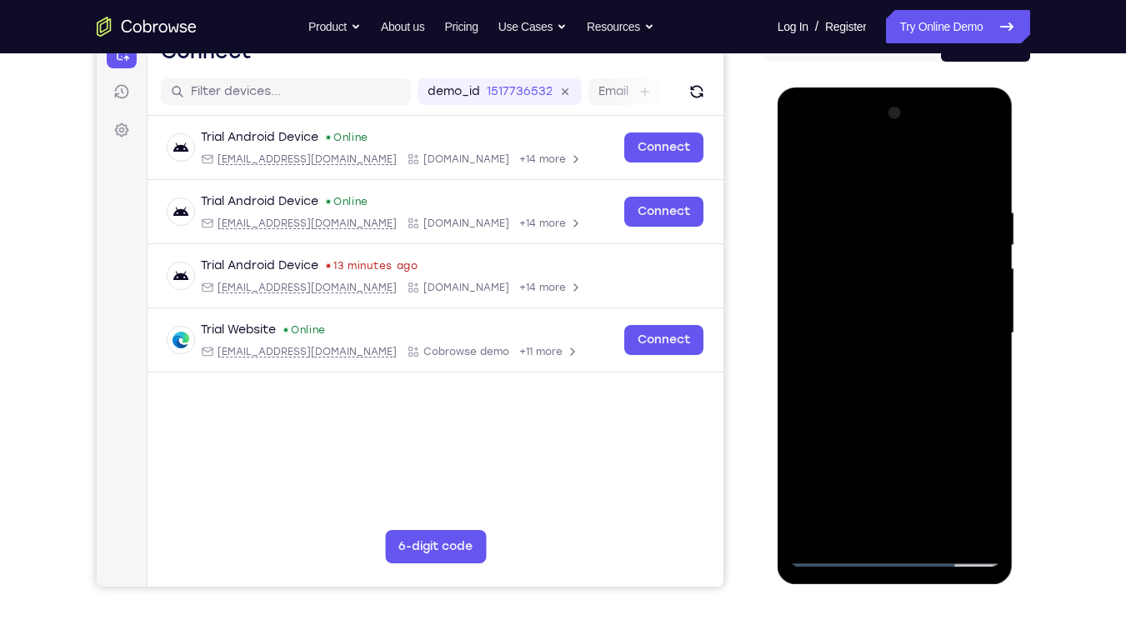
click at [901, 486] on div at bounding box center [895, 333] width 210 height 467
drag, startPoint x: 887, startPoint y: 416, endPoint x: 911, endPoint y: 0, distance: 416.8
click at [911, 88] on html "Online web based iOS Simulators and Android Emulators. Run iPhone, iPad, Mobile…" at bounding box center [897, 338] width 238 height 500
drag, startPoint x: 880, startPoint y: 441, endPoint x: 926, endPoint y: 0, distance: 443.5
click at [926, 88] on html "Online web based iOS Simulators and Android Emulators. Run iPhone, iPad, Mobile…" at bounding box center [897, 338] width 238 height 500
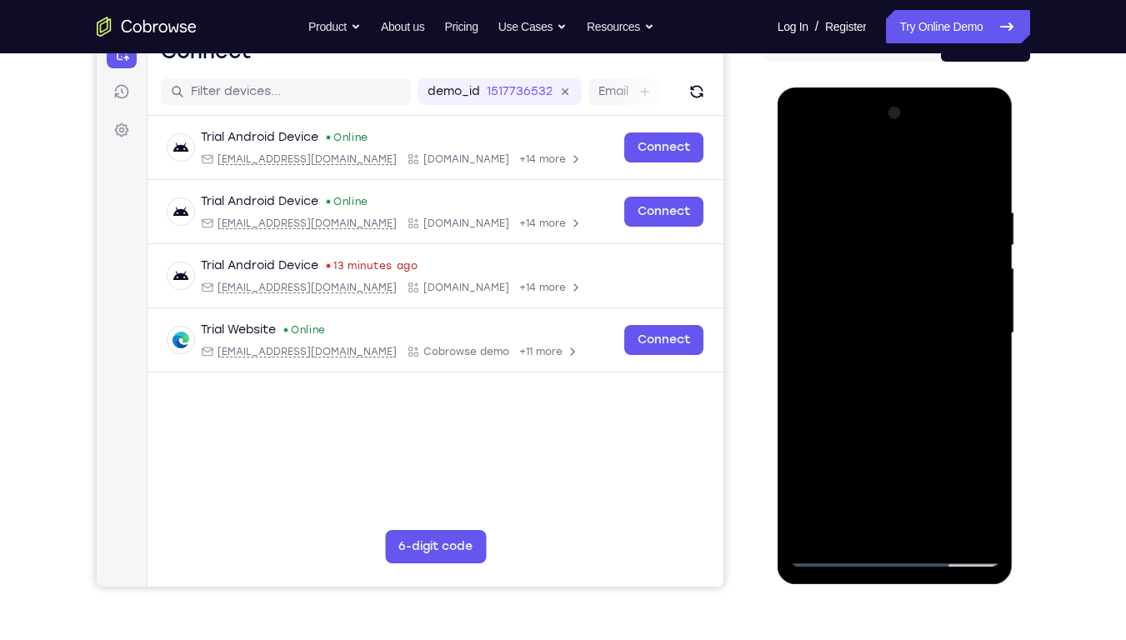
drag, startPoint x: 899, startPoint y: 317, endPoint x: 893, endPoint y: 141, distance: 176.0
click at [893, 141] on div at bounding box center [895, 333] width 210 height 467
drag, startPoint x: 890, startPoint y: 353, endPoint x: 908, endPoint y: 43, distance: 309.8
click at [908, 88] on html "Online web based iOS Simulators and Android Emulators. Run iPhone, iPad, Mobile…" at bounding box center [897, 338] width 238 height 500
drag, startPoint x: 875, startPoint y: 429, endPoint x: 920, endPoint y: 64, distance: 367.1
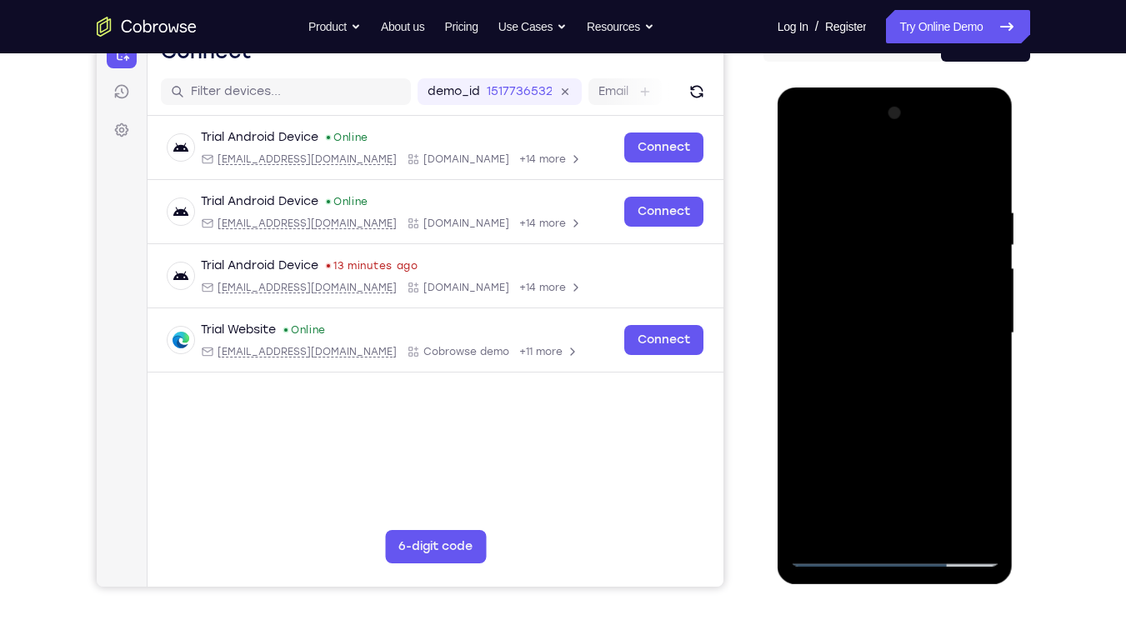
click at [920, 88] on html "Online web based iOS Simulators and Android Emulators. Run iPhone, iPad, Mobile…" at bounding box center [897, 338] width 238 height 500
drag, startPoint x: 886, startPoint y: 397, endPoint x: 920, endPoint y: 73, distance: 326.1
click at [920, 88] on html "Online web based iOS Simulators and Android Emulators. Run iPhone, iPad, Mobile…" at bounding box center [897, 338] width 238 height 500
drag, startPoint x: 876, startPoint y: 448, endPoint x: 905, endPoint y: 97, distance: 352.2
click at [905, 97] on div at bounding box center [896, 336] width 236 height 497
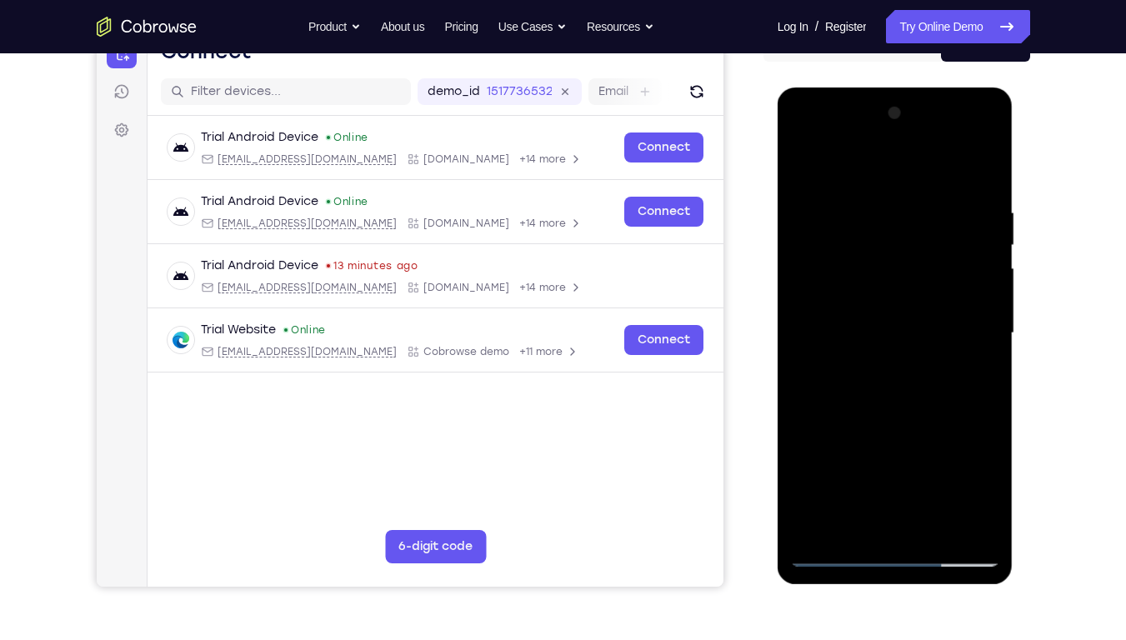
drag, startPoint x: 882, startPoint y: 456, endPoint x: 914, endPoint y: 142, distance: 315.9
click at [914, 142] on div at bounding box center [895, 333] width 210 height 467
drag, startPoint x: 882, startPoint y: 430, endPoint x: 915, endPoint y: 81, distance: 350.9
click at [915, 88] on html "Online web based iOS Simulators and Android Emulators. Run iPhone, iPad, Mobile…" at bounding box center [897, 338] width 238 height 500
drag, startPoint x: 887, startPoint y: 454, endPoint x: 905, endPoint y: 67, distance: 388.1
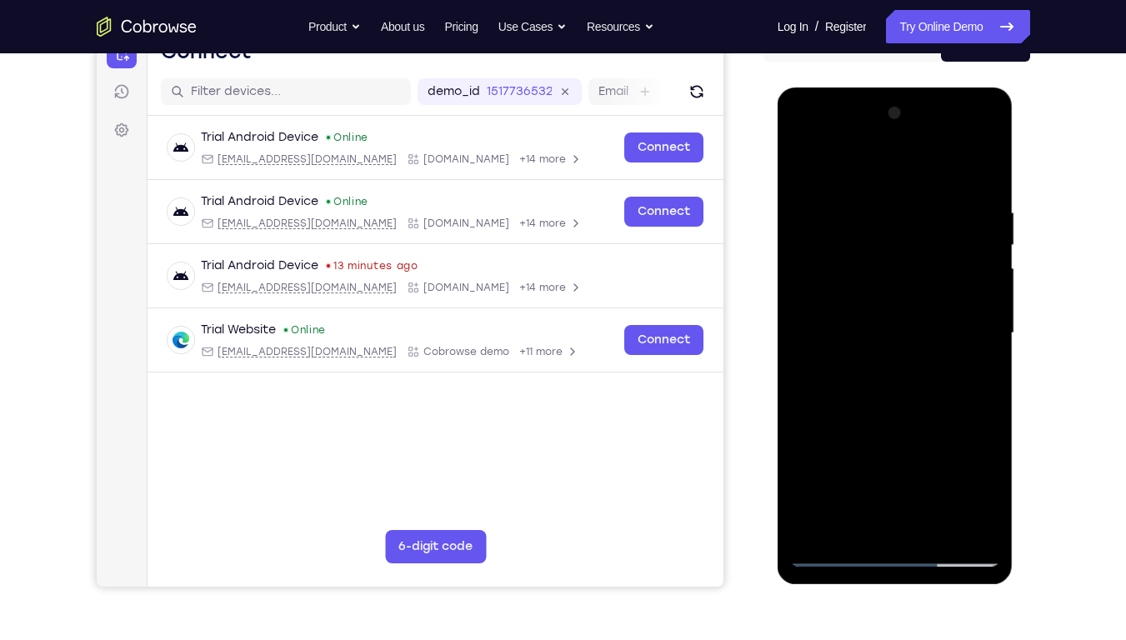
click at [905, 88] on html "Online web based iOS Simulators and Android Emulators. Run iPhone, iPad, Mobile…" at bounding box center [897, 338] width 238 height 500
drag, startPoint x: 880, startPoint y: 419, endPoint x: 902, endPoint y: 77, distance: 342.5
click at [902, 88] on html "Online web based iOS Simulators and Android Emulators. Run iPhone, iPad, Mobile…" at bounding box center [897, 338] width 238 height 500
drag, startPoint x: 870, startPoint y: 451, endPoint x: 915, endPoint y: 93, distance: 361.3
click at [915, 93] on div at bounding box center [896, 336] width 236 height 497
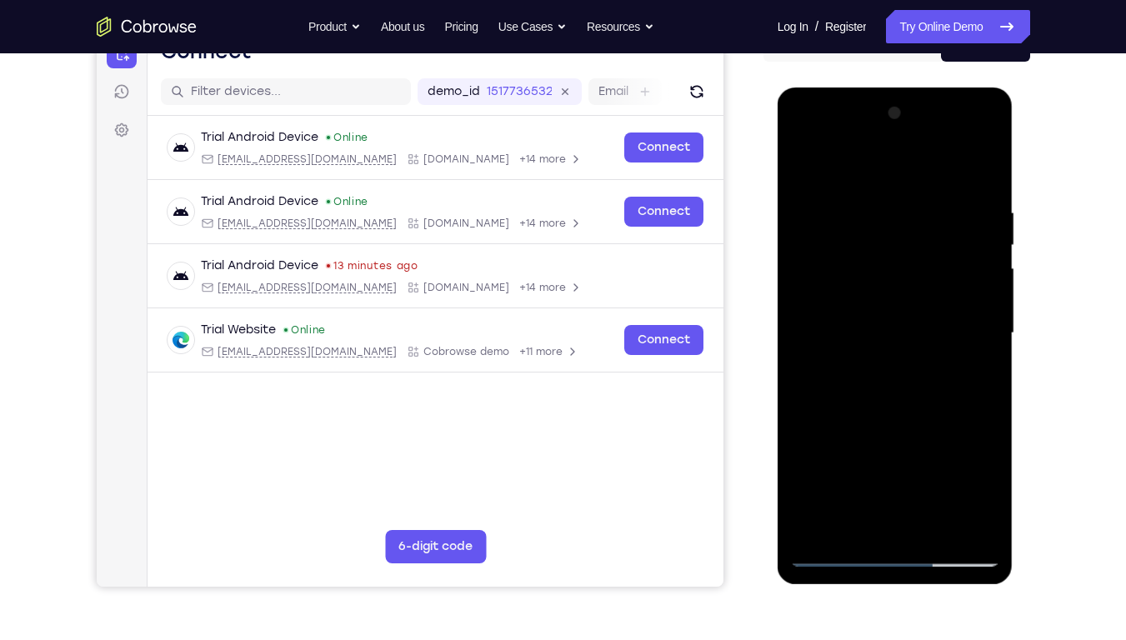
drag, startPoint x: 872, startPoint y: 459, endPoint x: 913, endPoint y: 84, distance: 376.6
click at [913, 88] on html "Online web based iOS Simulators and Android Emulators. Run iPhone, iPad, Mobile…" at bounding box center [897, 338] width 238 height 500
drag, startPoint x: 881, startPoint y: 469, endPoint x: 922, endPoint y: 74, distance: 396.5
click at [922, 88] on html "Online web based iOS Simulators and Android Emulators. Run iPhone, iPad, Mobile…" at bounding box center [897, 338] width 238 height 500
drag, startPoint x: 884, startPoint y: 442, endPoint x: 910, endPoint y: 64, distance: 378.6
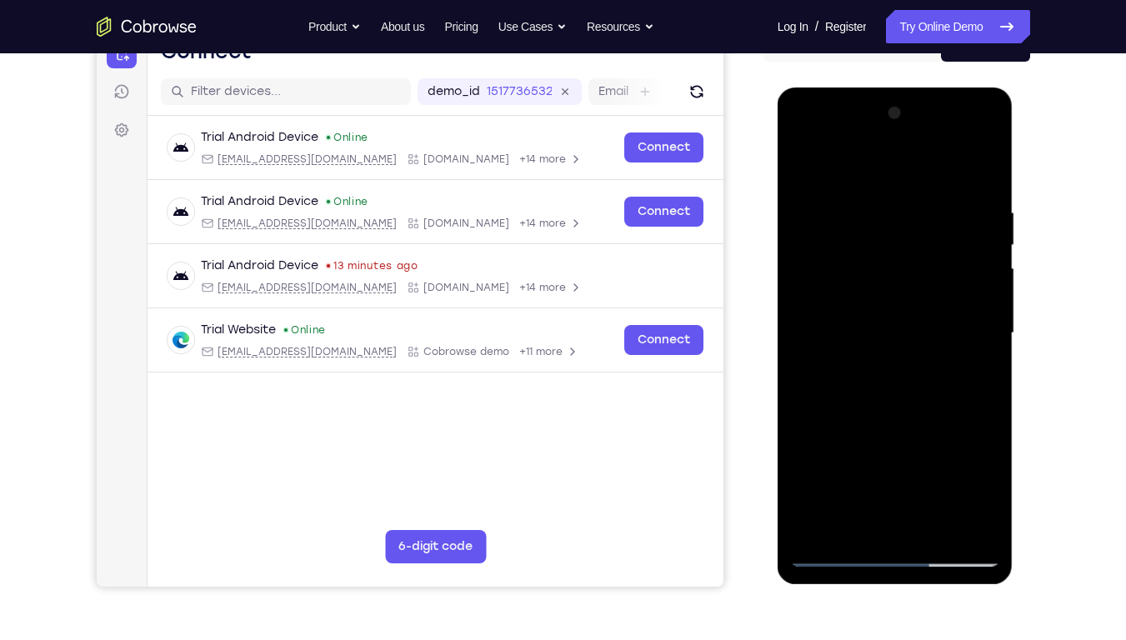
click at [910, 88] on html "Online web based iOS Simulators and Android Emulators. Run iPhone, iPad, Mobile…" at bounding box center [897, 338] width 238 height 500
drag, startPoint x: 891, startPoint y: 398, endPoint x: 915, endPoint y: 73, distance: 326.1
click at [915, 88] on html "Online web based iOS Simulators and Android Emulators. Run iPhone, iPad, Mobile…" at bounding box center [897, 338] width 238 height 500
drag, startPoint x: 879, startPoint y: 438, endPoint x: 907, endPoint y: 87, distance: 352.2
click at [907, 88] on html "Online web based iOS Simulators and Android Emulators. Run iPhone, iPad, Mobile…" at bounding box center [897, 338] width 238 height 500
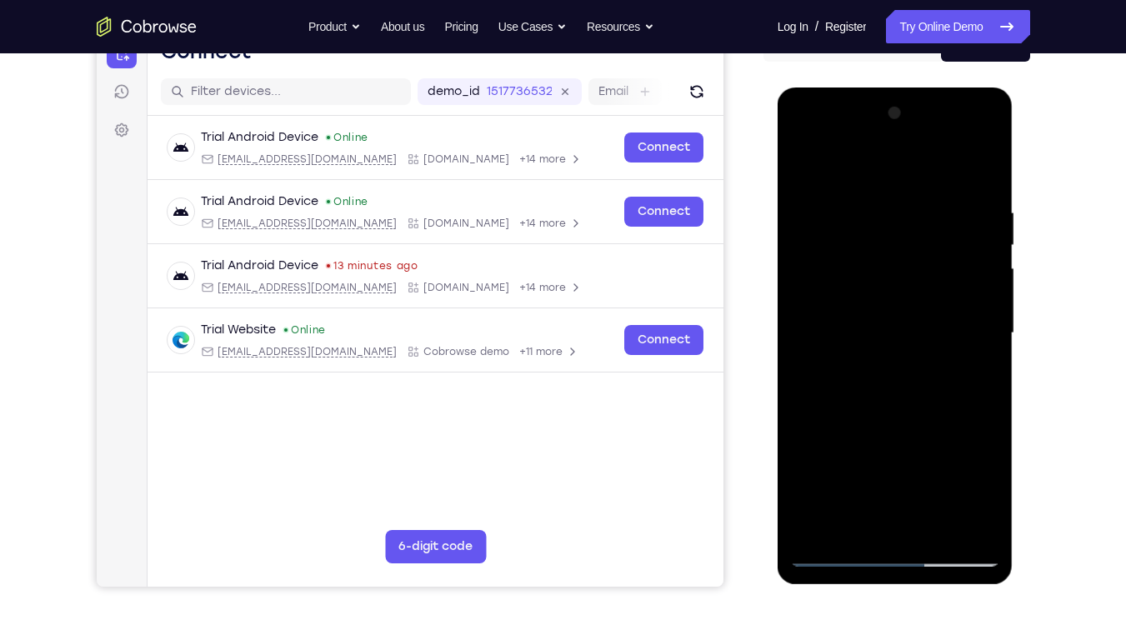
drag, startPoint x: 880, startPoint y: 431, endPoint x: 909, endPoint y: 70, distance: 362.2
click at [909, 88] on html "Online web based iOS Simulators and Android Emulators. Run iPhone, iPad, Mobile…" at bounding box center [897, 338] width 238 height 500
drag, startPoint x: 885, startPoint y: 444, endPoint x: 936, endPoint y: 38, distance: 408.3
click at [936, 88] on html "Online web based iOS Simulators and Android Emulators. Run iPhone, iPad, Mobile…" at bounding box center [897, 338] width 238 height 500
drag, startPoint x: 887, startPoint y: 439, endPoint x: 929, endPoint y: 43, distance: 397.4
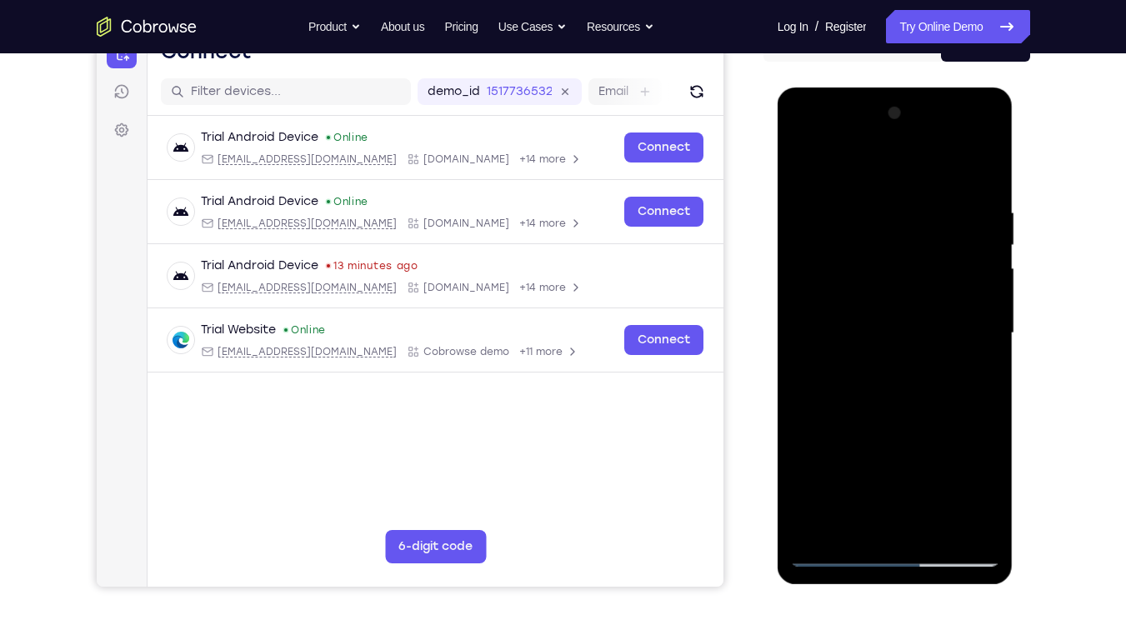
click at [929, 88] on html "Online web based iOS Simulators and Android Emulators. Run iPhone, iPad, Mobile…" at bounding box center [897, 338] width 238 height 500
drag, startPoint x: 930, startPoint y: 364, endPoint x: 923, endPoint y: 263, distance: 100.3
click at [923, 263] on div at bounding box center [895, 333] width 210 height 467
drag, startPoint x: 872, startPoint y: 448, endPoint x: 911, endPoint y: 70, distance: 379.7
click at [911, 88] on html "Online web based iOS Simulators and Android Emulators. Run iPhone, iPad, Mobile…" at bounding box center [897, 338] width 238 height 500
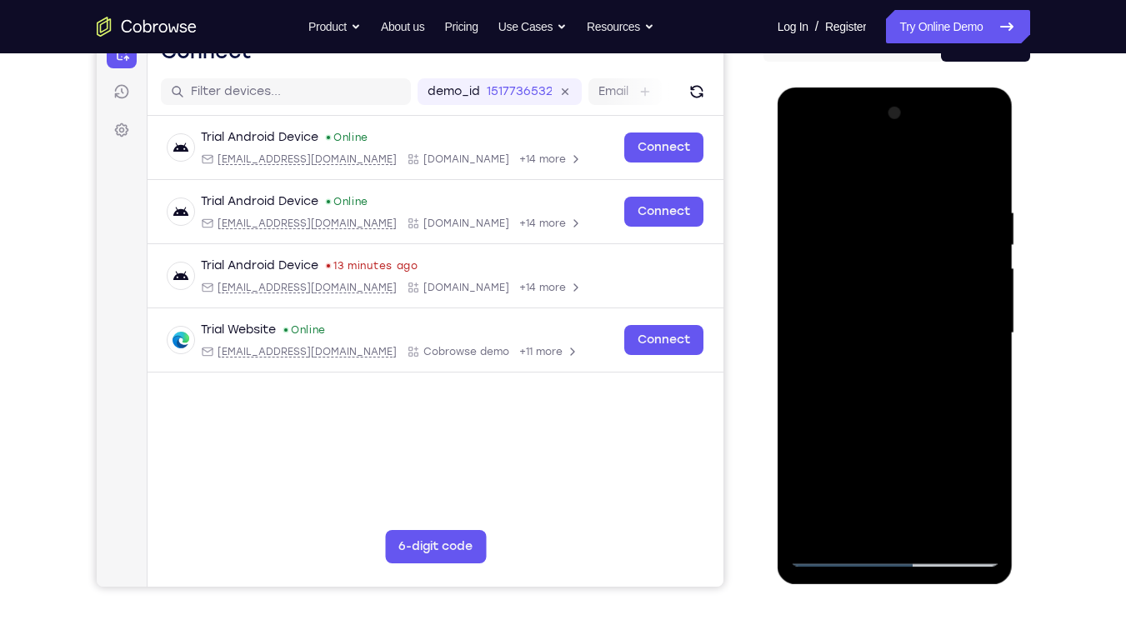
drag, startPoint x: 877, startPoint y: 414, endPoint x: 907, endPoint y: 72, distance: 344.0
click at [907, 88] on html "Online web based iOS Simulators and Android Emulators. Run iPhone, iPad, Mobile…" at bounding box center [897, 338] width 238 height 500
drag, startPoint x: 900, startPoint y: 272, endPoint x: 947, endPoint y: 66, distance: 211.2
click at [947, 88] on html "Online web based iOS Simulators and Android Emulators. Run iPhone, iPad, Mobile…" at bounding box center [897, 338] width 238 height 500
drag, startPoint x: 878, startPoint y: 440, endPoint x: 913, endPoint y: 117, distance: 325.4
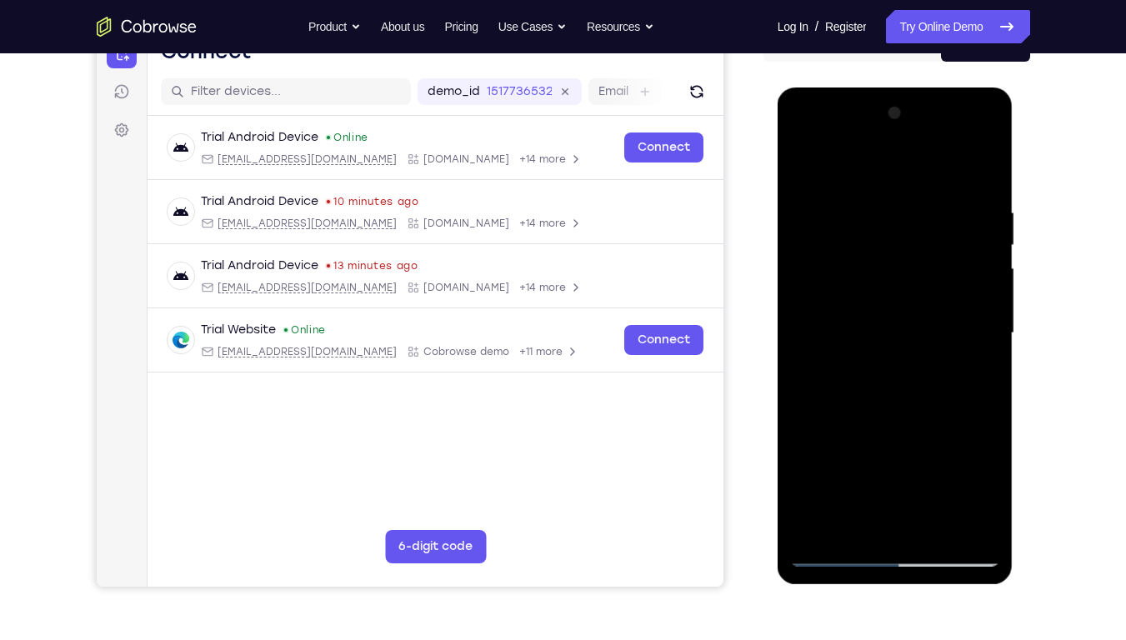
click at [913, 117] on div at bounding box center [895, 333] width 210 height 467
drag, startPoint x: 888, startPoint y: 439, endPoint x: 919, endPoint y: 124, distance: 316.7
click at [919, 124] on div at bounding box center [895, 333] width 210 height 467
drag, startPoint x: 887, startPoint y: 426, endPoint x: 951, endPoint y: 53, distance: 378.9
click at [951, 88] on html "Online web based iOS Simulators and Android Emulators. Run iPhone, iPad, Mobile…" at bounding box center [897, 338] width 238 height 500
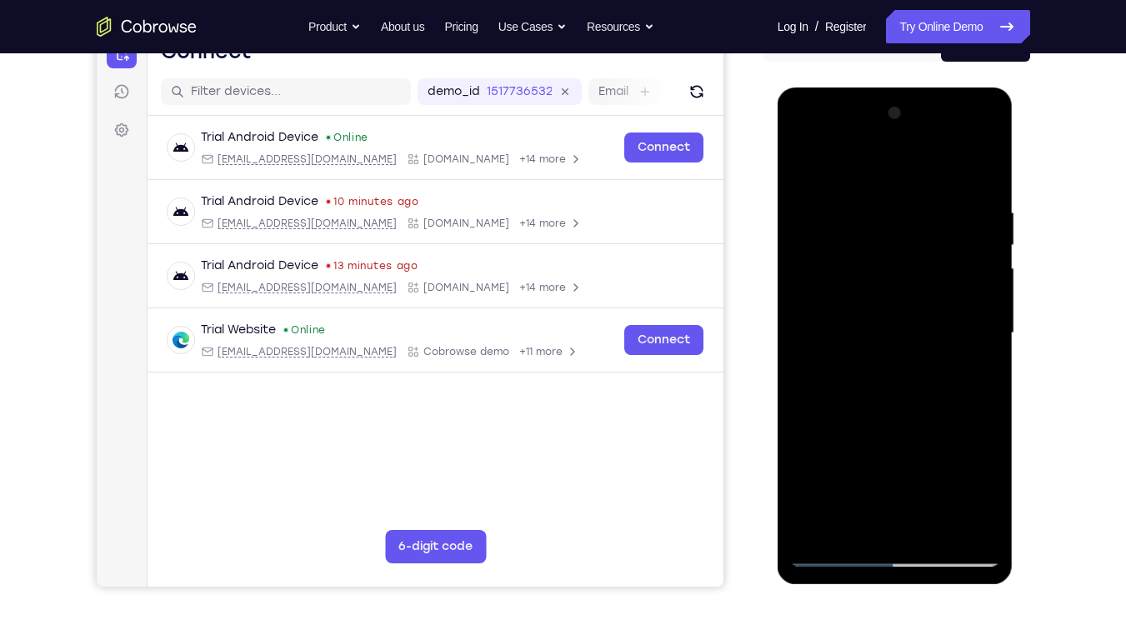
drag, startPoint x: 885, startPoint y: 387, endPoint x: 892, endPoint y: 334, distance: 52.9
click at [892, 334] on div at bounding box center [895, 333] width 210 height 467
drag, startPoint x: 894, startPoint y: 429, endPoint x: 925, endPoint y: 43, distance: 386.5
click at [925, 88] on html "Online web based iOS Simulators and Android Emulators. Run iPhone, iPad, Mobile…" at bounding box center [897, 338] width 238 height 500
drag, startPoint x: 889, startPoint y: 408, endPoint x: 910, endPoint y: 50, distance: 358.3
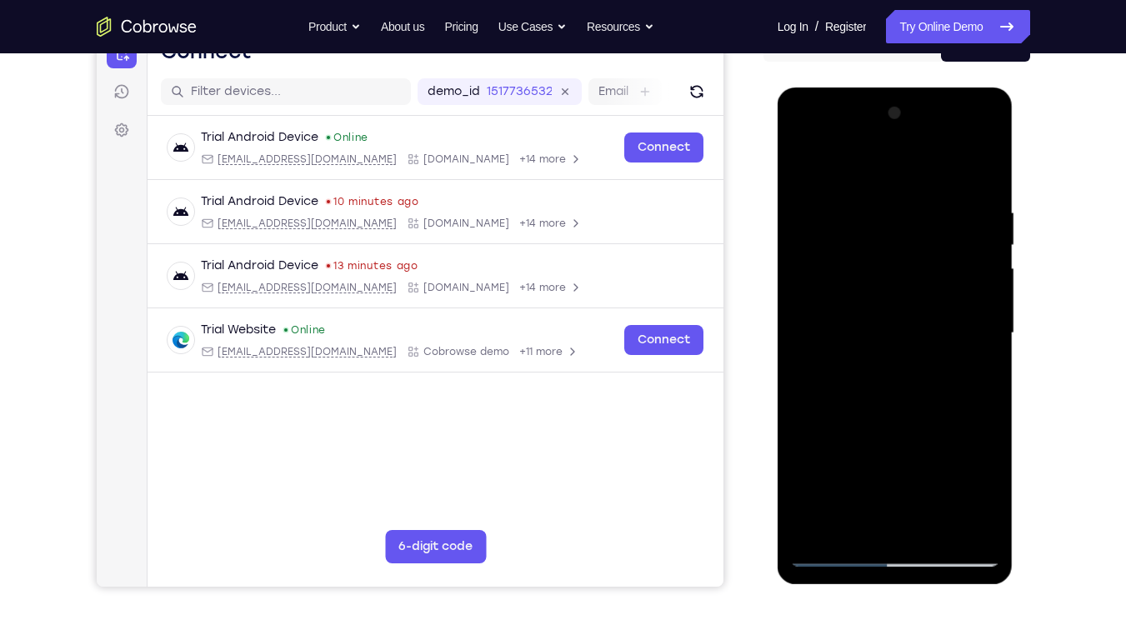
click at [910, 88] on html "Online web based iOS Simulators and Android Emulators. Run iPhone, iPad, Mobile…" at bounding box center [897, 338] width 238 height 500
drag, startPoint x: 879, startPoint y: 447, endPoint x: 904, endPoint y: 113, distance: 334.4
click at [904, 113] on div at bounding box center [895, 333] width 210 height 467
drag, startPoint x: 900, startPoint y: 313, endPoint x: 915, endPoint y: 134, distance: 179.1
click at [915, 134] on div at bounding box center [895, 333] width 210 height 467
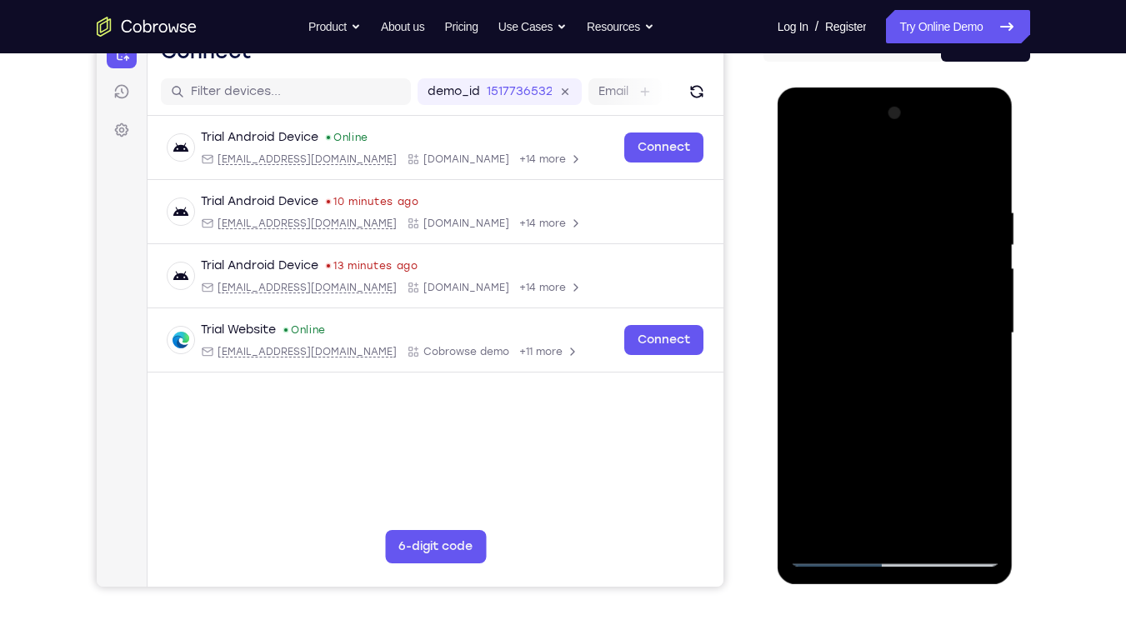
drag, startPoint x: 895, startPoint y: 400, endPoint x: 922, endPoint y: 114, distance: 287.3
click at [922, 114] on div at bounding box center [895, 333] width 210 height 467
drag, startPoint x: 886, startPoint y: 438, endPoint x: 904, endPoint y: 103, distance: 335.6
click at [904, 103] on div at bounding box center [895, 333] width 210 height 467
drag, startPoint x: 905, startPoint y: 439, endPoint x: 940, endPoint y: 22, distance: 419.2
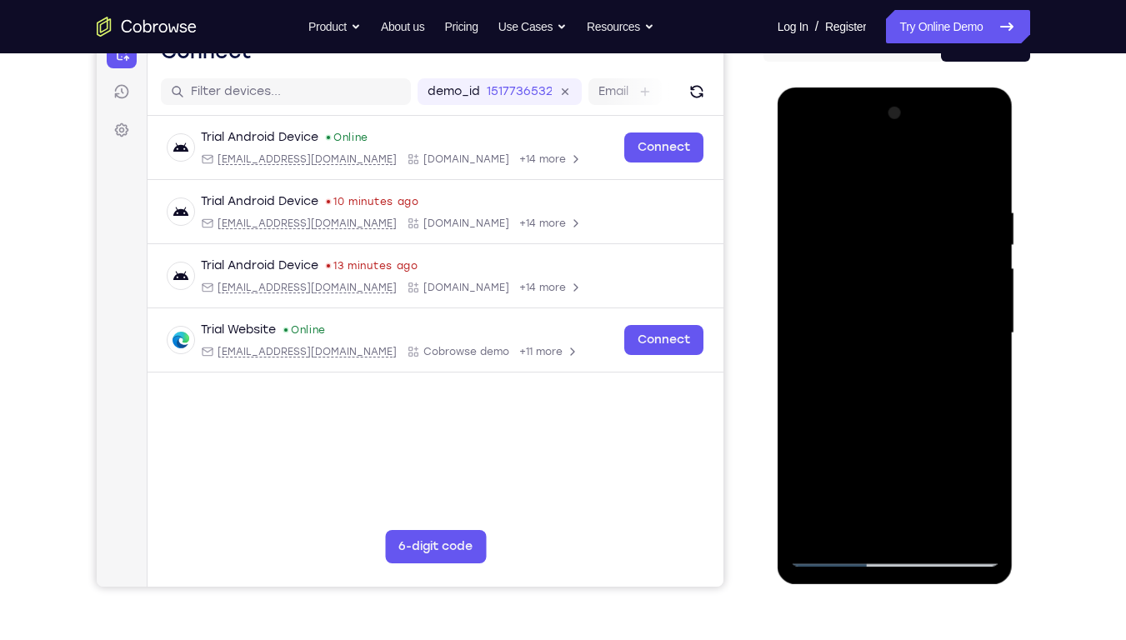
click at [940, 88] on html "Online web based iOS Simulators and Android Emulators. Run iPhone, iPad, Mobile…" at bounding box center [897, 338] width 238 height 500
drag, startPoint x: 897, startPoint y: 427, endPoint x: 927, endPoint y: 89, distance: 339.0
click at [927, 89] on div at bounding box center [896, 336] width 236 height 497
drag, startPoint x: 889, startPoint y: 452, endPoint x: 905, endPoint y: 128, distance: 323.9
click at [905, 128] on div at bounding box center [895, 333] width 210 height 467
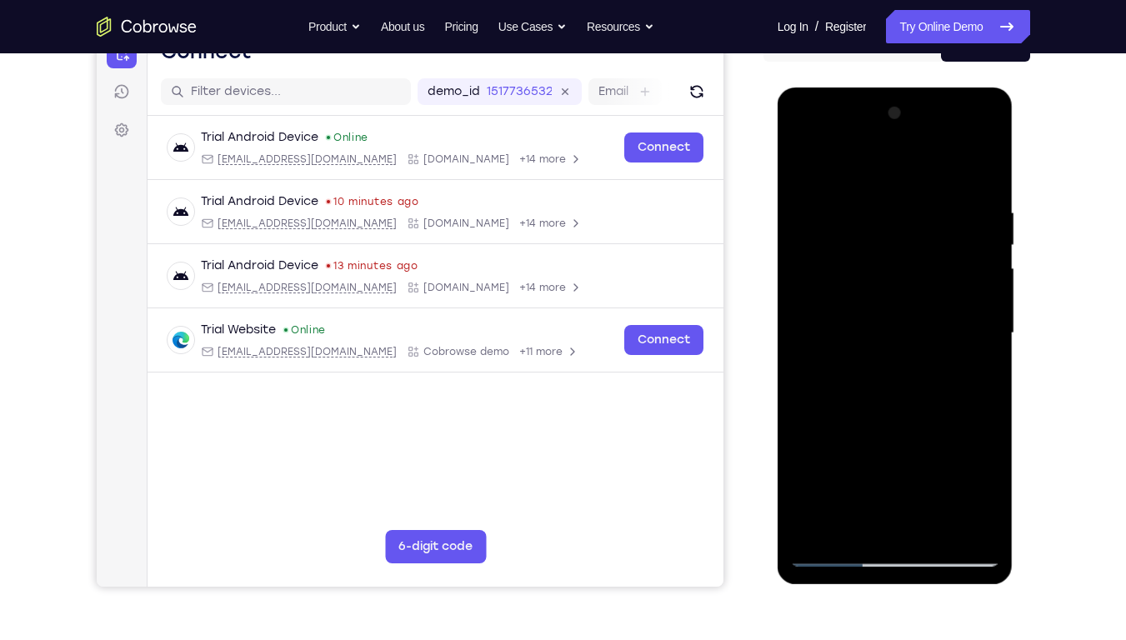
drag, startPoint x: 895, startPoint y: 415, endPoint x: 913, endPoint y: 64, distance: 351.5
click at [913, 88] on html "Online web based iOS Simulators and Android Emulators. Run iPhone, iPad, Mobile…" at bounding box center [897, 338] width 238 height 500
drag, startPoint x: 882, startPoint y: 434, endPoint x: 913, endPoint y: 0, distance: 435.5
click at [913, 88] on html "Online web based iOS Simulators and Android Emulators. Run iPhone, iPad, Mobile…" at bounding box center [897, 338] width 238 height 500
drag, startPoint x: 888, startPoint y: 465, endPoint x: 897, endPoint y: 114, distance: 351.1
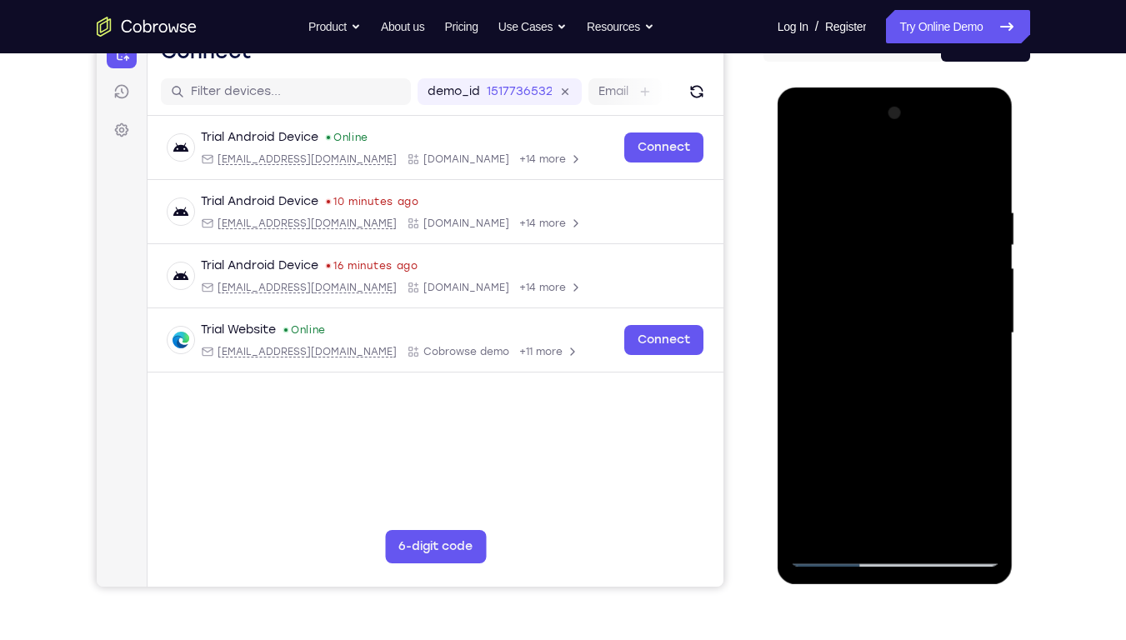
click at [897, 114] on div at bounding box center [895, 333] width 210 height 467
click at [882, 453] on div at bounding box center [895, 333] width 210 height 467
click at [844, 190] on div at bounding box center [895, 333] width 210 height 467
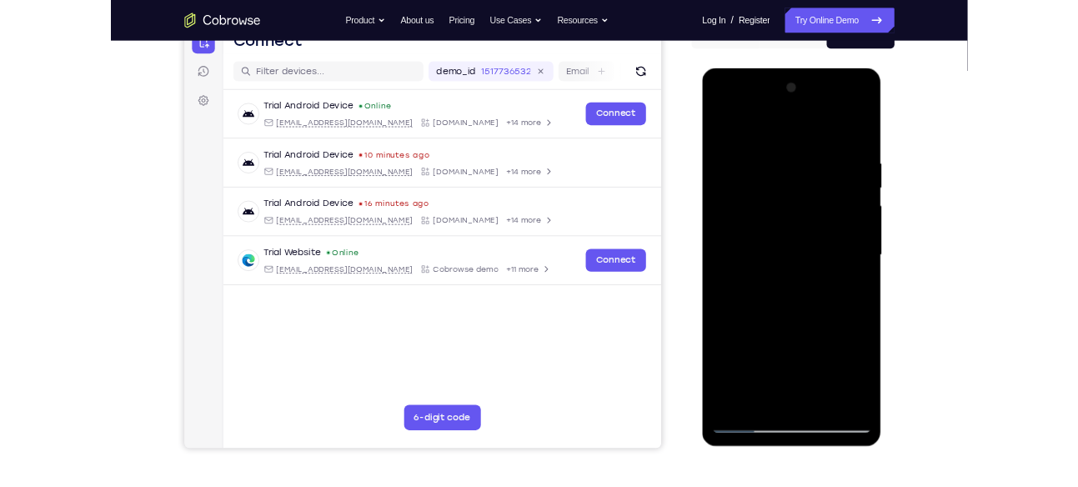
scroll to position [183, 0]
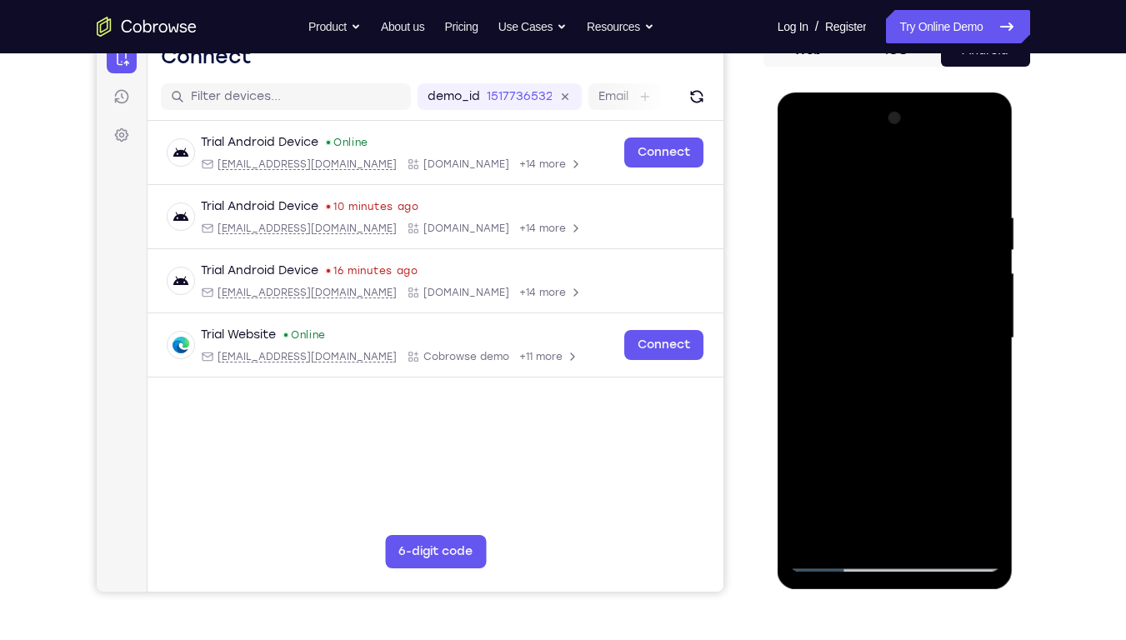
drag, startPoint x: 921, startPoint y: 419, endPoint x: 940, endPoint y: 166, distance: 254.1
click at [940, 166] on div at bounding box center [895, 338] width 210 height 467
click at [835, 486] on div at bounding box center [895, 338] width 210 height 467
drag, startPoint x: 873, startPoint y: 454, endPoint x: 915, endPoint y: 34, distance: 422.3
click at [915, 93] on html "Online web based iOS Simulators and Android Emulators. Run iPhone, iPad, Mobile…" at bounding box center [897, 343] width 238 height 500
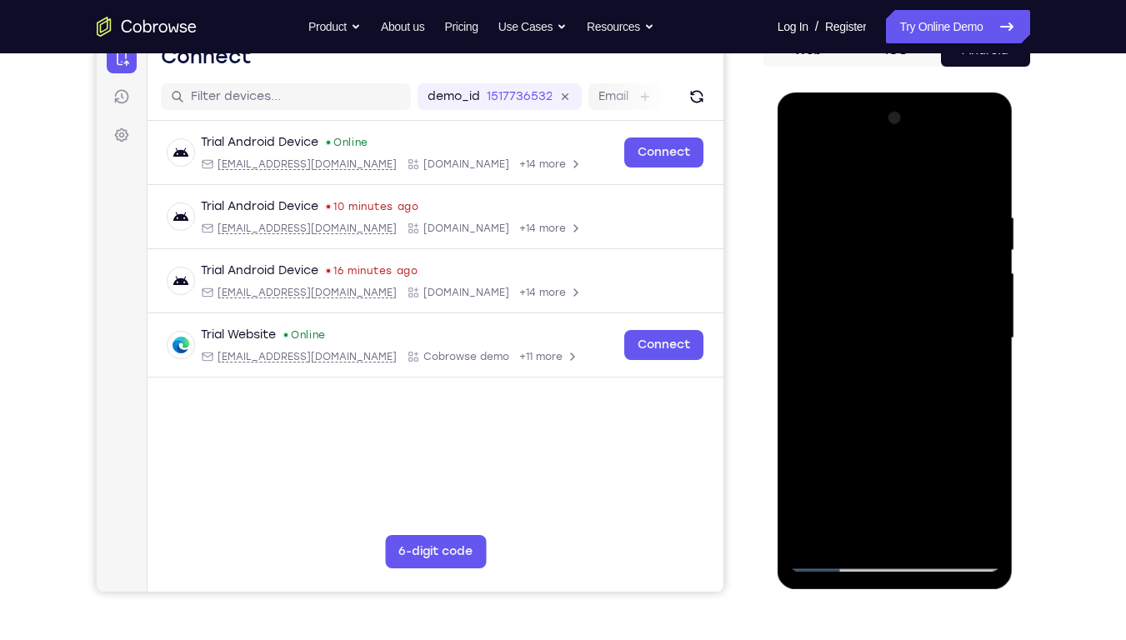
drag, startPoint x: 879, startPoint y: 467, endPoint x: 895, endPoint y: 67, distance: 400.6
click at [895, 93] on html "Online web based iOS Simulators and Android Emulators. Run iPhone, iPad, Mobile…" at bounding box center [897, 343] width 238 height 500
drag, startPoint x: 895, startPoint y: 454, endPoint x: 905, endPoint y: 95, distance: 359.5
click at [905, 95] on div at bounding box center [896, 341] width 236 height 497
drag, startPoint x: 871, startPoint y: 461, endPoint x: 915, endPoint y: 75, distance: 388.6
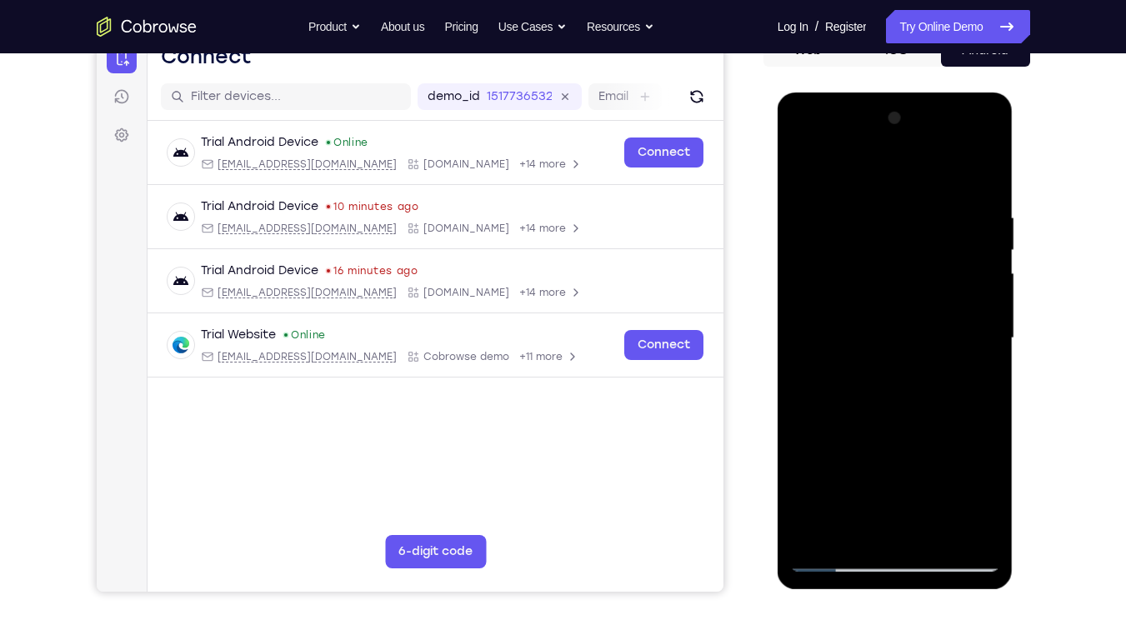
click at [915, 93] on html "Online web based iOS Simulators and Android Emulators. Run iPhone, iPad, Mobile…" at bounding box center [897, 343] width 238 height 500
drag, startPoint x: 910, startPoint y: 409, endPoint x: 917, endPoint y: 210, distance: 198.6
click at [917, 210] on div at bounding box center [895, 338] width 210 height 467
drag, startPoint x: 914, startPoint y: 447, endPoint x: 925, endPoint y: 92, distance: 355.4
click at [925, 93] on html "Online web based iOS Simulators and Android Emulators. Run iPhone, iPad, Mobile…" at bounding box center [897, 343] width 238 height 500
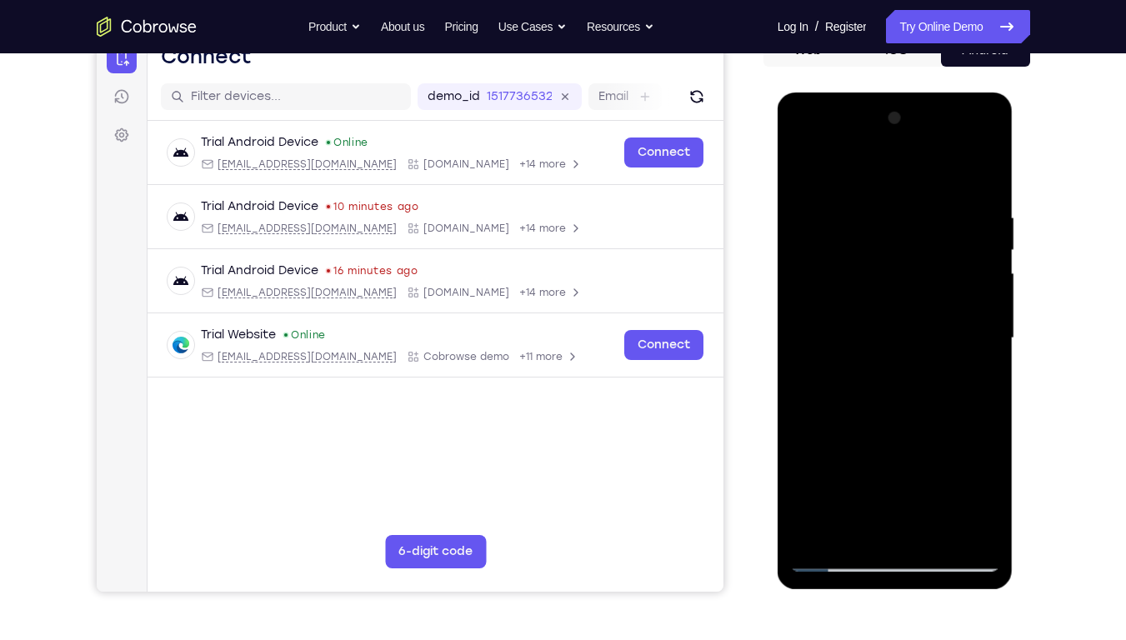
drag, startPoint x: 883, startPoint y: 423, endPoint x: 888, endPoint y: 356, distance: 66.9
click at [888, 356] on div at bounding box center [895, 338] width 210 height 467
click at [805, 165] on div at bounding box center [895, 338] width 210 height 467
click at [936, 454] on div at bounding box center [895, 338] width 210 height 467
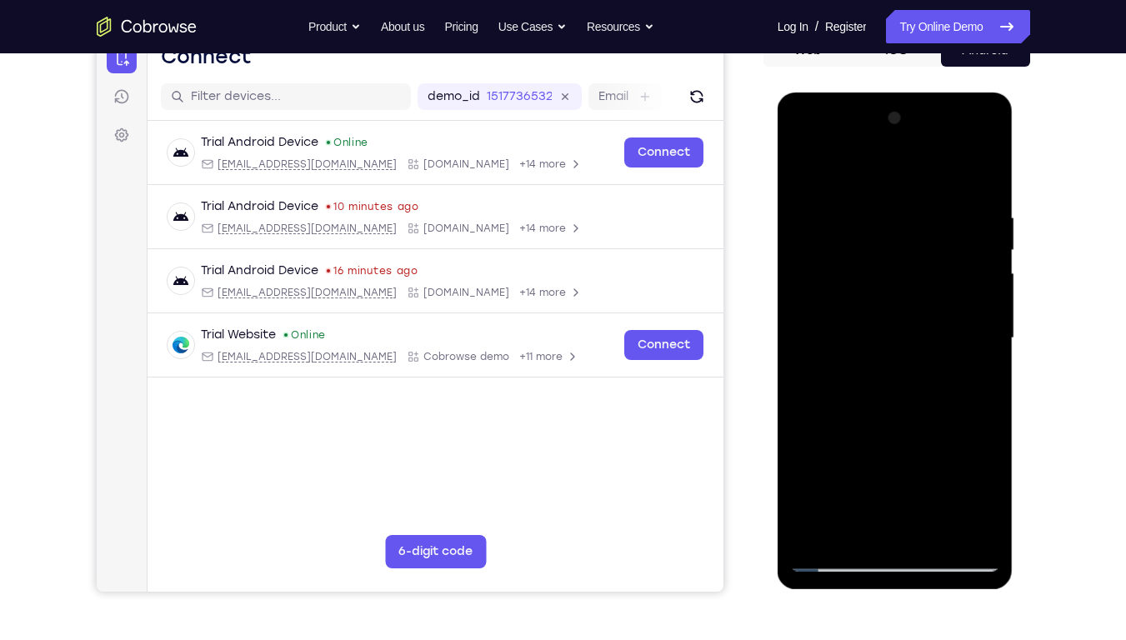
drag, startPoint x: 927, startPoint y: 479, endPoint x: 939, endPoint y: 286, distance: 193.8
click at [939, 286] on div at bounding box center [895, 338] width 210 height 467
drag, startPoint x: 958, startPoint y: 475, endPoint x: 953, endPoint y: 238, distance: 237.7
click at [953, 238] on div at bounding box center [895, 338] width 210 height 467
drag, startPoint x: 941, startPoint y: 465, endPoint x: 946, endPoint y: 433, distance: 32.8
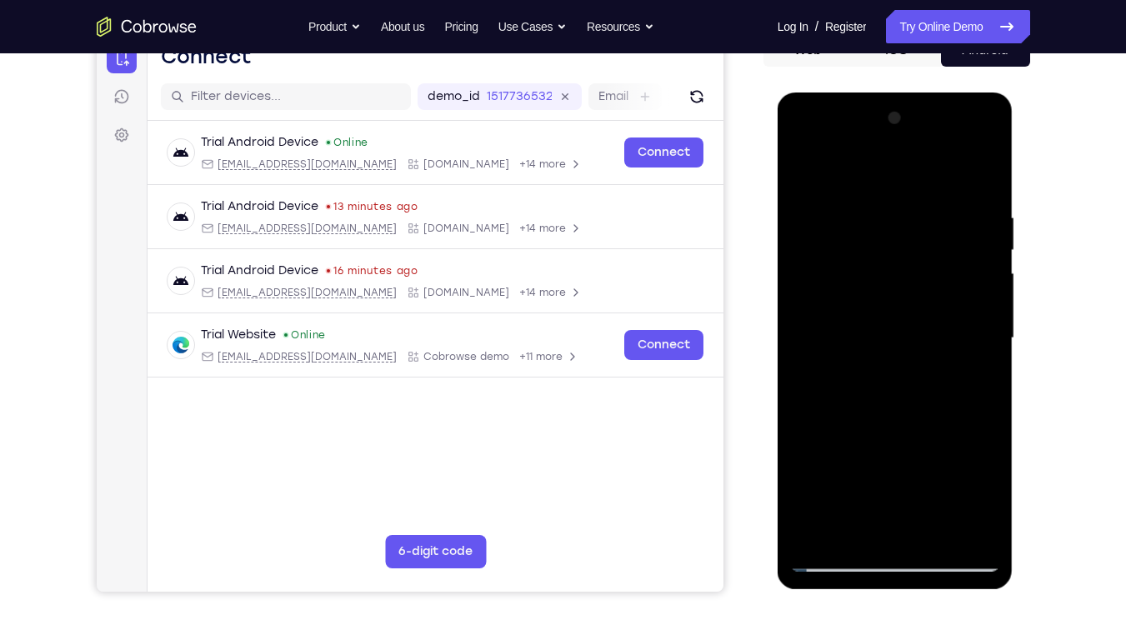
click at [946, 433] on div at bounding box center [895, 338] width 210 height 467
drag, startPoint x: 946, startPoint y: 433, endPoint x: 951, endPoint y: 351, distance: 81.9
click at [951, 351] on div at bounding box center [895, 338] width 210 height 467
click at [844, 486] on div at bounding box center [895, 338] width 210 height 467
drag, startPoint x: 870, startPoint y: 436, endPoint x: 870, endPoint y: 173, distance: 263.5
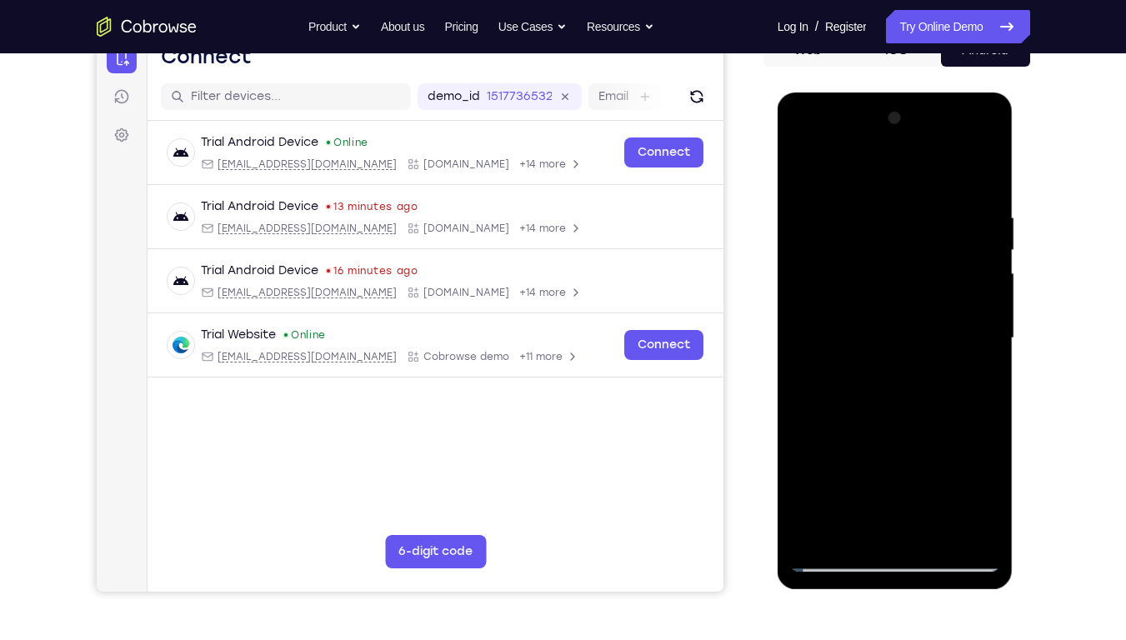
click at [870, 173] on div at bounding box center [895, 338] width 210 height 467
click at [870, 155] on div at bounding box center [895, 338] width 210 height 467
click at [978, 146] on div at bounding box center [895, 338] width 210 height 467
click at [820, 214] on div at bounding box center [895, 338] width 210 height 467
